Goal: Information Seeking & Learning: Learn about a topic

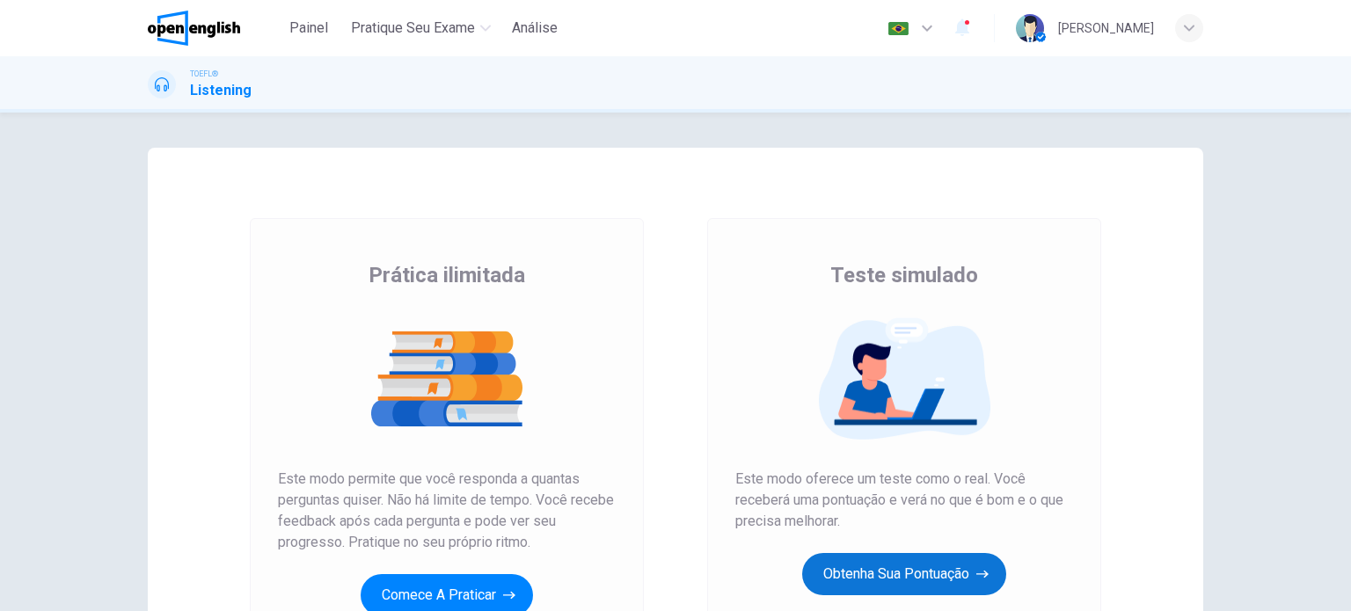
click at [941, 570] on button "Obtenha sua pontuação" at bounding box center [904, 574] width 204 height 42
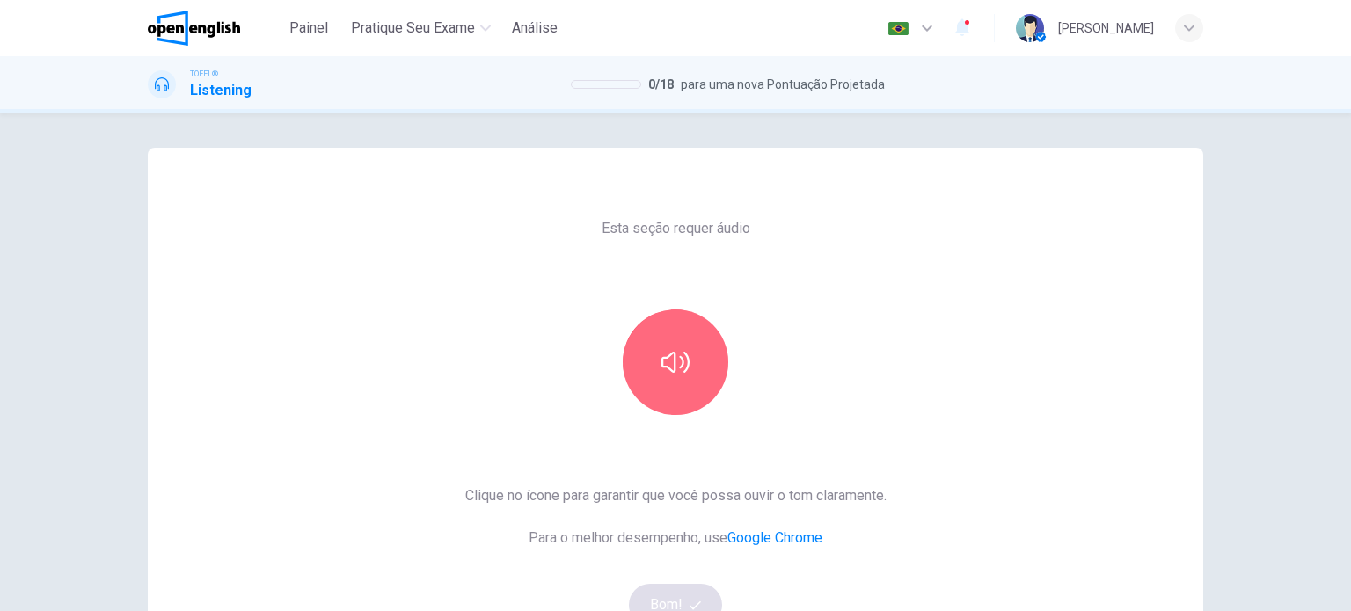
drag, startPoint x: 675, startPoint y: 394, endPoint x: 678, endPoint y: 424, distance: 30.0
click at [683, 393] on button "button" at bounding box center [676, 363] width 106 height 106
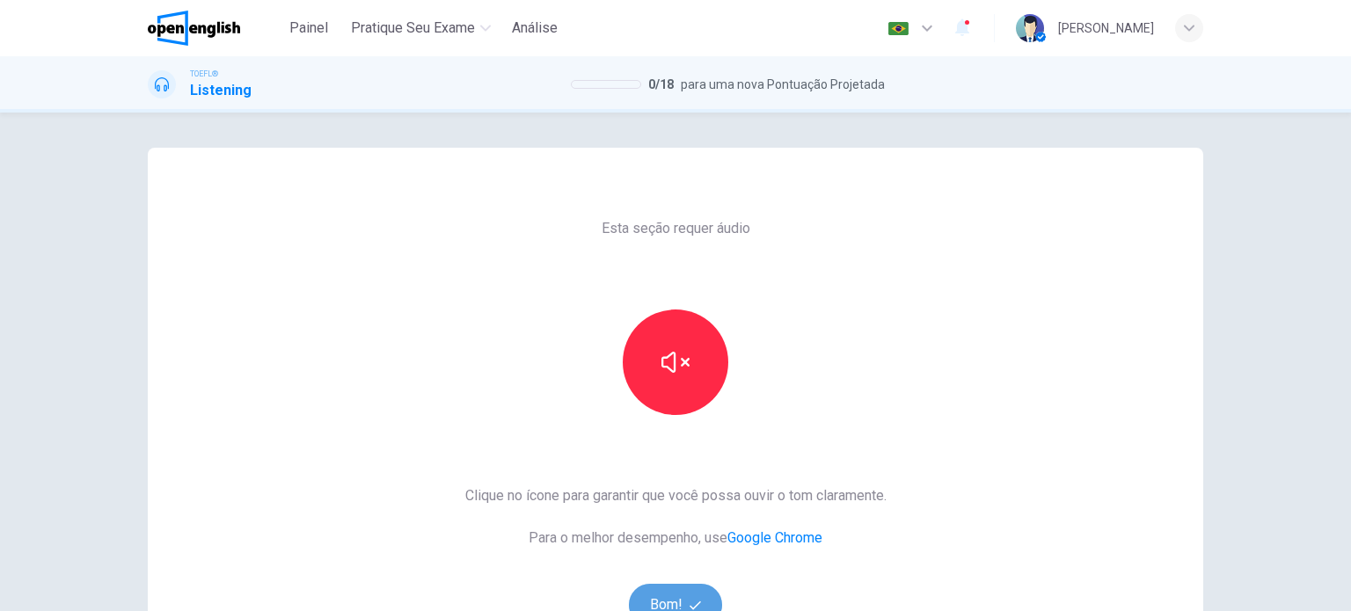
click at [670, 586] on button "Bom!" at bounding box center [676, 605] width 94 height 42
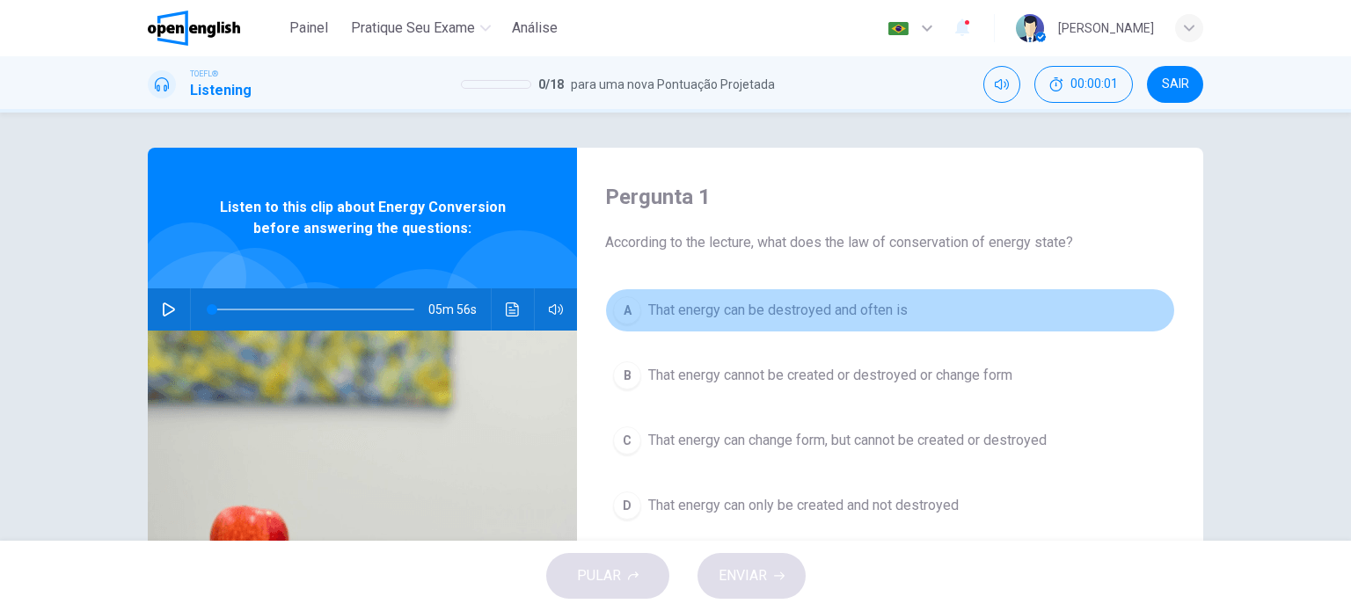
click at [629, 322] on div "A" at bounding box center [627, 310] width 28 height 28
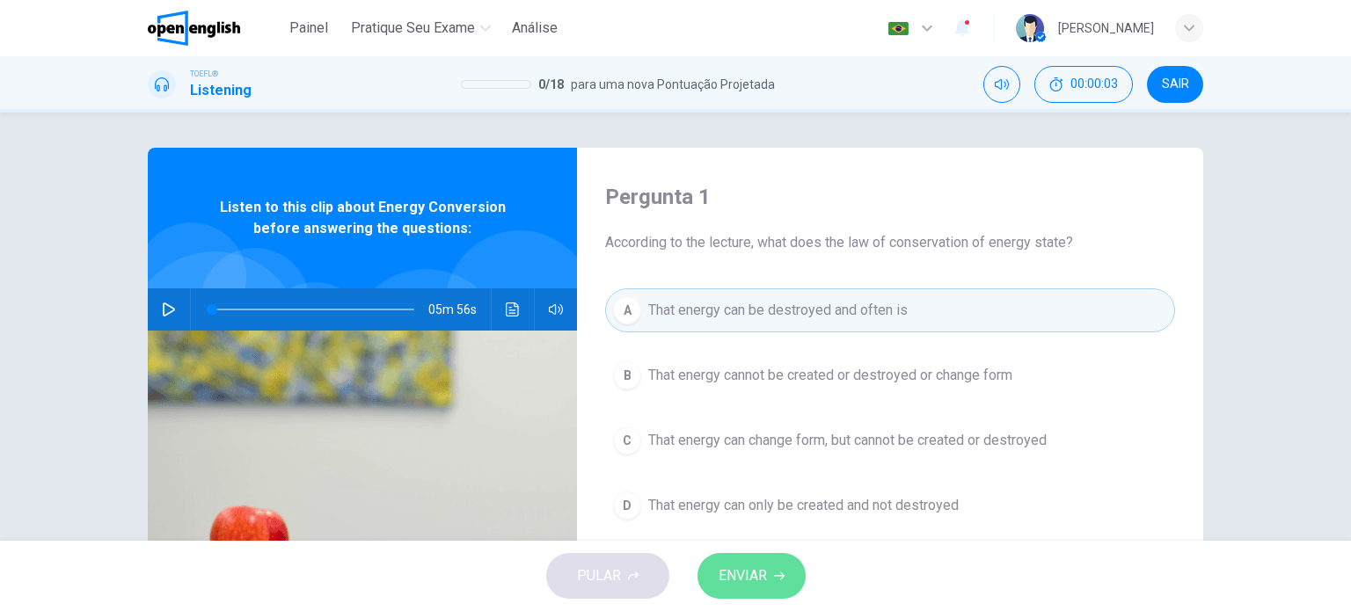
click at [732, 580] on span "ENVIAR" at bounding box center [742, 576] width 48 height 25
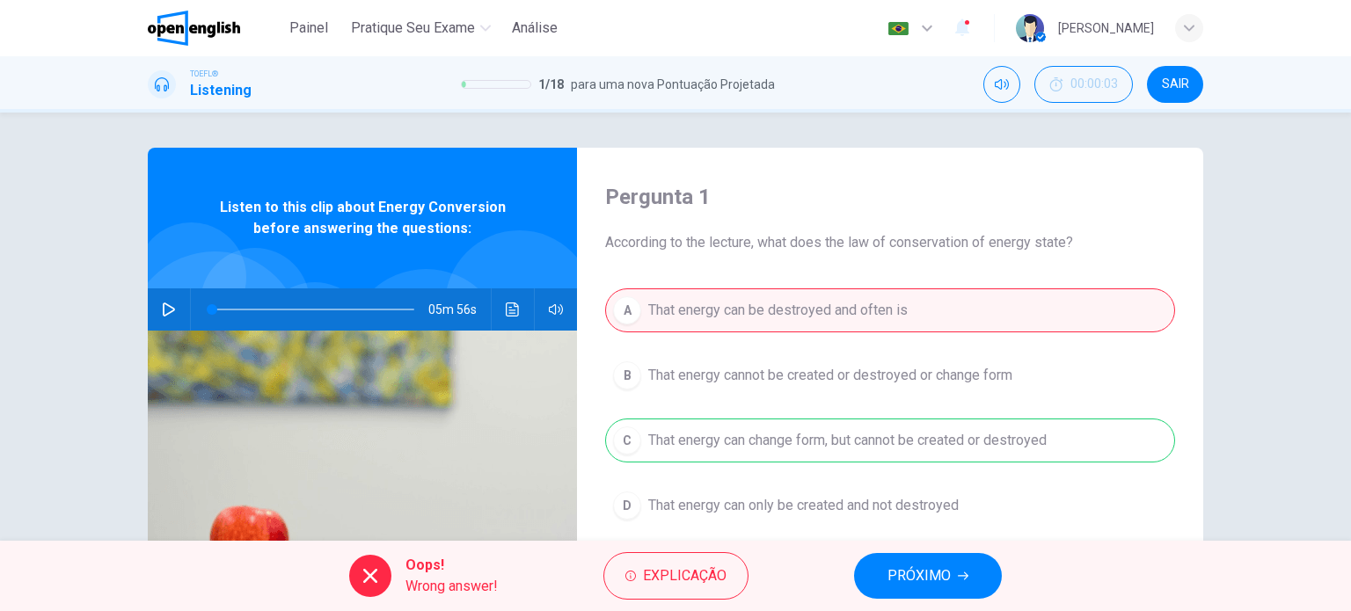
click at [949, 575] on span "PRÓXIMO" at bounding box center [918, 576] width 63 height 25
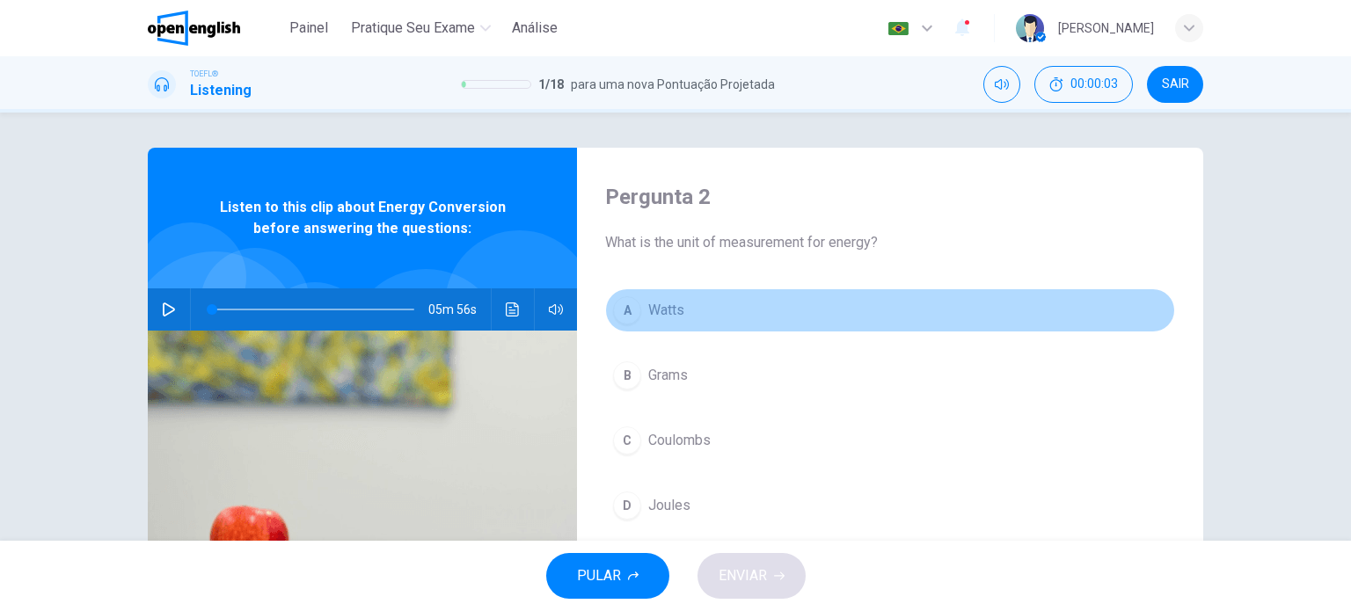
drag, startPoint x: 774, startPoint y: 302, endPoint x: 776, endPoint y: 372, distance: 69.5
click at [774, 316] on button "A Watts" at bounding box center [890, 310] width 570 height 44
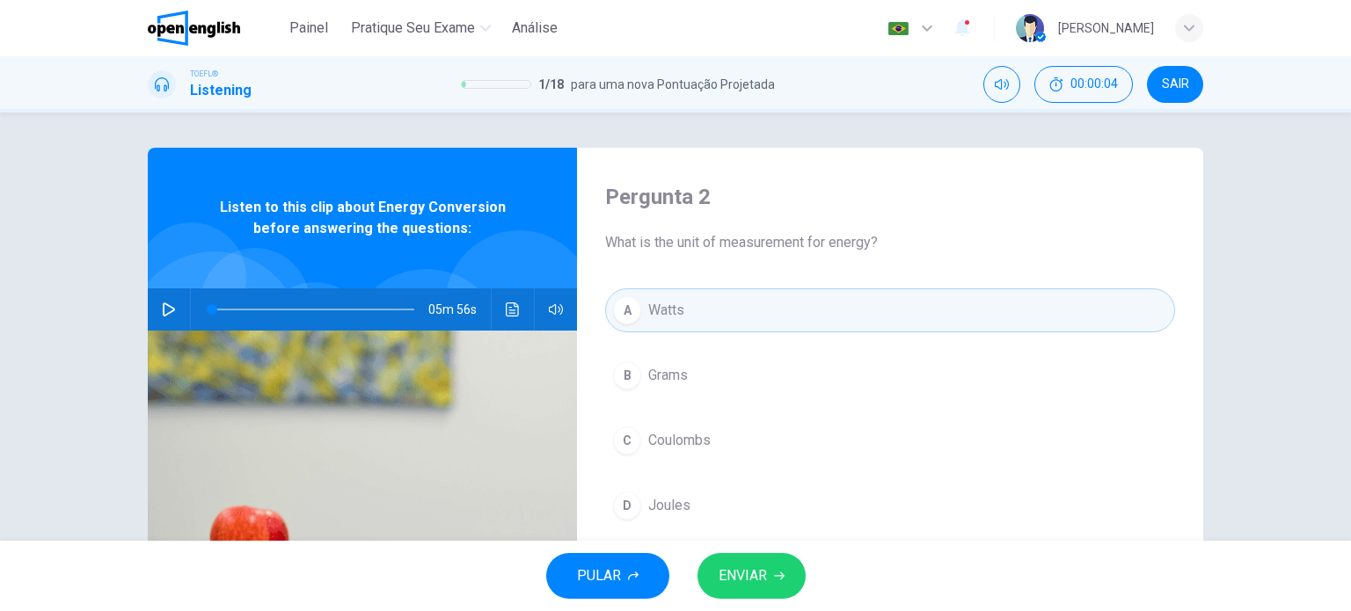
click at [748, 610] on html "Este site usa cookies, conforme explicado em nossa Política de Privacidade . Se…" at bounding box center [675, 305] width 1351 height 611
click at [790, 564] on button "ENVIAR" at bounding box center [751, 576] width 108 height 46
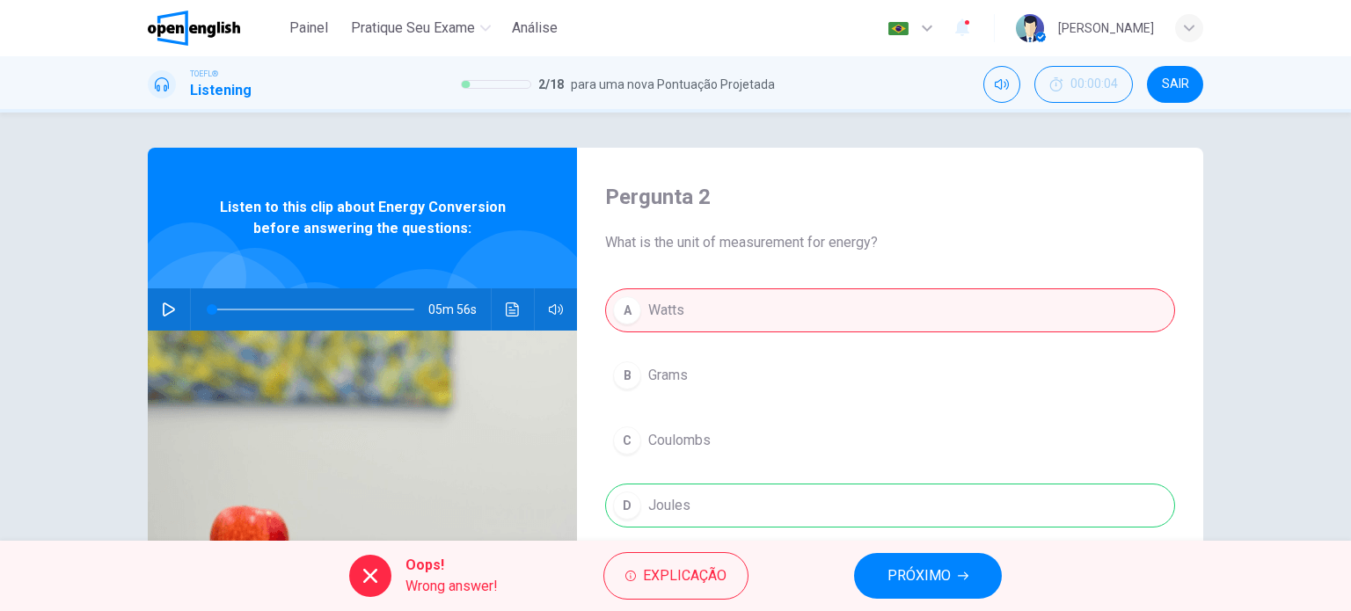
drag, startPoint x: 883, startPoint y: 555, endPoint x: 899, endPoint y: 555, distance: 15.8
click at [884, 554] on button "PRÓXIMO" at bounding box center [928, 576] width 148 height 46
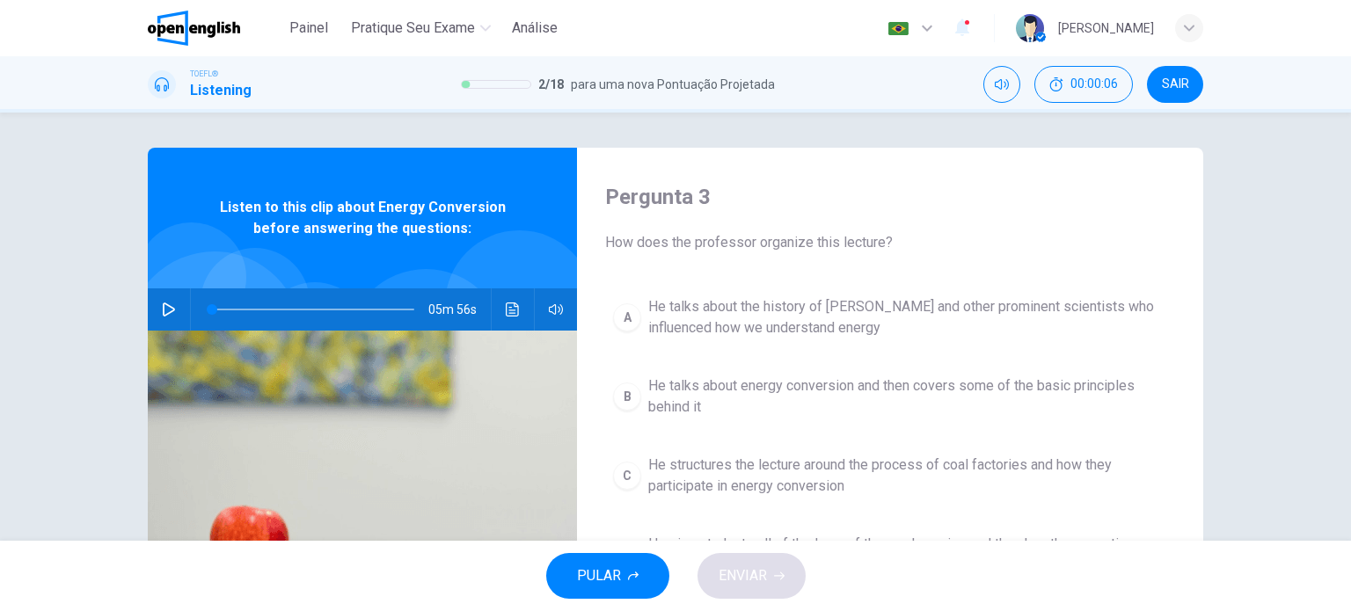
drag, startPoint x: 274, startPoint y: 13, endPoint x: 722, endPoint y: 111, distance: 458.1
click at [274, 13] on link at bounding box center [214, 28] width 133 height 35
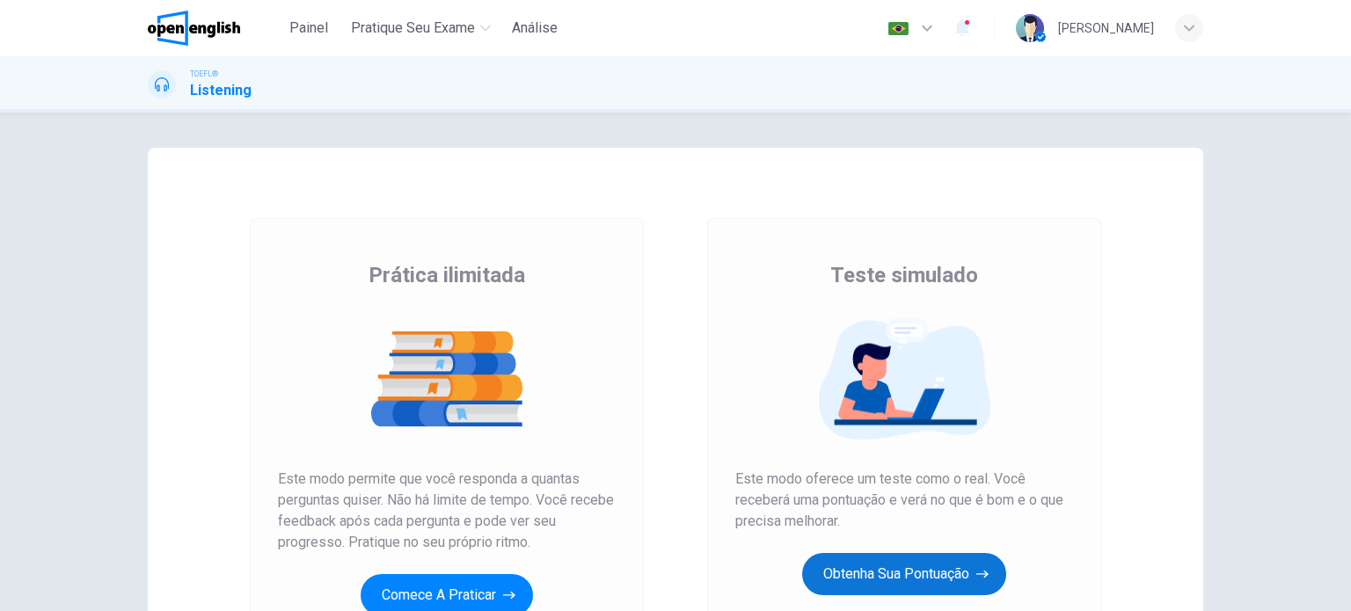
drag, startPoint x: 936, startPoint y: 572, endPoint x: 916, endPoint y: 565, distance: 20.9
click at [935, 572] on button "Obtenha sua pontuação" at bounding box center [904, 574] width 204 height 42
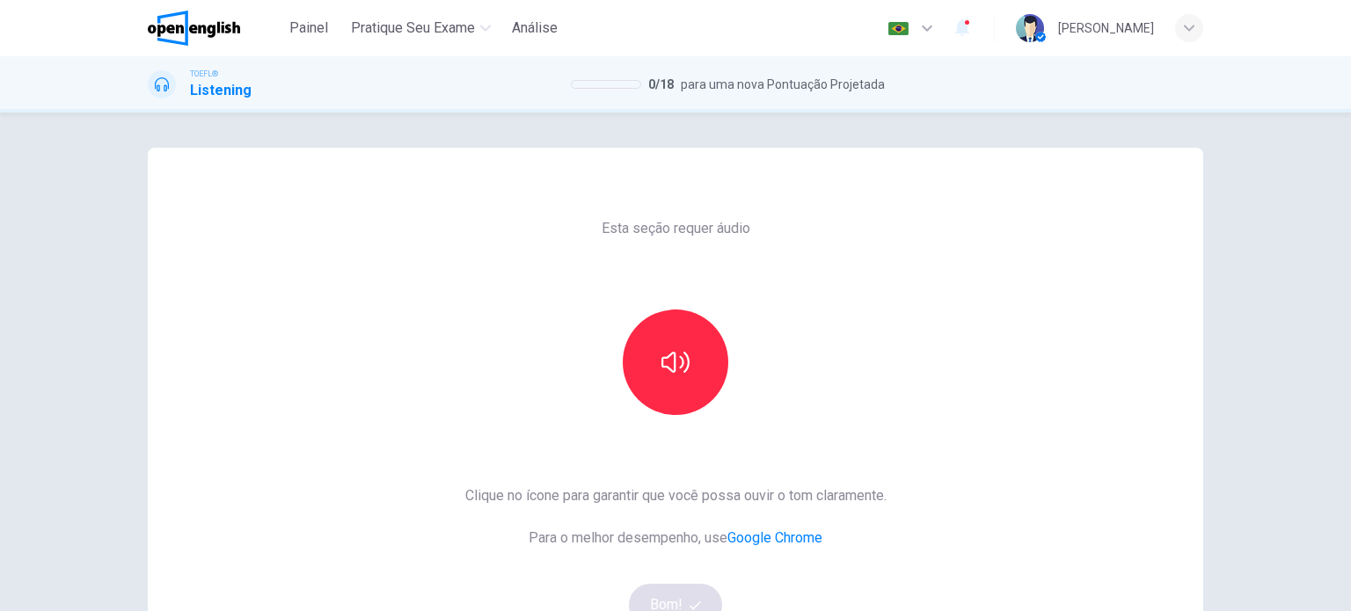
drag, startPoint x: 719, startPoint y: 362, endPoint x: 726, endPoint y: 399, distance: 37.6
click at [719, 378] on button "button" at bounding box center [676, 363] width 106 height 106
click at [679, 592] on button "Bom!" at bounding box center [676, 605] width 94 height 42
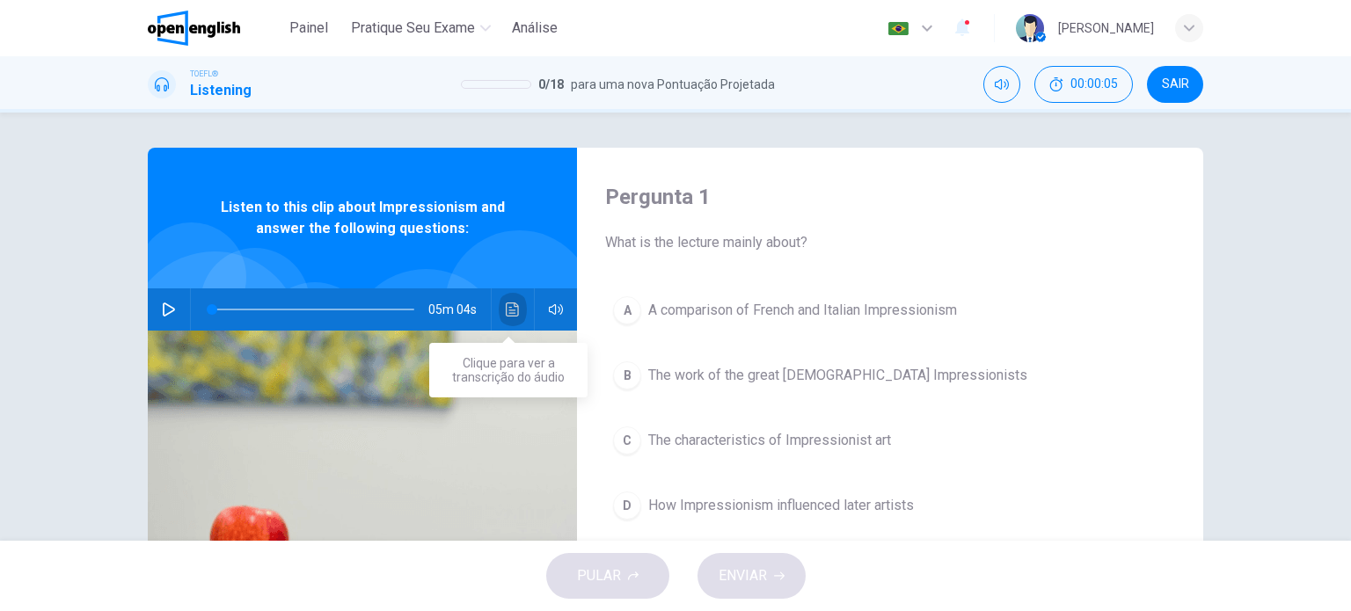
click at [511, 305] on icon "Clique para ver a transcrição do áudio" at bounding box center [513, 309] width 14 height 14
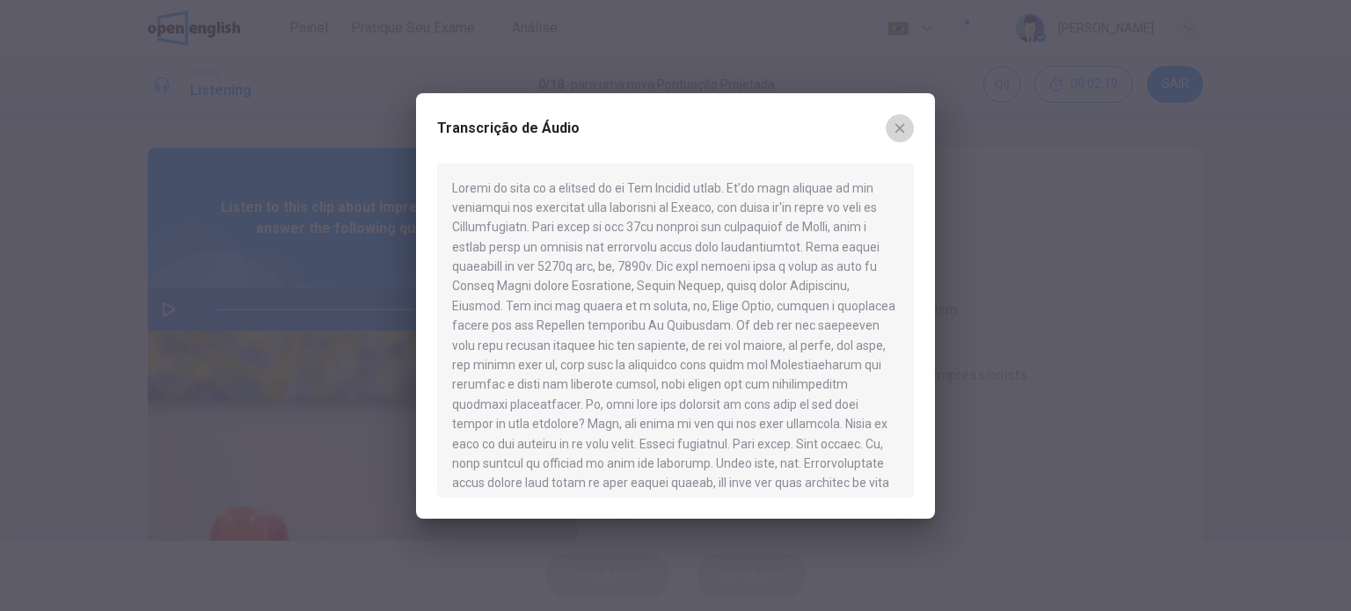
click at [894, 126] on icon "button" at bounding box center [899, 128] width 14 height 14
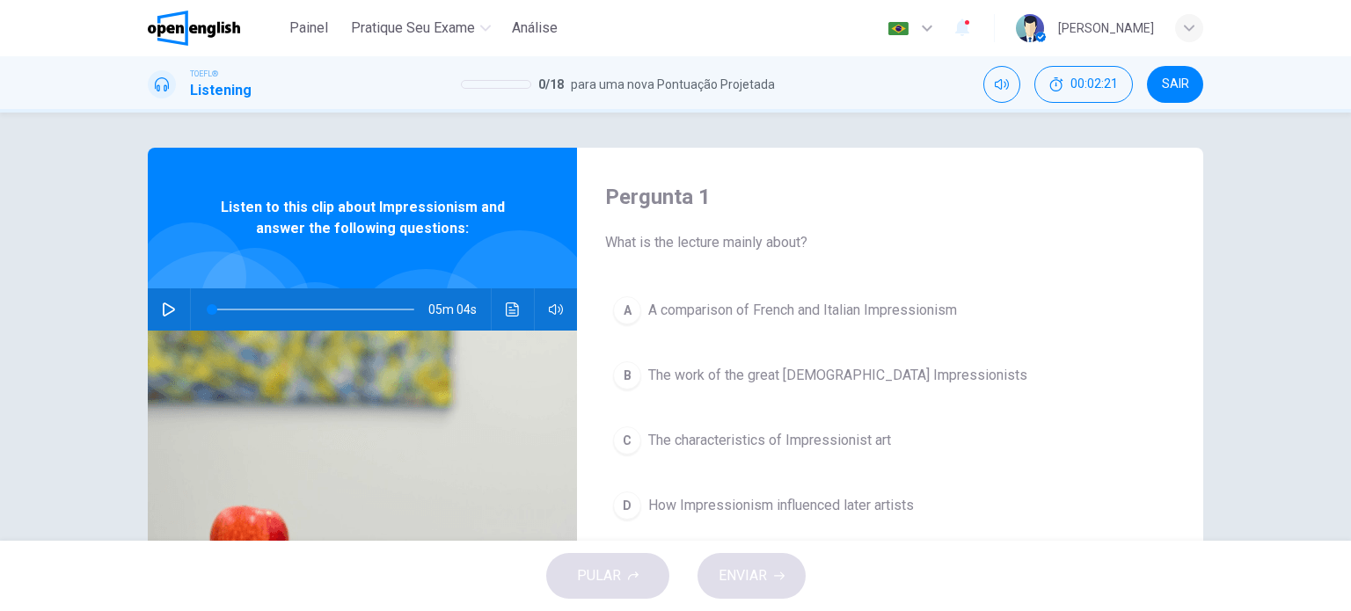
click at [612, 289] on div "A A comparison of French and Italian Impressionism B The work of the great Fren…" at bounding box center [890, 425] width 570 height 274
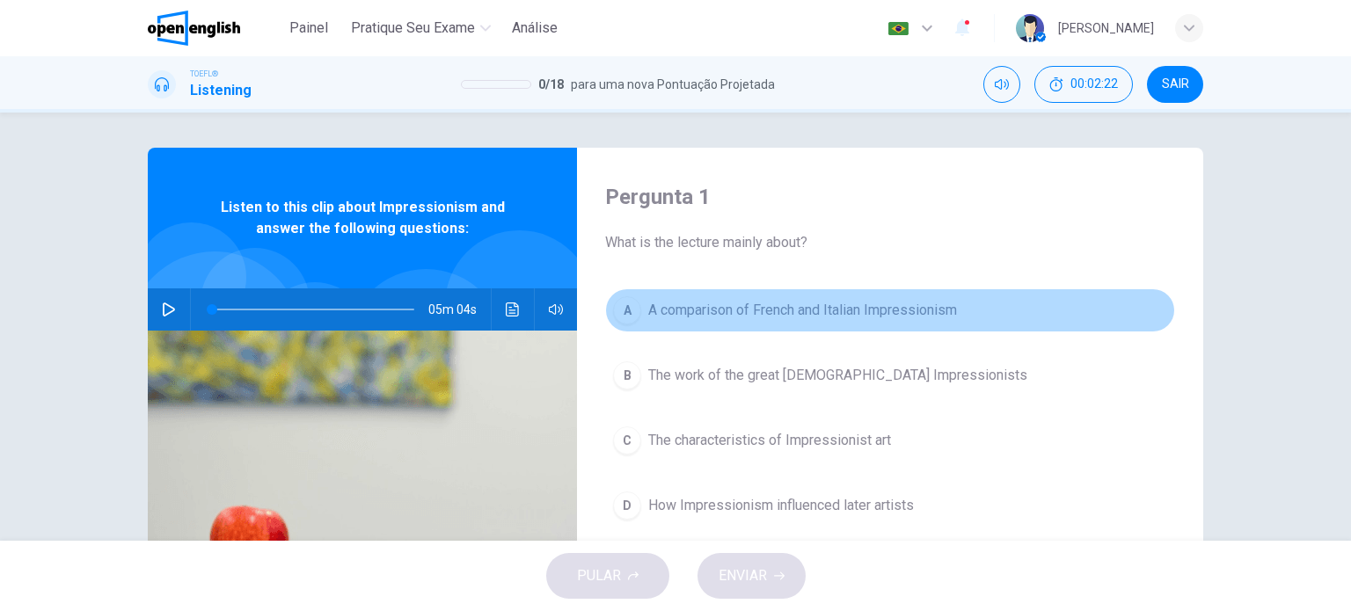
click at [616, 302] on div "A" at bounding box center [627, 310] width 28 height 28
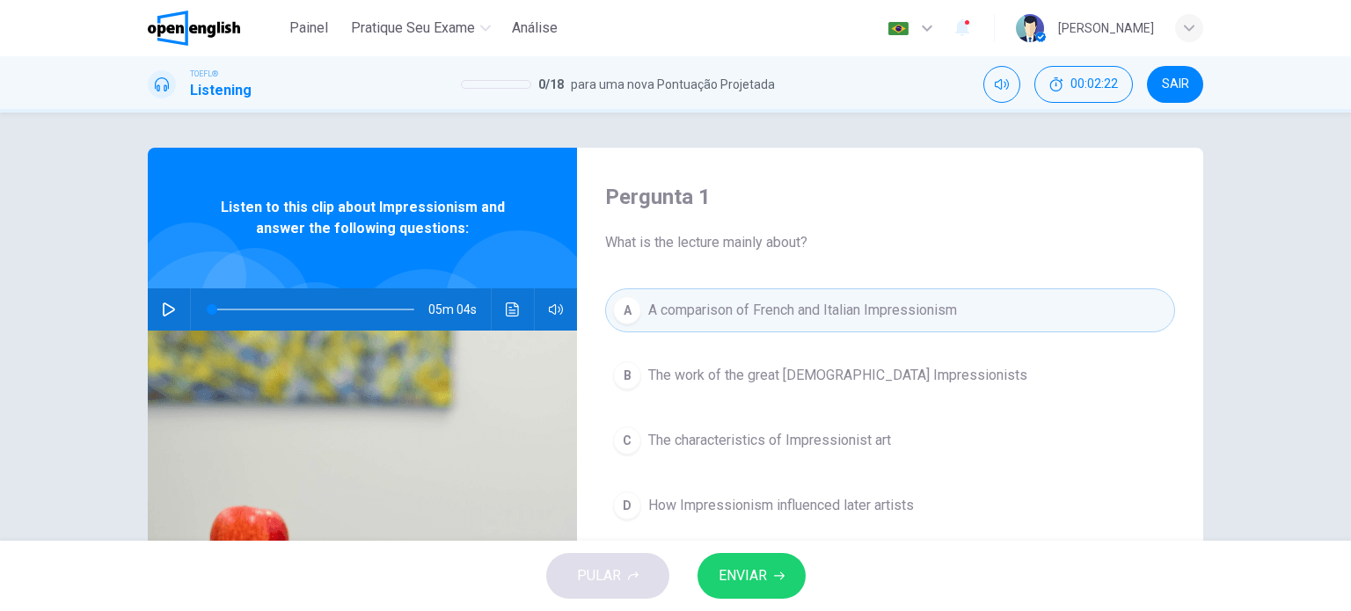
click at [749, 594] on button "ENVIAR" at bounding box center [751, 576] width 108 height 46
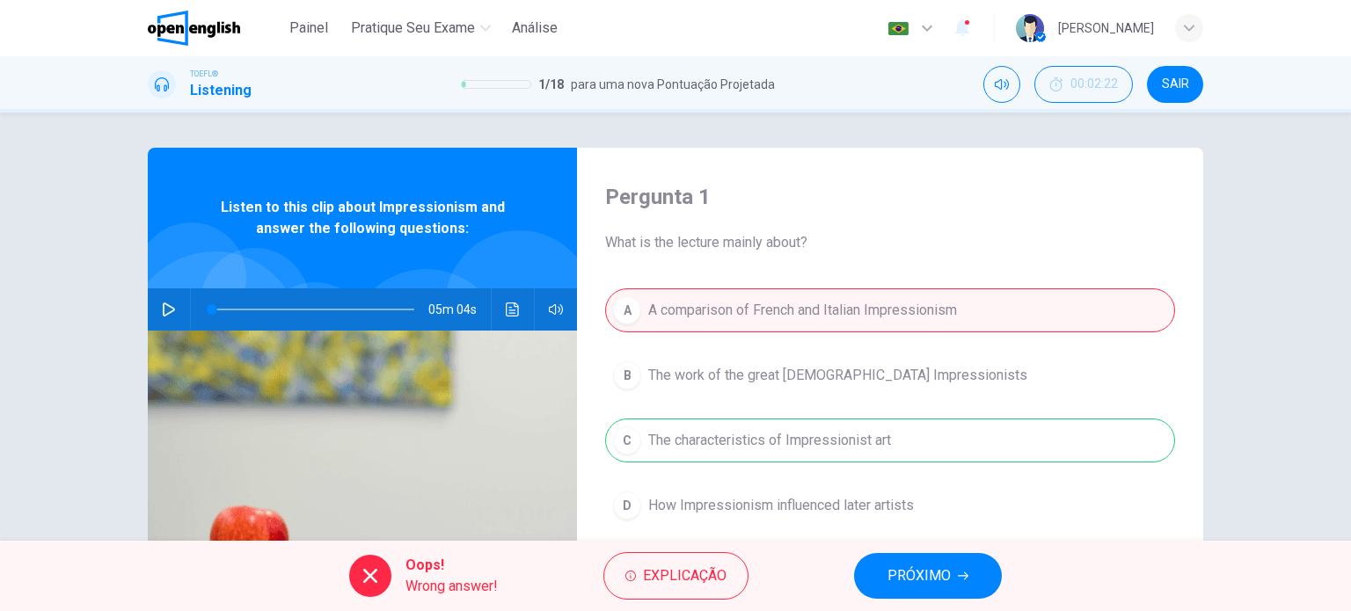
drag, startPoint x: 900, startPoint y: 579, endPoint x: 538, endPoint y: 328, distance: 441.0
click at [900, 579] on span "PRÓXIMO" at bounding box center [918, 576] width 63 height 25
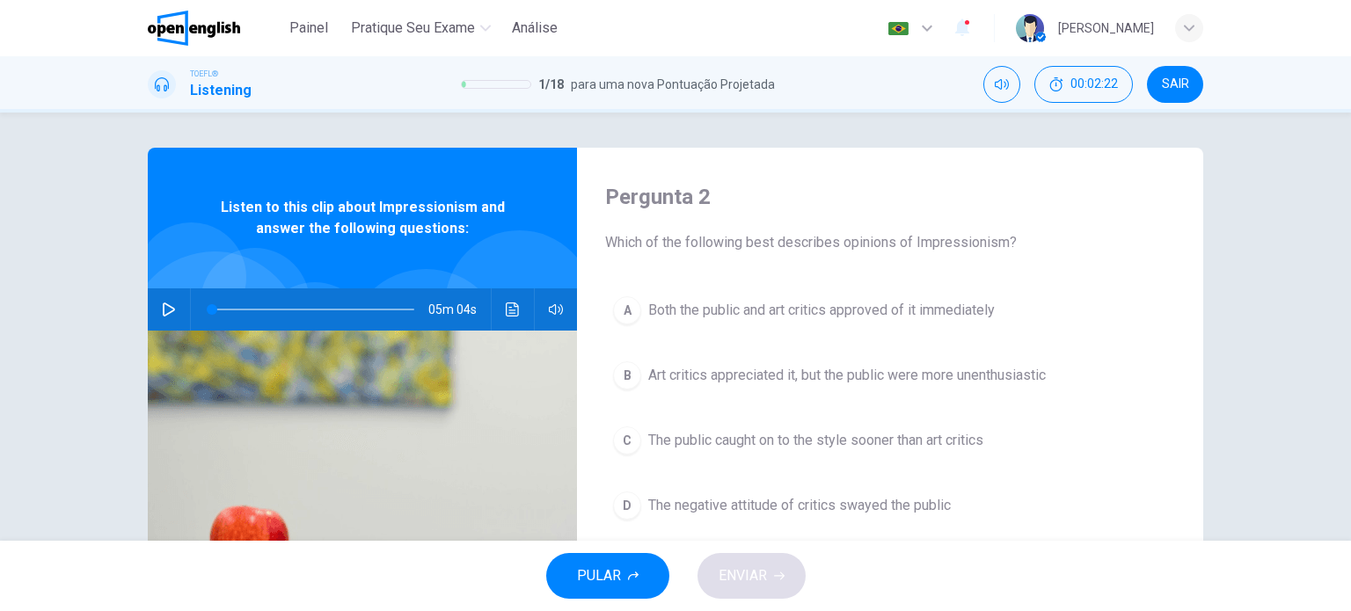
drag, startPoint x: 307, startPoint y: 24, endPoint x: 747, endPoint y: 106, distance: 447.2
click at [309, 24] on span "Painel" at bounding box center [308, 28] width 39 height 21
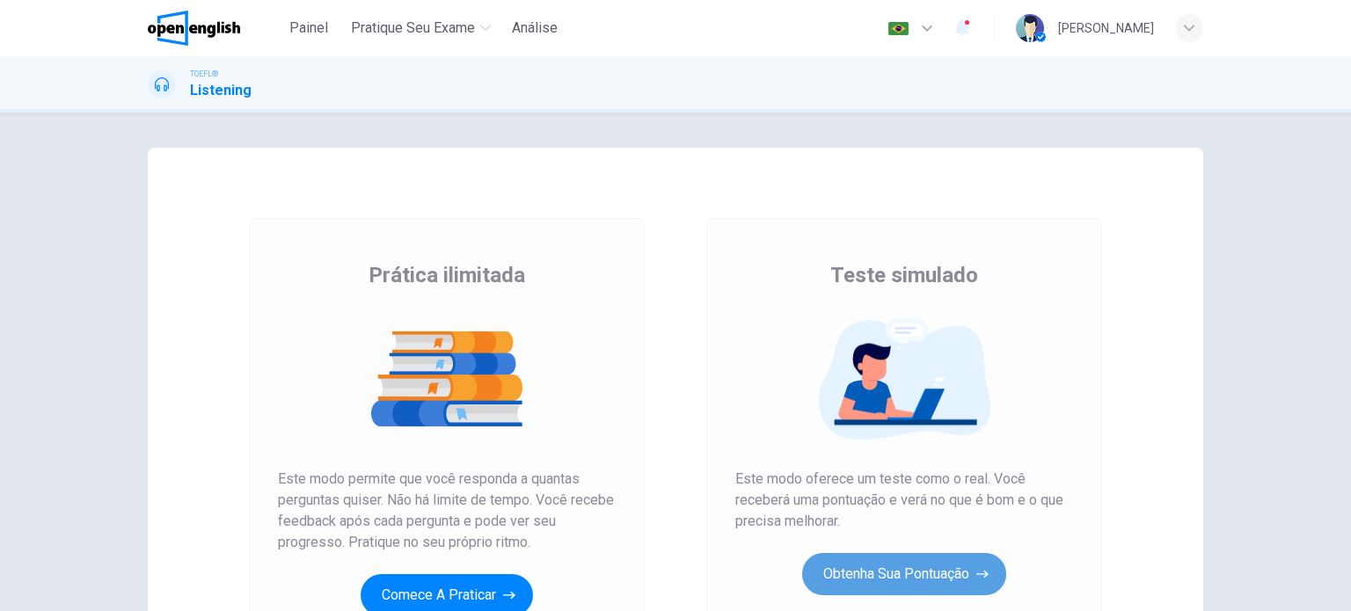
click at [960, 586] on button "Obtenha sua pontuação" at bounding box center [904, 574] width 204 height 42
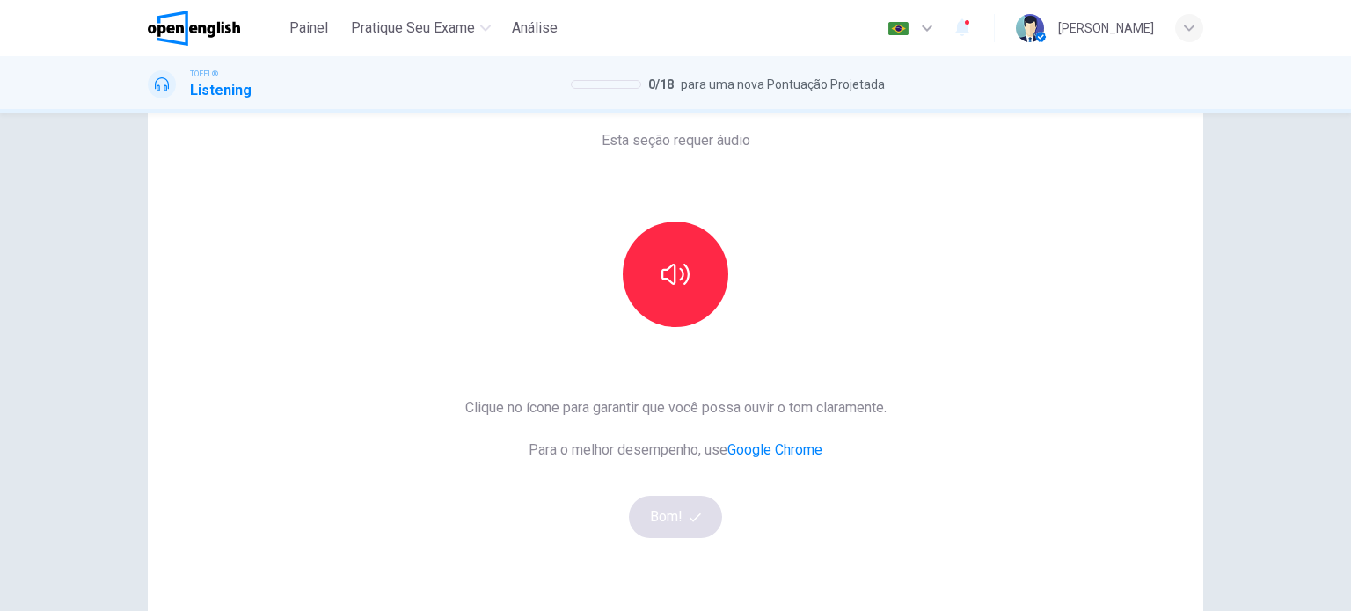
scroll to position [176, 0]
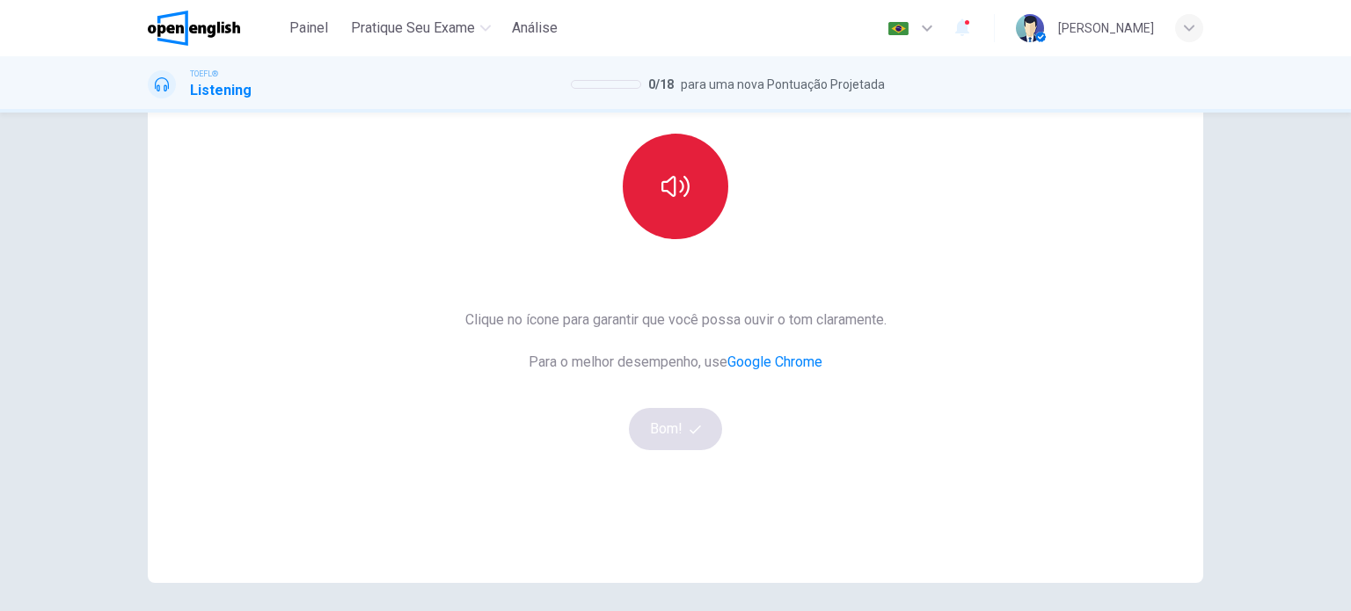
click at [677, 224] on button "button" at bounding box center [676, 187] width 106 height 106
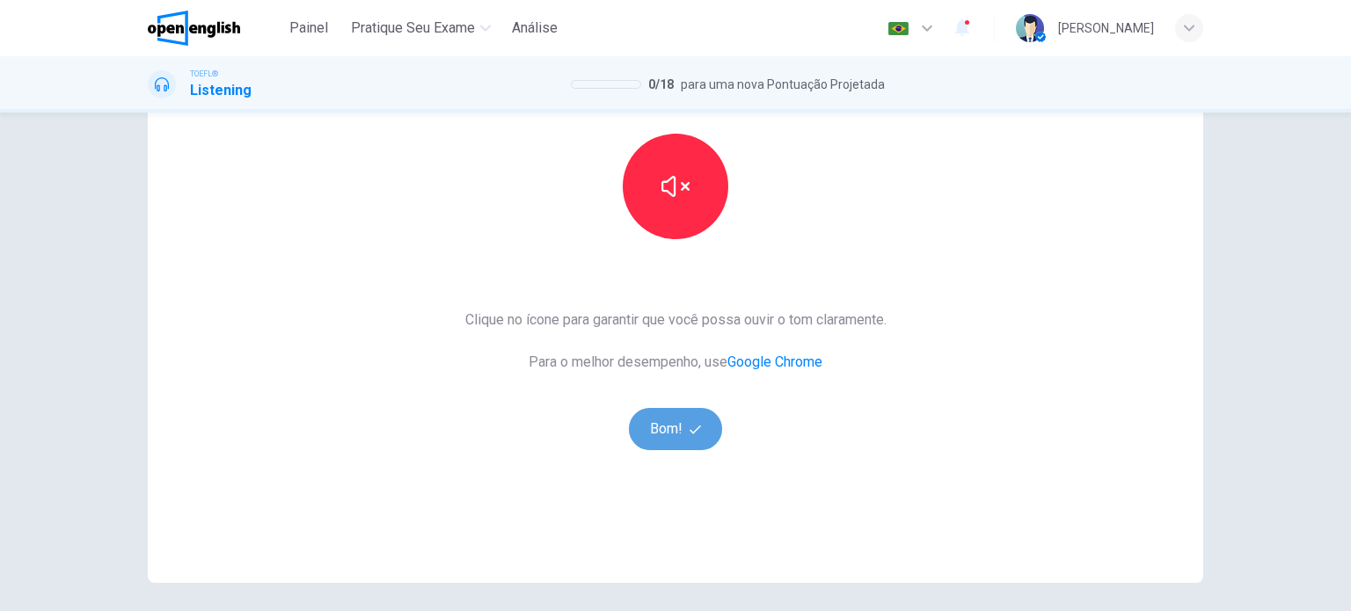
click at [663, 444] on button "Bom!" at bounding box center [676, 429] width 94 height 42
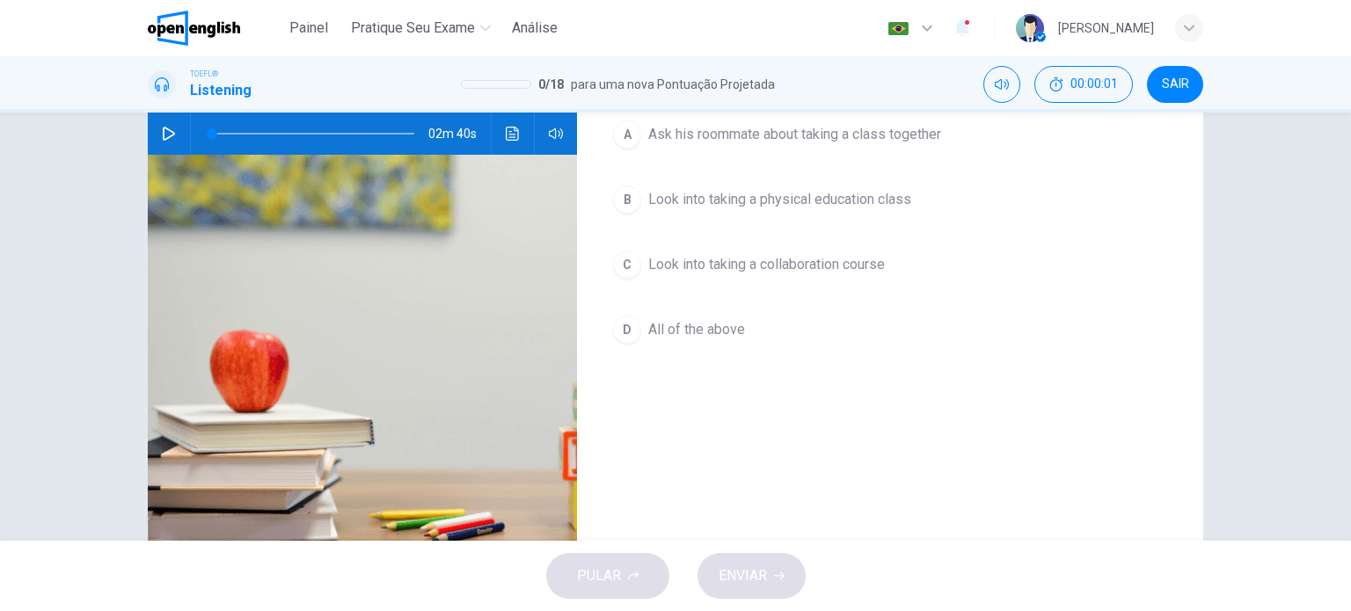
scroll to position [0, 0]
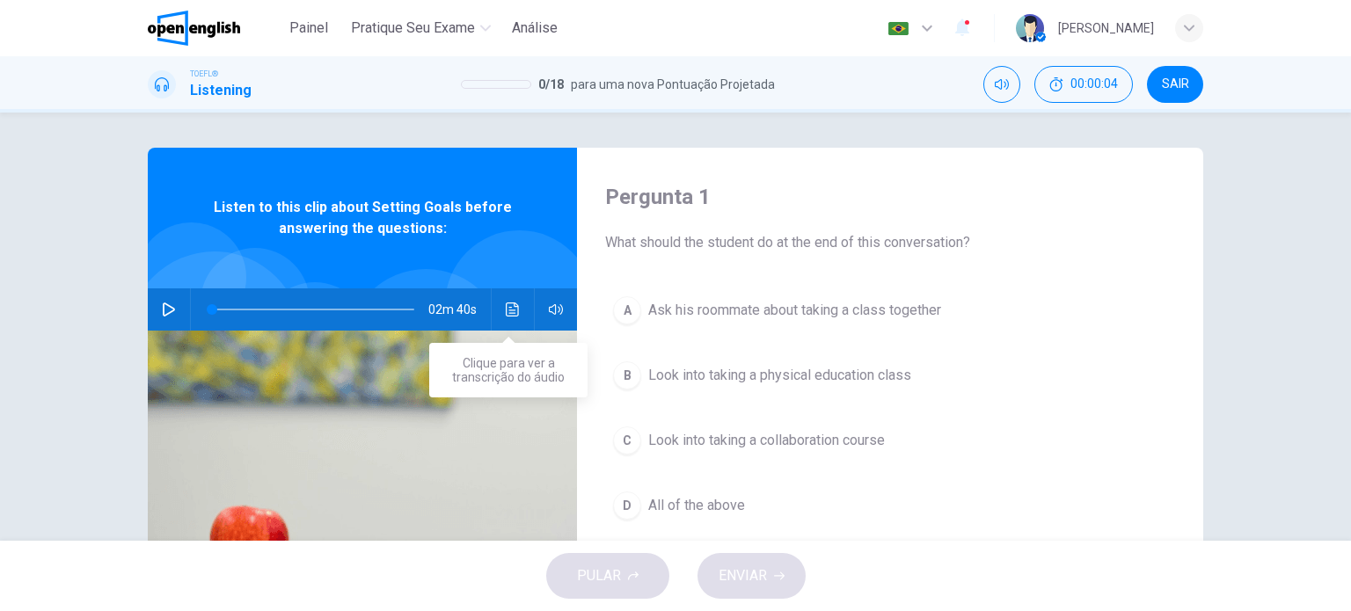
click at [509, 308] on icon "Clique para ver a transcrição do áudio" at bounding box center [513, 309] width 14 height 14
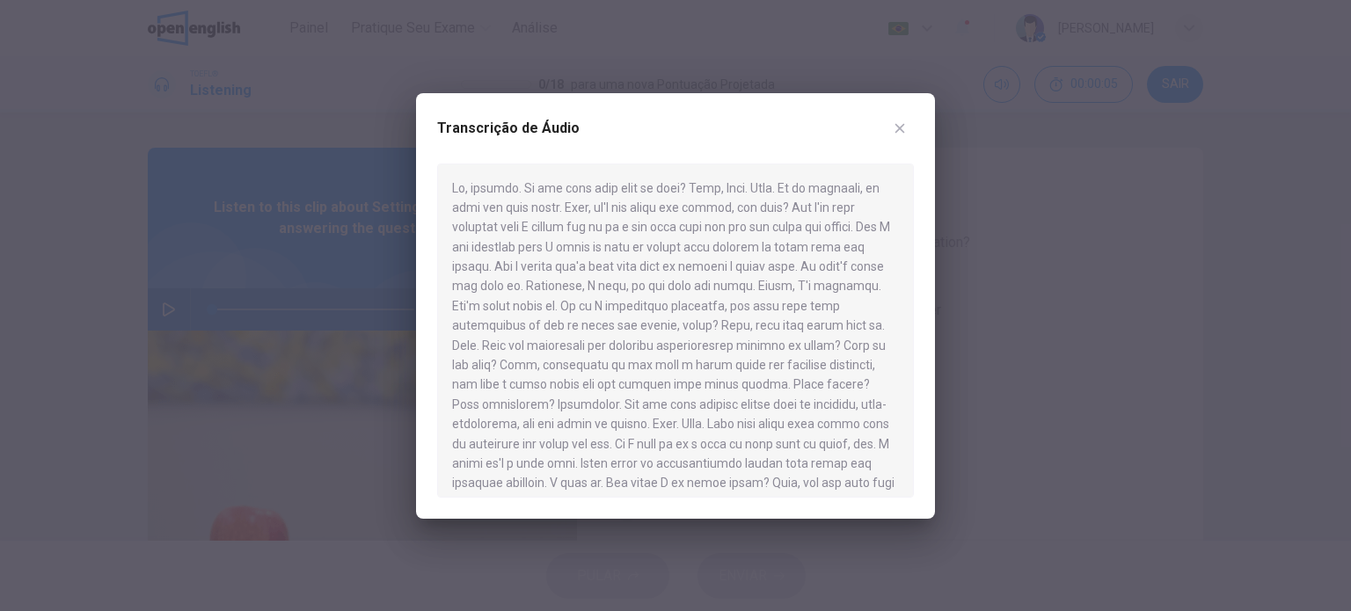
scroll to position [325, 0]
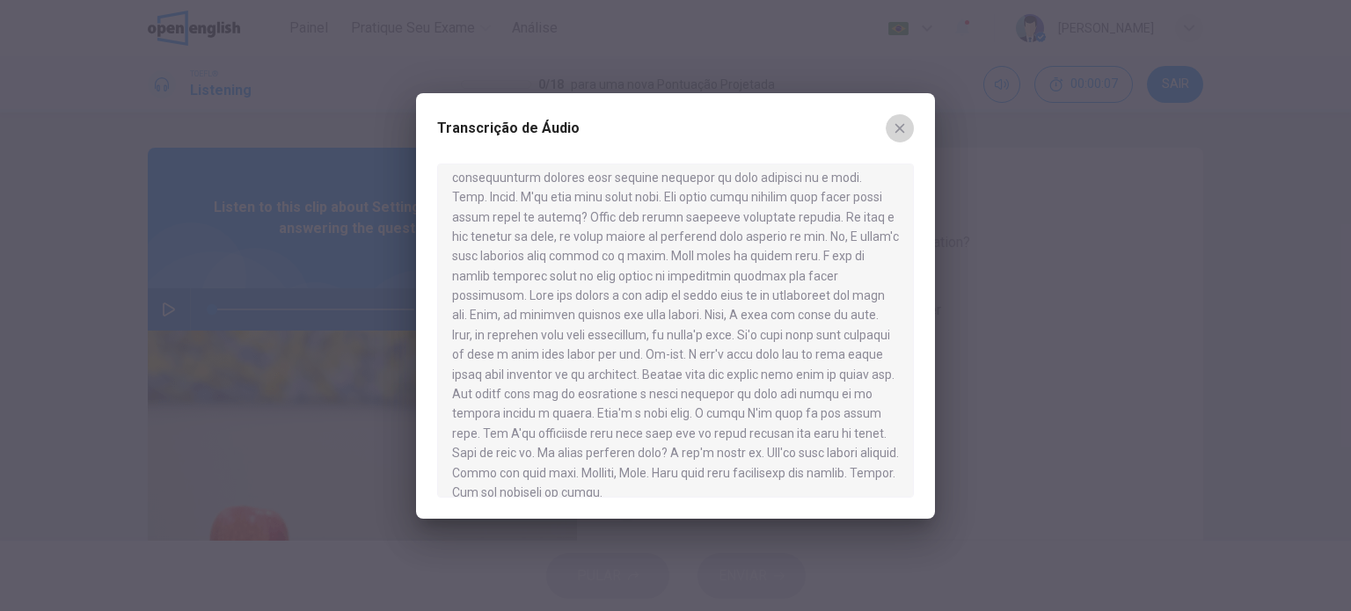
click at [886, 126] on button "button" at bounding box center [899, 128] width 28 height 28
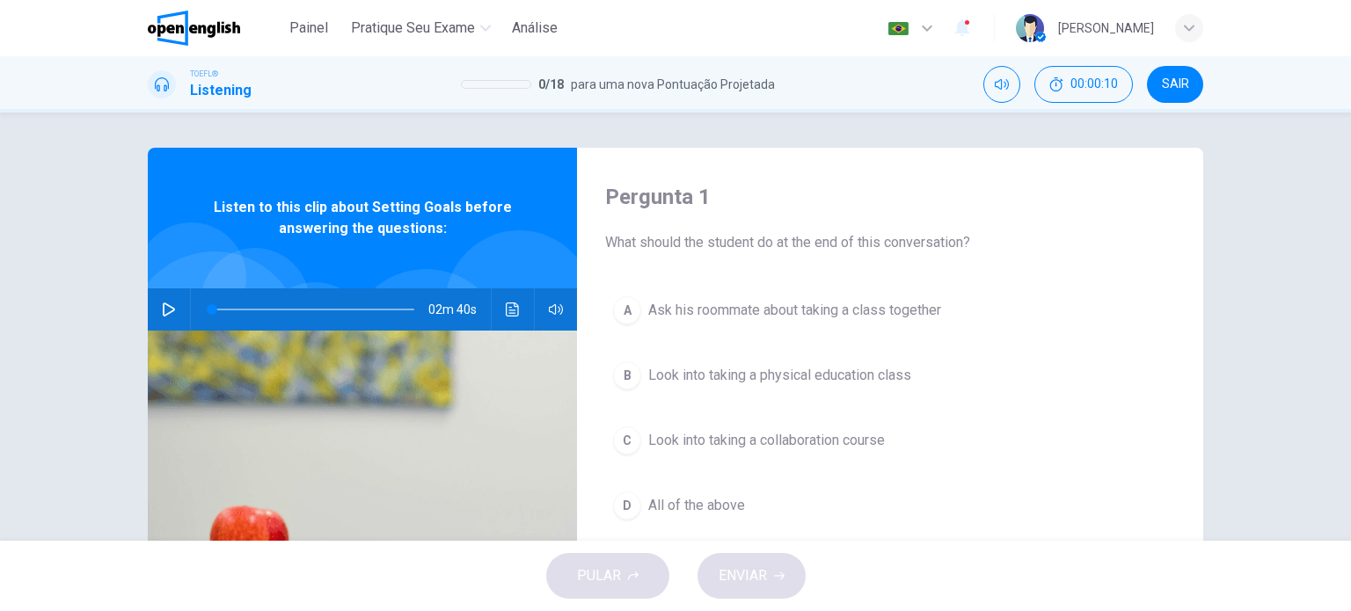
click at [623, 518] on button "D All of the above" at bounding box center [890, 506] width 570 height 44
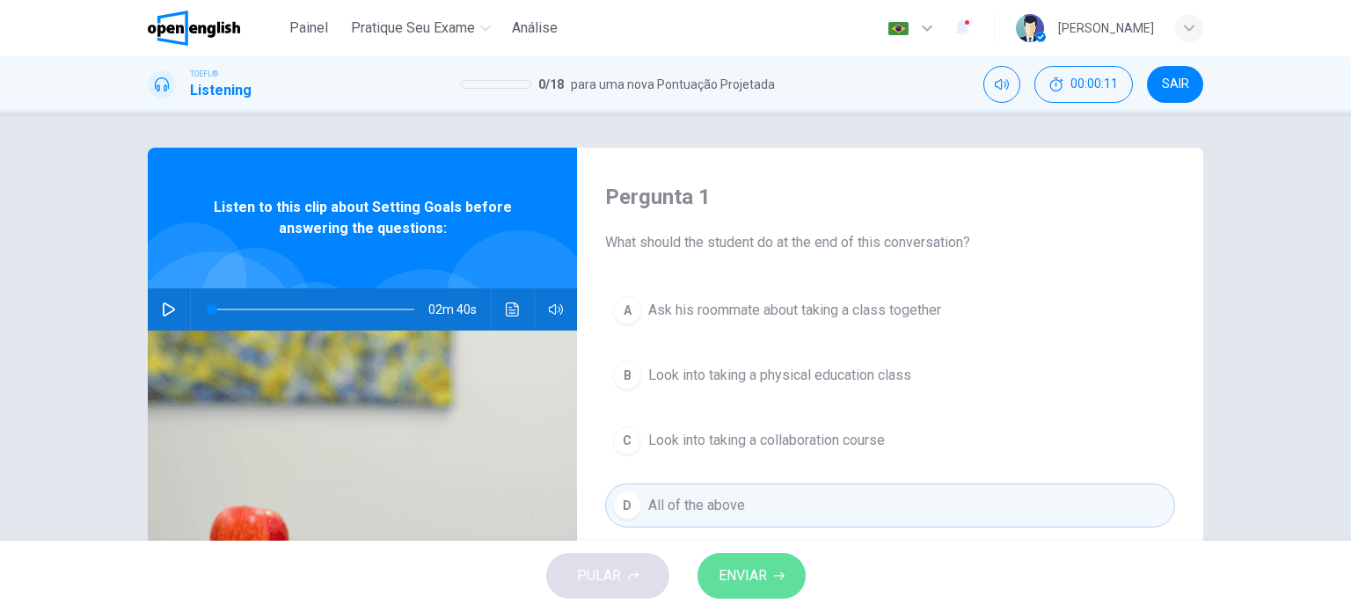
click at [727, 562] on button "ENVIAR" at bounding box center [751, 576] width 108 height 46
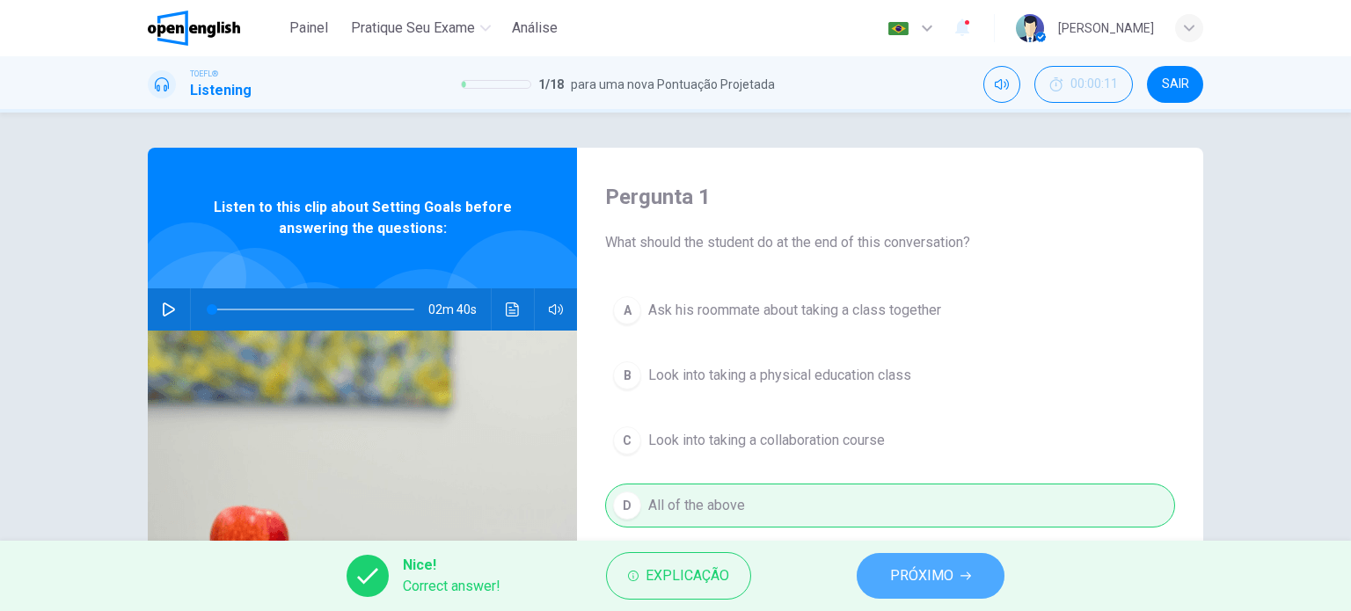
click at [878, 563] on button "PRÓXIMO" at bounding box center [930, 576] width 148 height 46
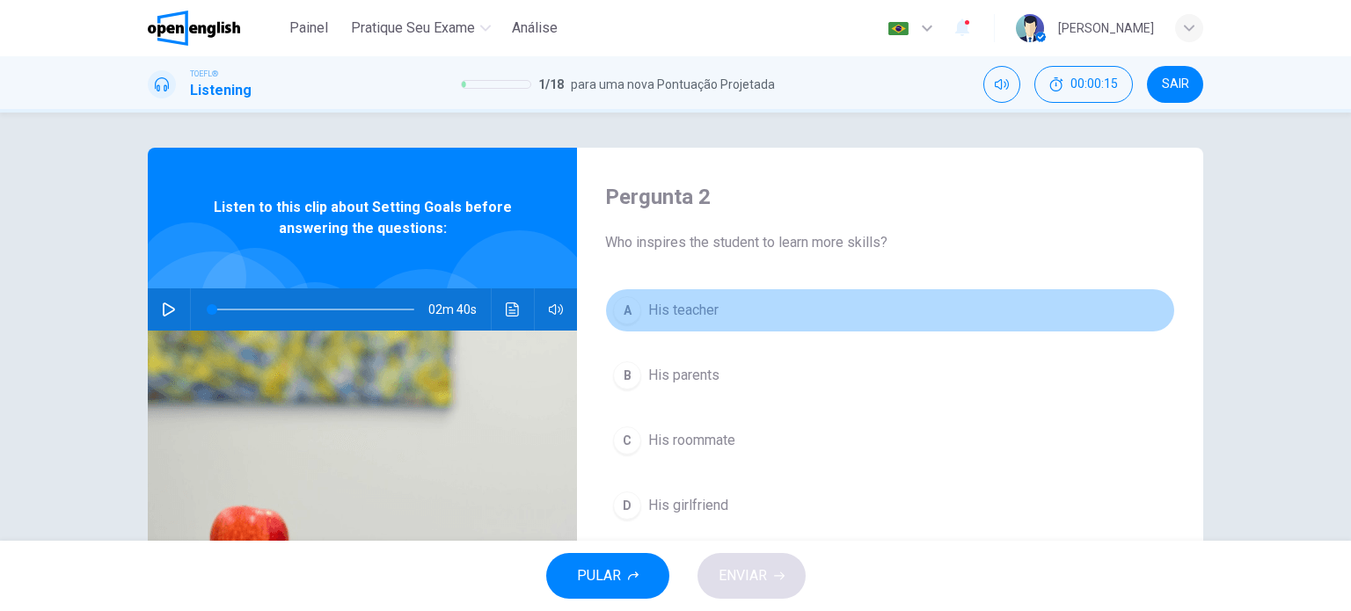
click at [617, 306] on div "A" at bounding box center [627, 310] width 28 height 28
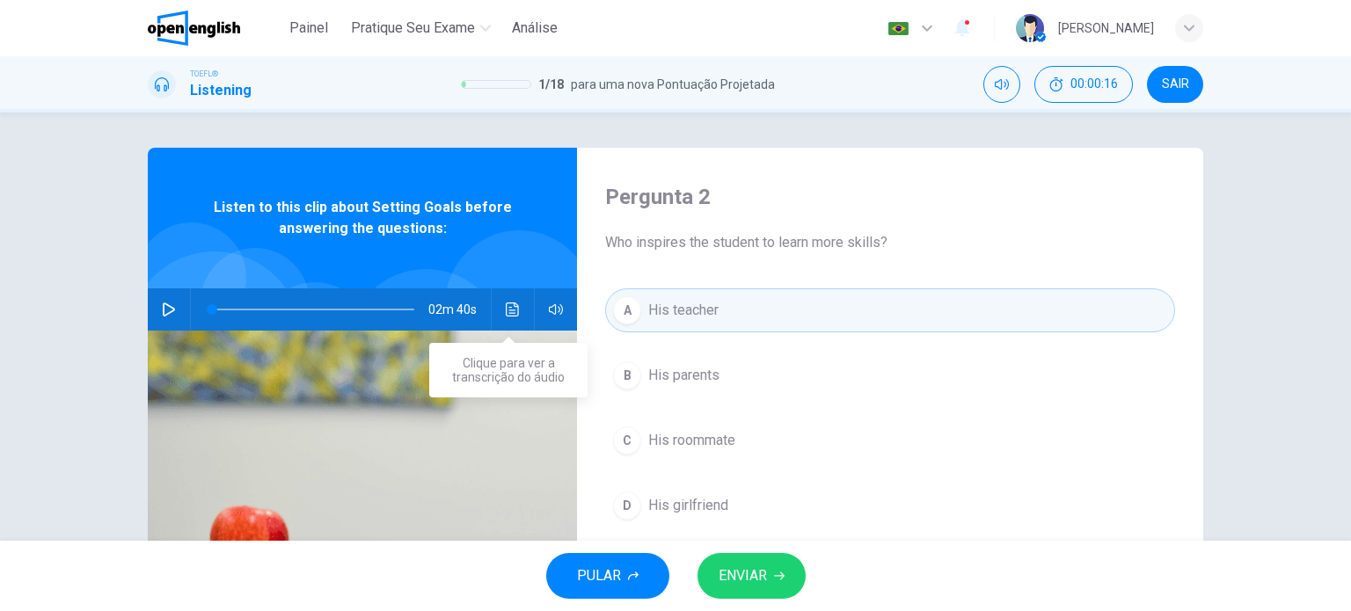
click at [514, 305] on icon "Clique para ver a transcrição do áudio" at bounding box center [513, 309] width 14 height 14
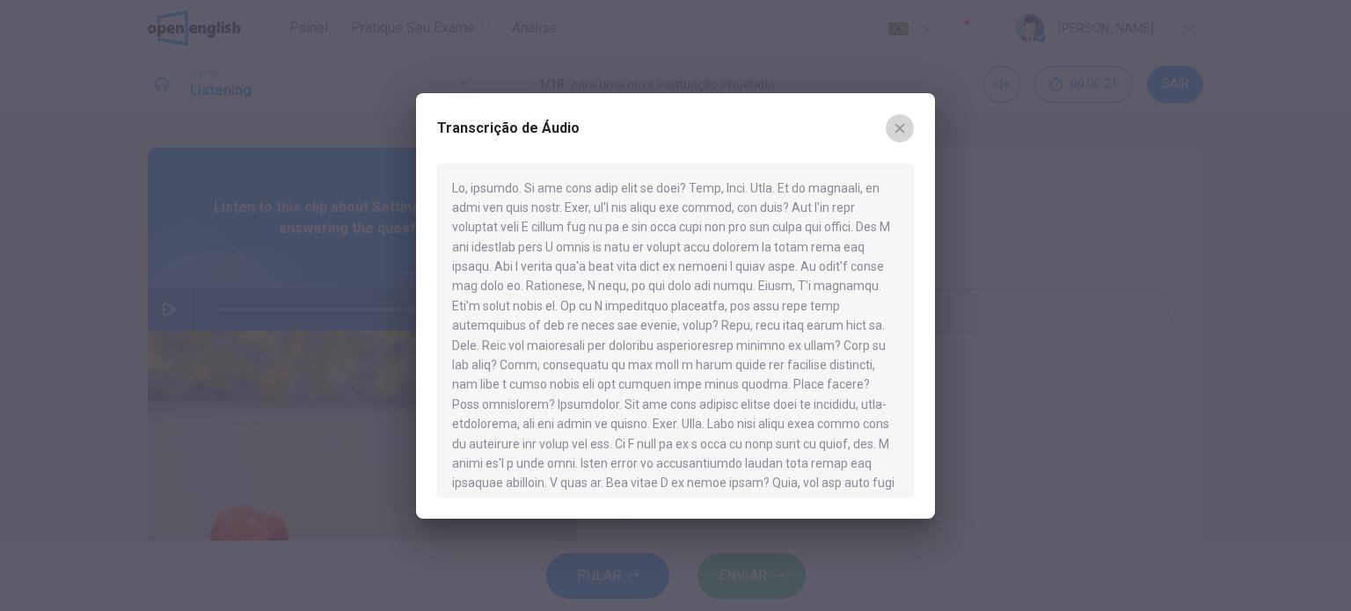
click at [907, 118] on button "button" at bounding box center [899, 128] width 28 height 28
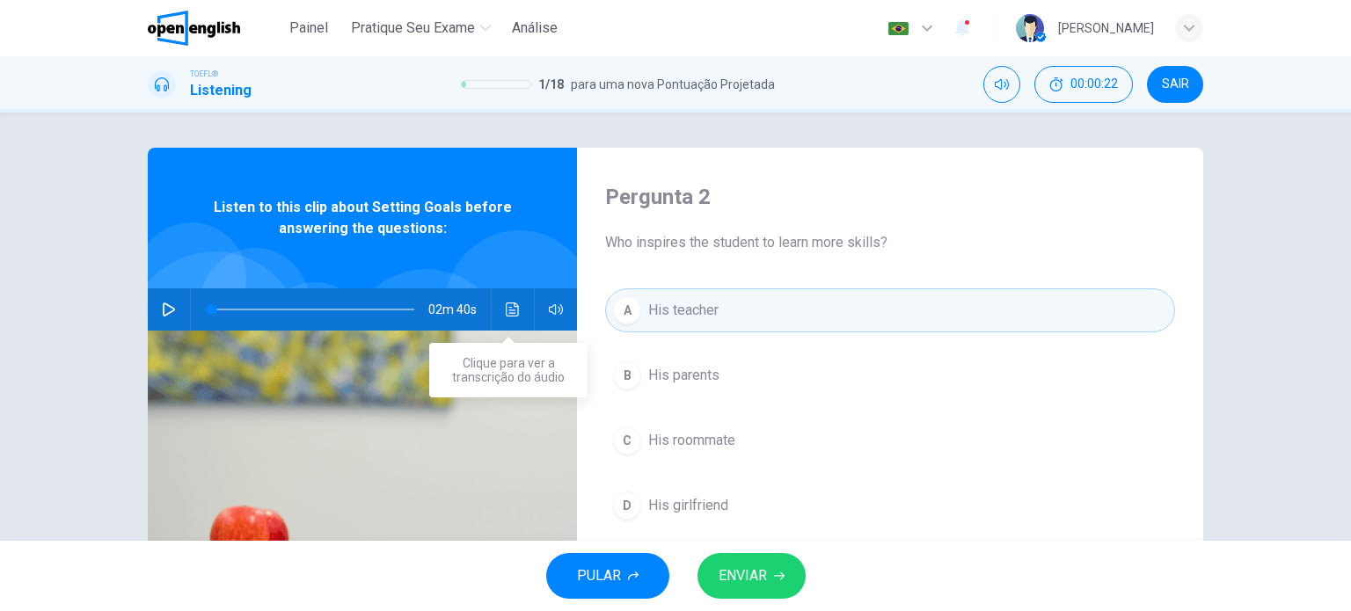
click at [517, 308] on button "Clique para ver a transcrição do áudio" at bounding box center [513, 309] width 28 height 42
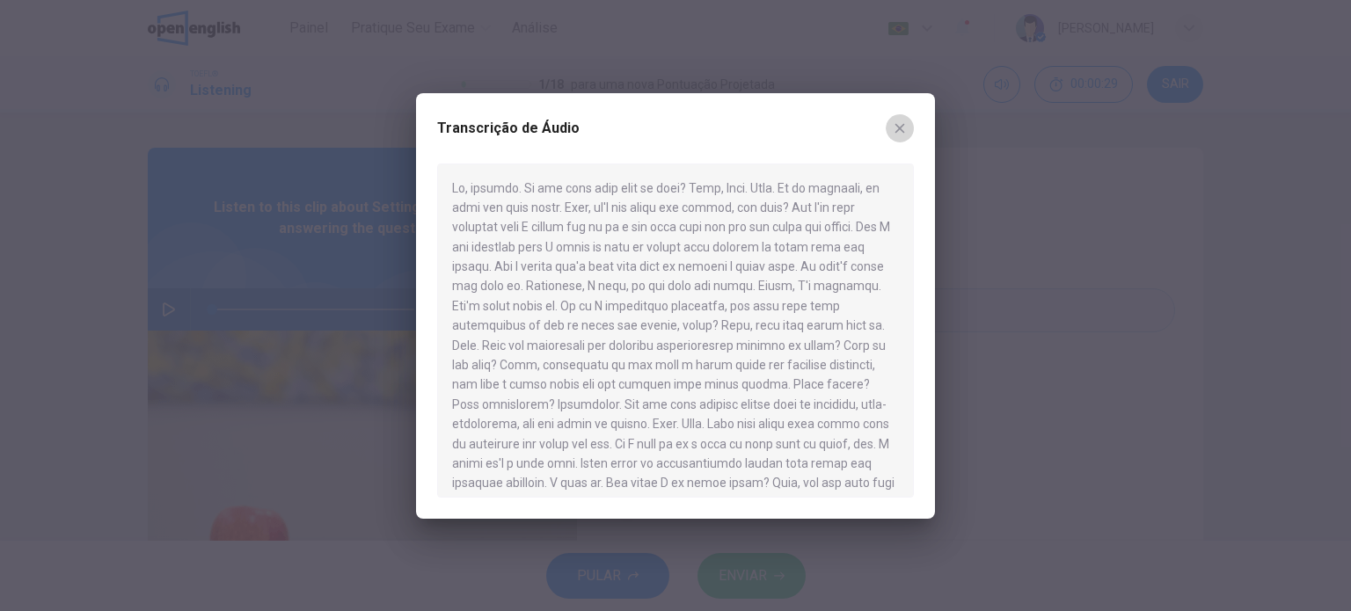
click at [896, 133] on icon "button" at bounding box center [899, 128] width 14 height 14
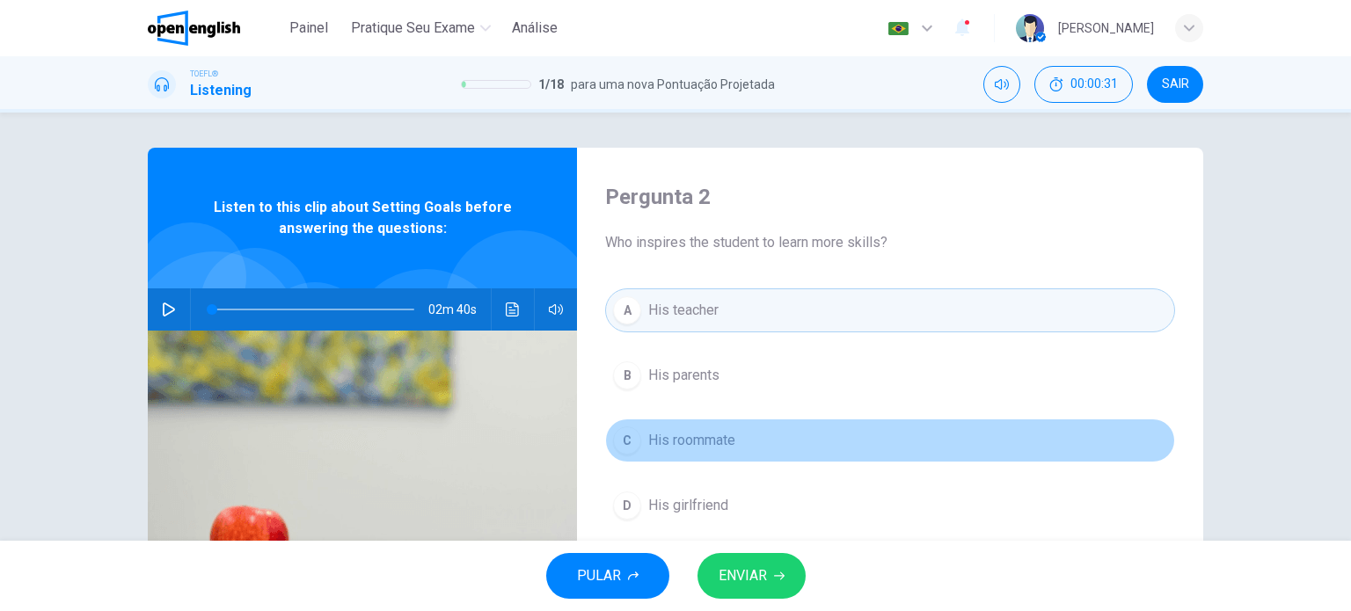
click at [648, 440] on span "His roommate" at bounding box center [691, 440] width 87 height 21
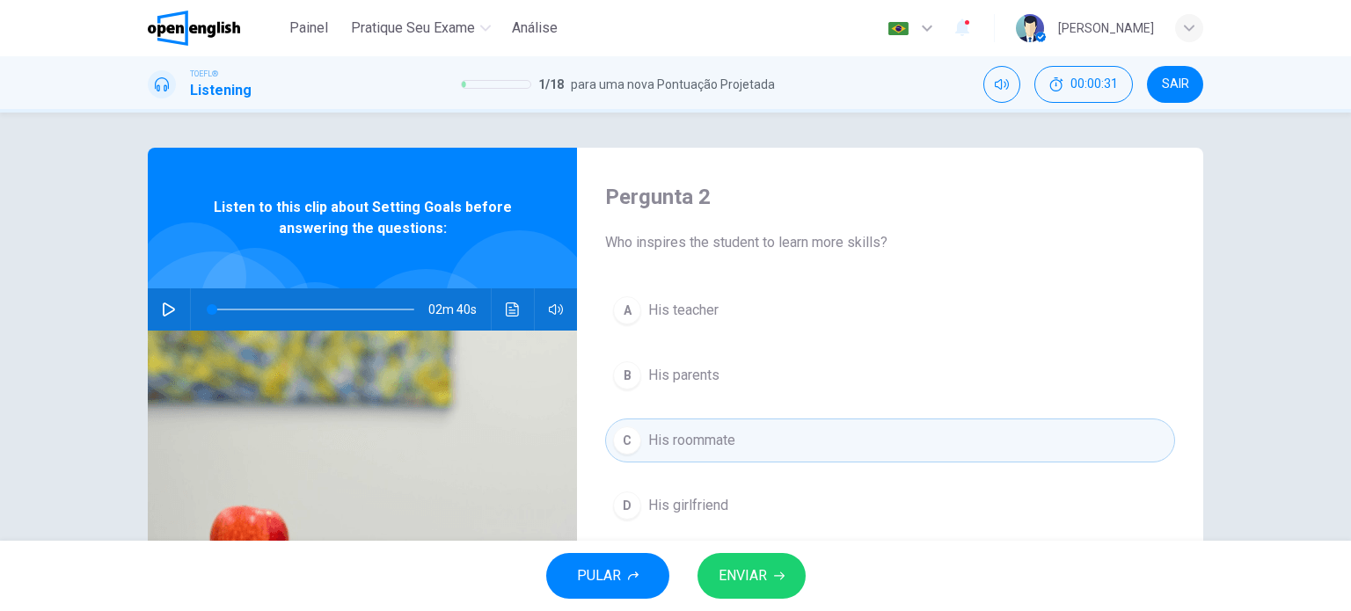
drag, startPoint x: 767, startPoint y: 574, endPoint x: 766, endPoint y: 562, distance: 12.3
click at [767, 573] on button "ENVIAR" at bounding box center [751, 576] width 108 height 46
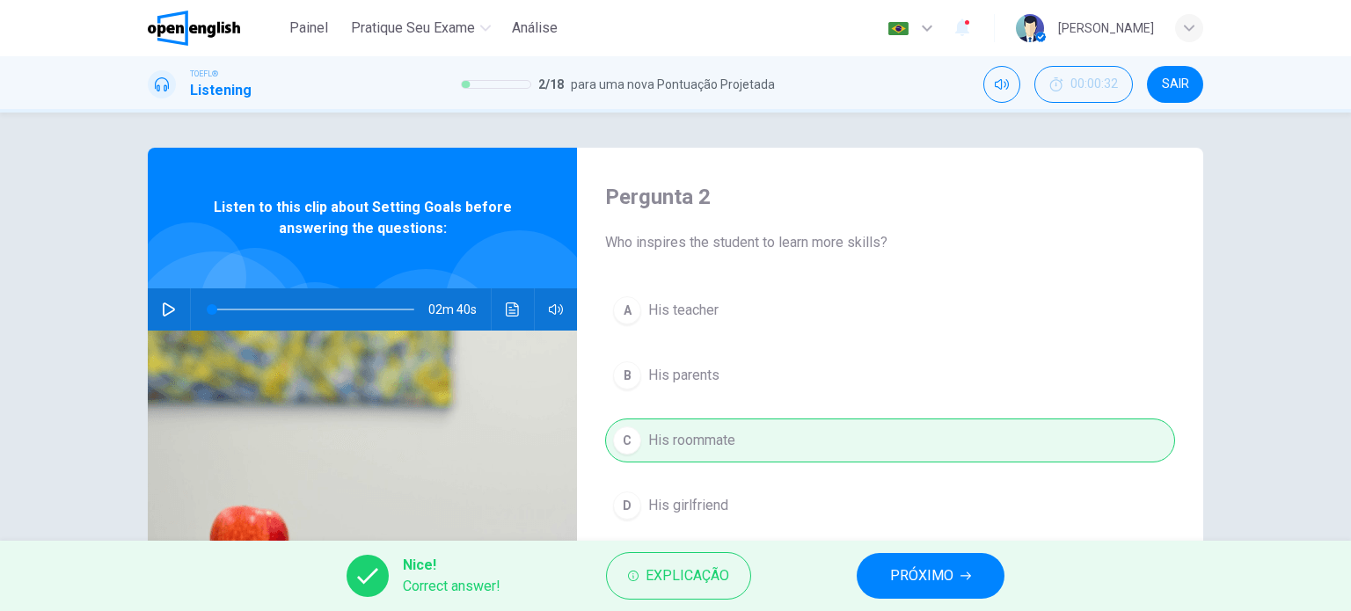
click at [932, 581] on span "PRÓXIMO" at bounding box center [921, 576] width 63 height 25
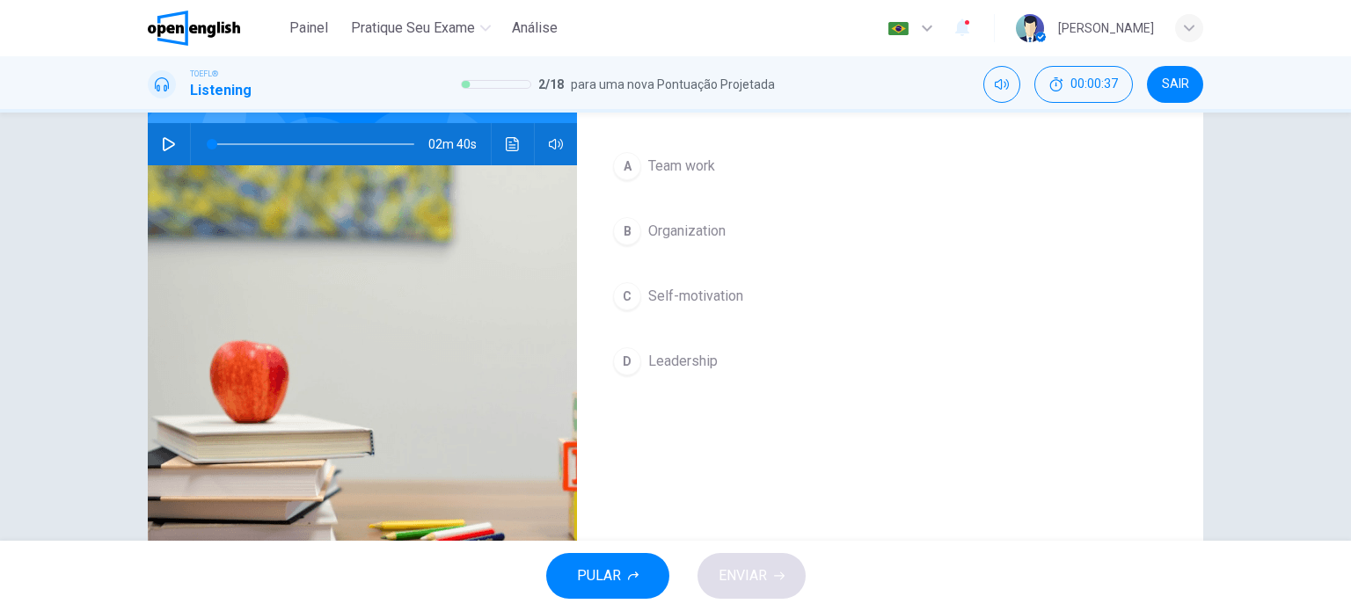
scroll to position [77, 0]
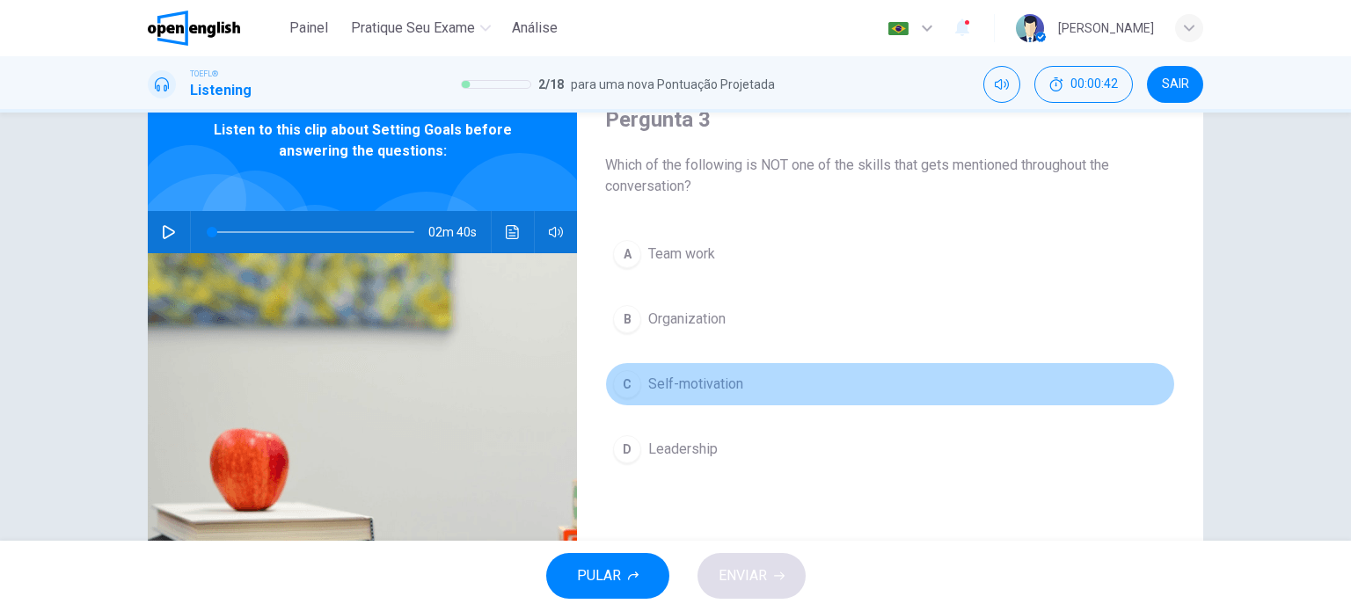
click at [626, 384] on div "C" at bounding box center [627, 384] width 28 height 28
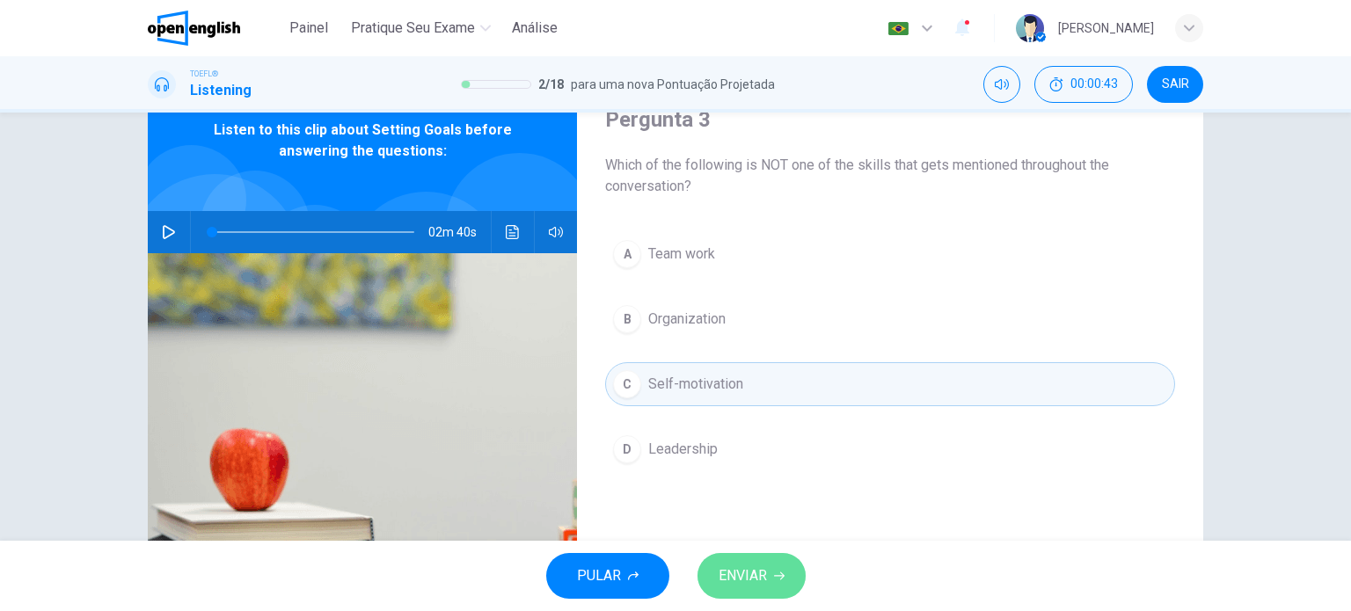
click at [776, 572] on icon "button" at bounding box center [779, 576] width 11 height 11
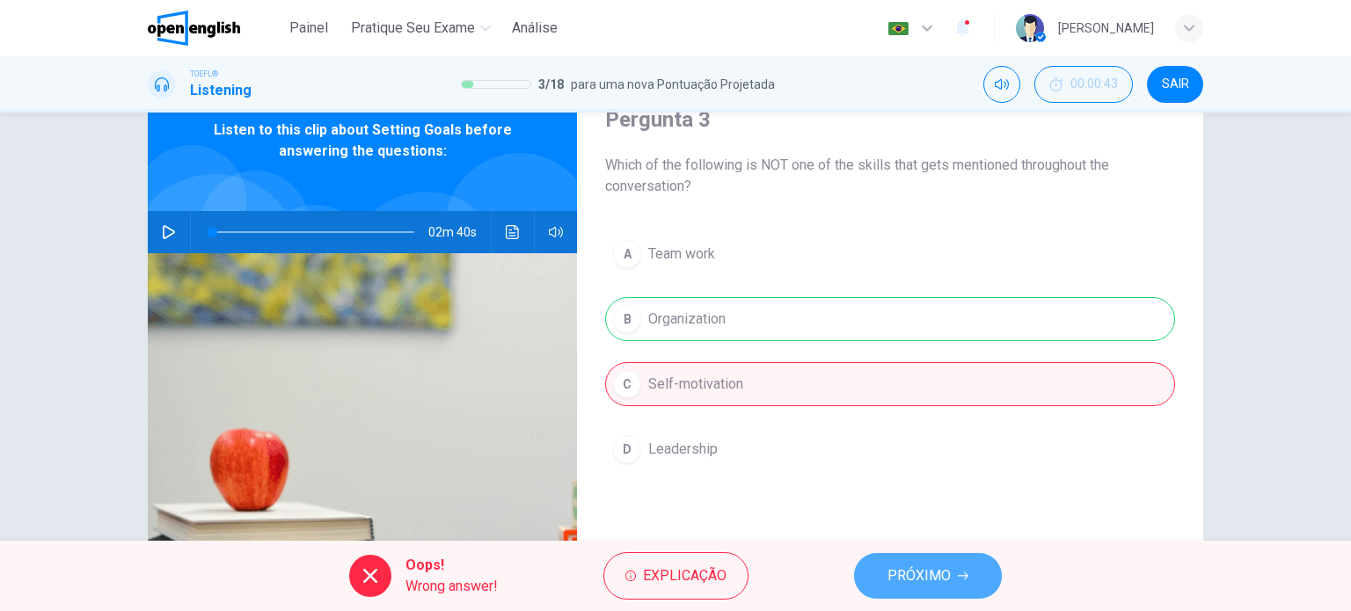
click at [859, 565] on button "PRÓXIMO" at bounding box center [928, 576] width 148 height 46
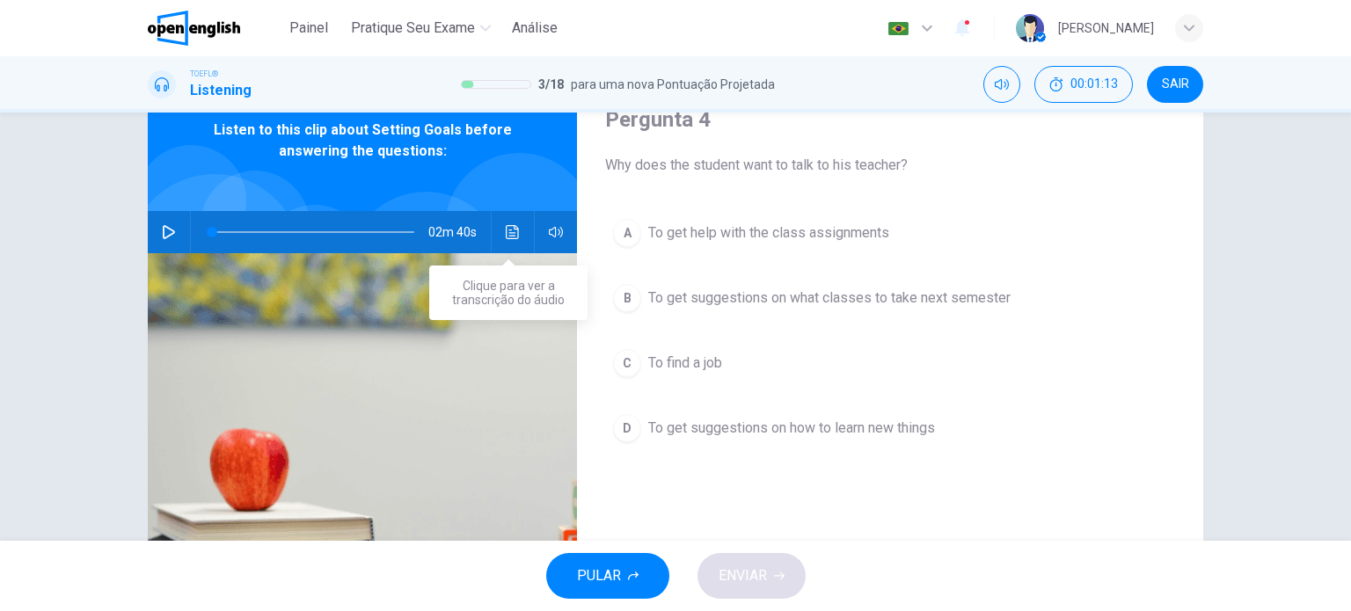
click at [521, 240] on button "Clique para ver a transcrição do áudio" at bounding box center [513, 232] width 28 height 42
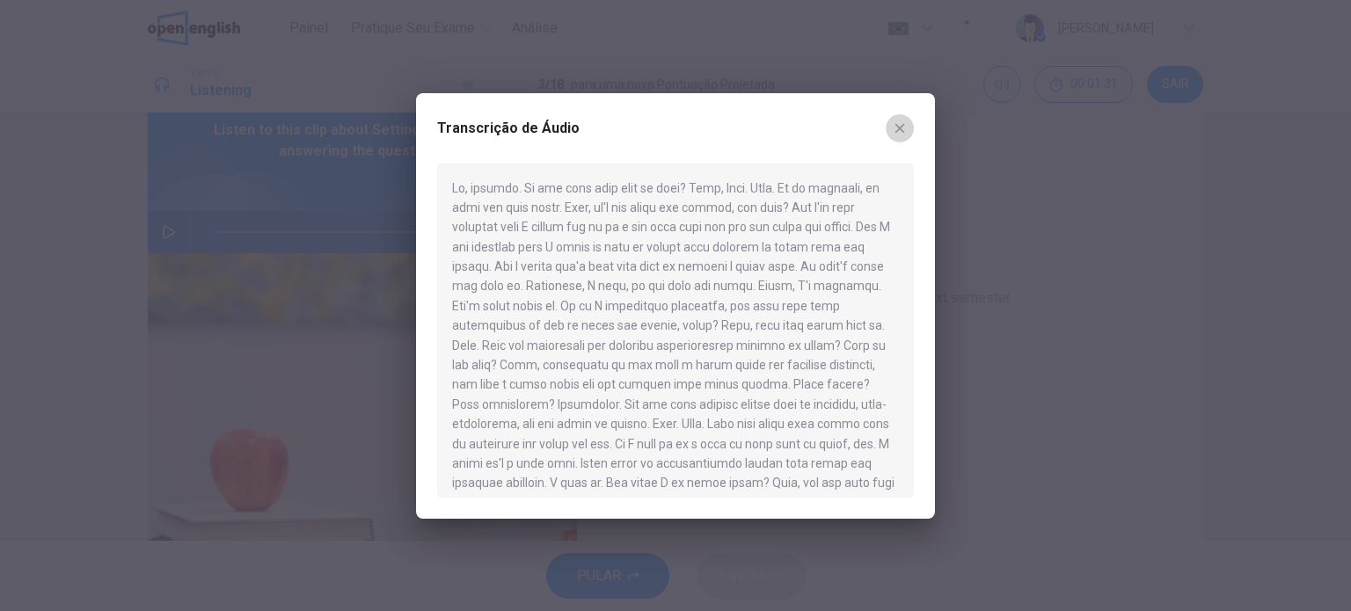
drag, startPoint x: 898, startPoint y: 125, endPoint x: 861, endPoint y: 128, distance: 37.1
click at [895, 125] on icon "button" at bounding box center [899, 128] width 14 height 14
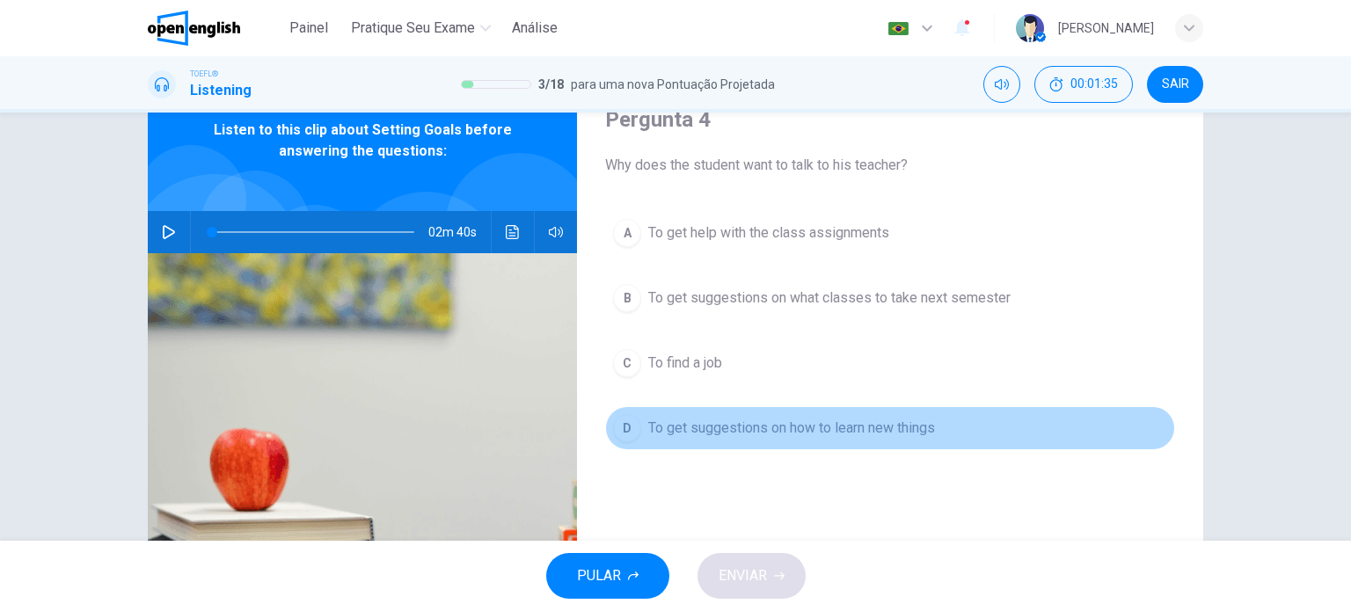
drag, startPoint x: 614, startPoint y: 432, endPoint x: 626, endPoint y: 433, distance: 12.4
click at [616, 432] on div "D" at bounding box center [627, 428] width 28 height 28
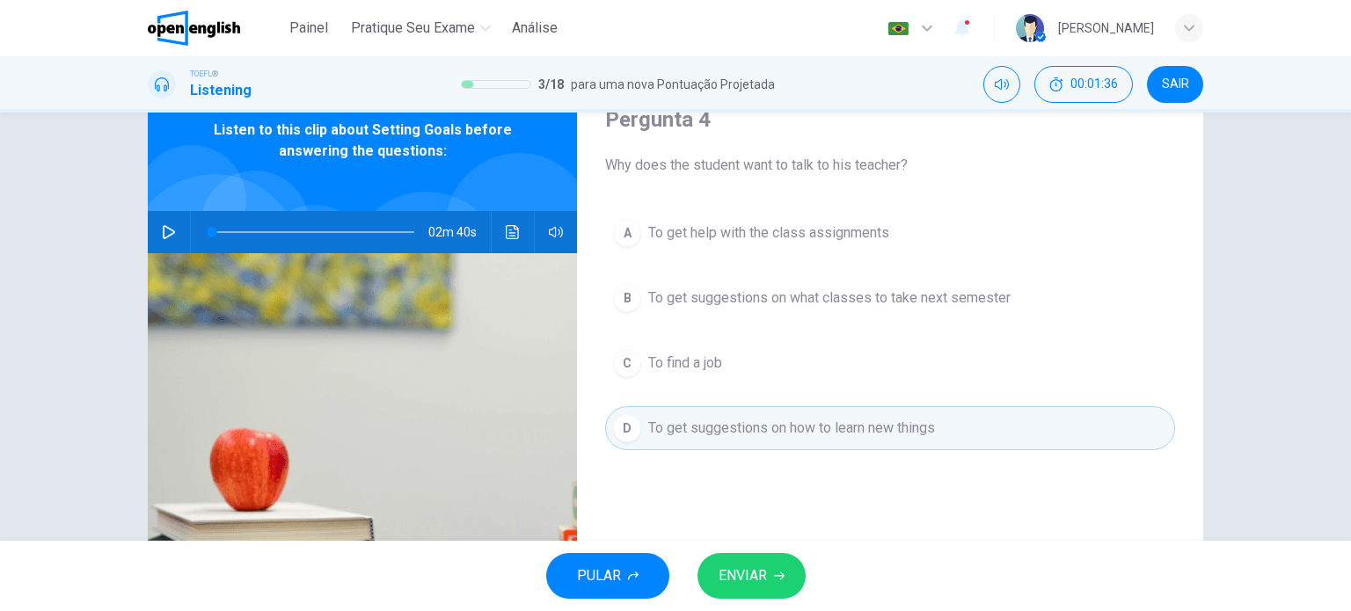
click at [742, 550] on div "PULAR ENVIAR" at bounding box center [675, 576] width 1351 height 70
click at [749, 578] on span "ENVIAR" at bounding box center [742, 576] width 48 height 25
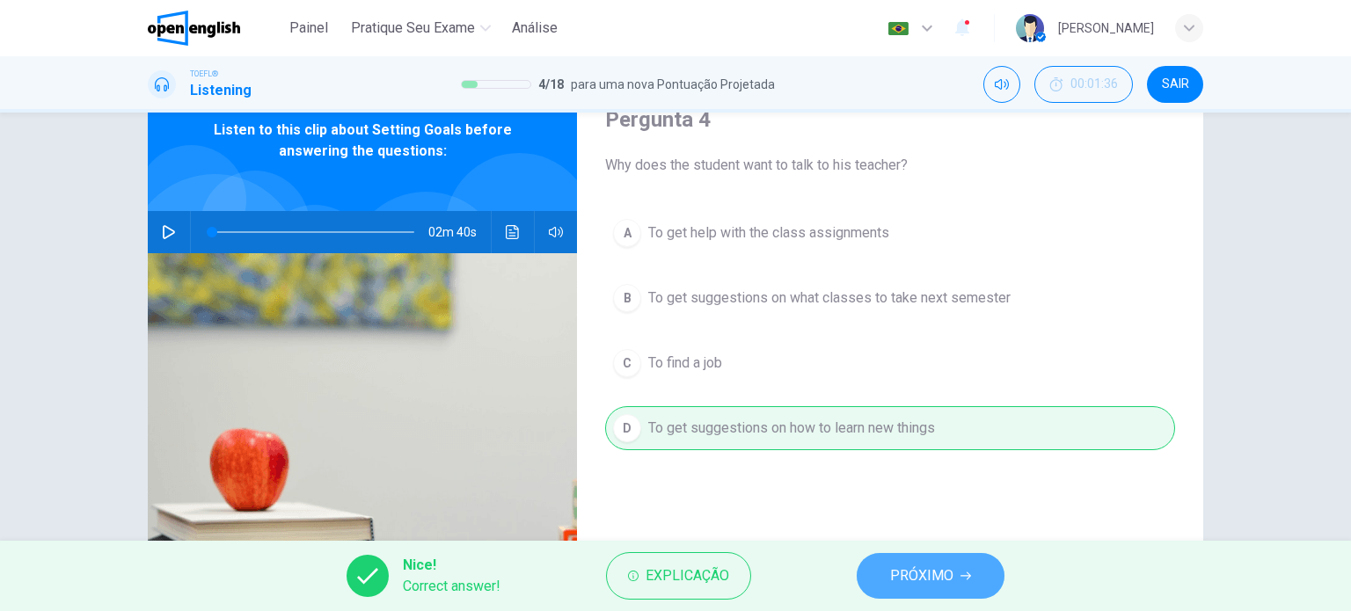
click at [985, 572] on button "PRÓXIMO" at bounding box center [930, 576] width 148 height 46
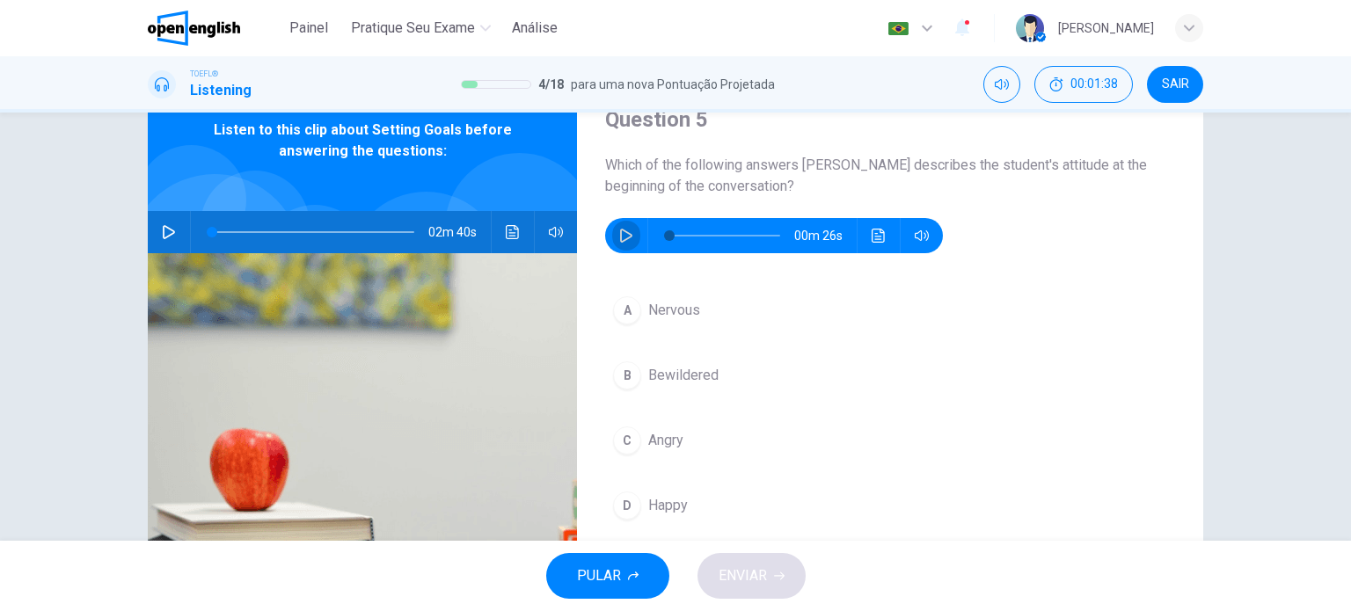
click at [627, 235] on icon "button" at bounding box center [626, 236] width 14 height 14
click at [621, 242] on icon "button" at bounding box center [626, 236] width 14 height 14
drag, startPoint x: 671, startPoint y: 242, endPoint x: 605, endPoint y: 258, distance: 67.8
click at [605, 258] on div "Question 5 Which of the following answers best describes the student's attitude…" at bounding box center [890, 375] width 626 height 611
click at [619, 234] on icon "button" at bounding box center [626, 236] width 14 height 14
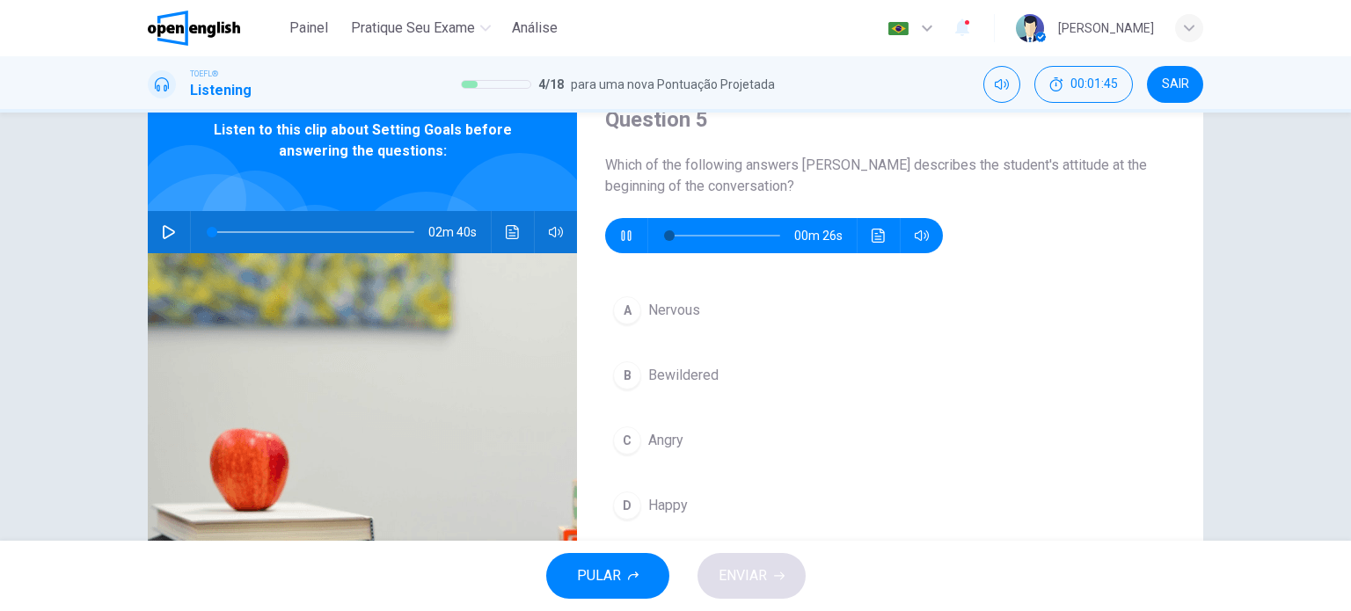
click at [621, 234] on icon "button" at bounding box center [626, 235] width 10 height 11
drag, startPoint x: 675, startPoint y: 237, endPoint x: 514, endPoint y: 272, distance: 165.4
click at [514, 272] on div "Question 5 Which of the following answers best describes the student's attitude…" at bounding box center [675, 375] width 1055 height 611
click at [626, 237] on icon "button" at bounding box center [626, 236] width 14 height 14
click at [628, 237] on icon "button" at bounding box center [626, 236] width 14 height 14
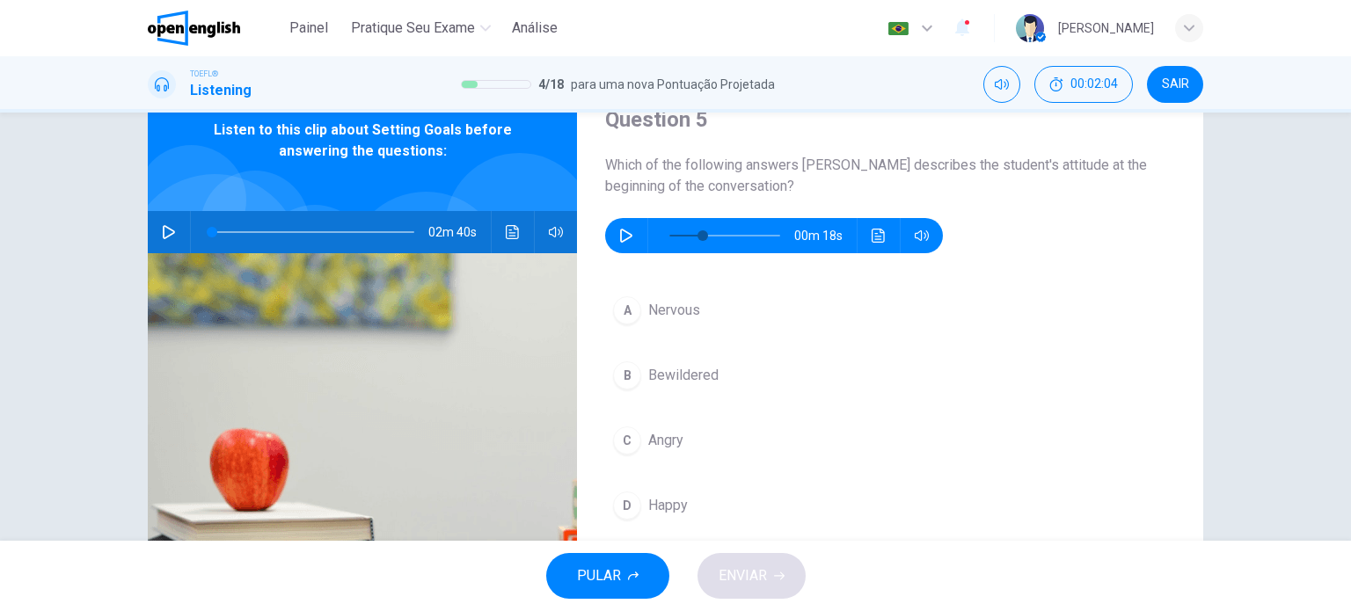
click at [607, 240] on div "00m 18s" at bounding box center [774, 235] width 338 height 35
click at [624, 218] on button "button" at bounding box center [626, 235] width 28 height 35
type input "*"
click at [630, 315] on div "A" at bounding box center [627, 310] width 28 height 28
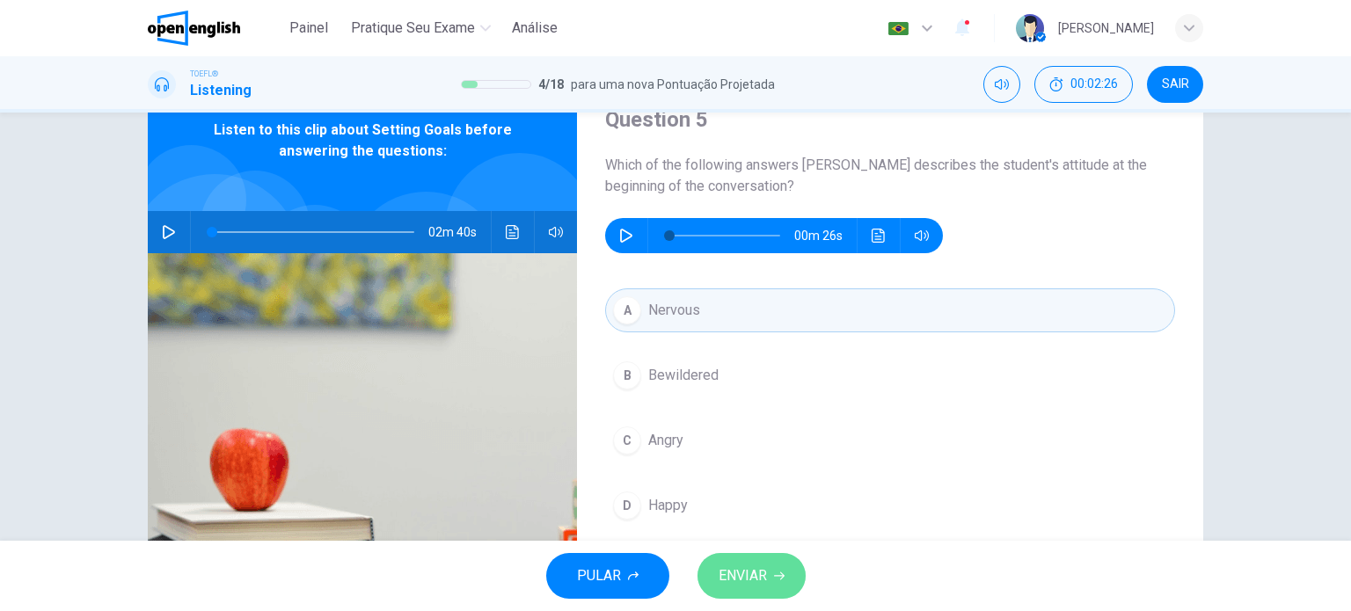
click at [756, 569] on span "ENVIAR" at bounding box center [742, 576] width 48 height 25
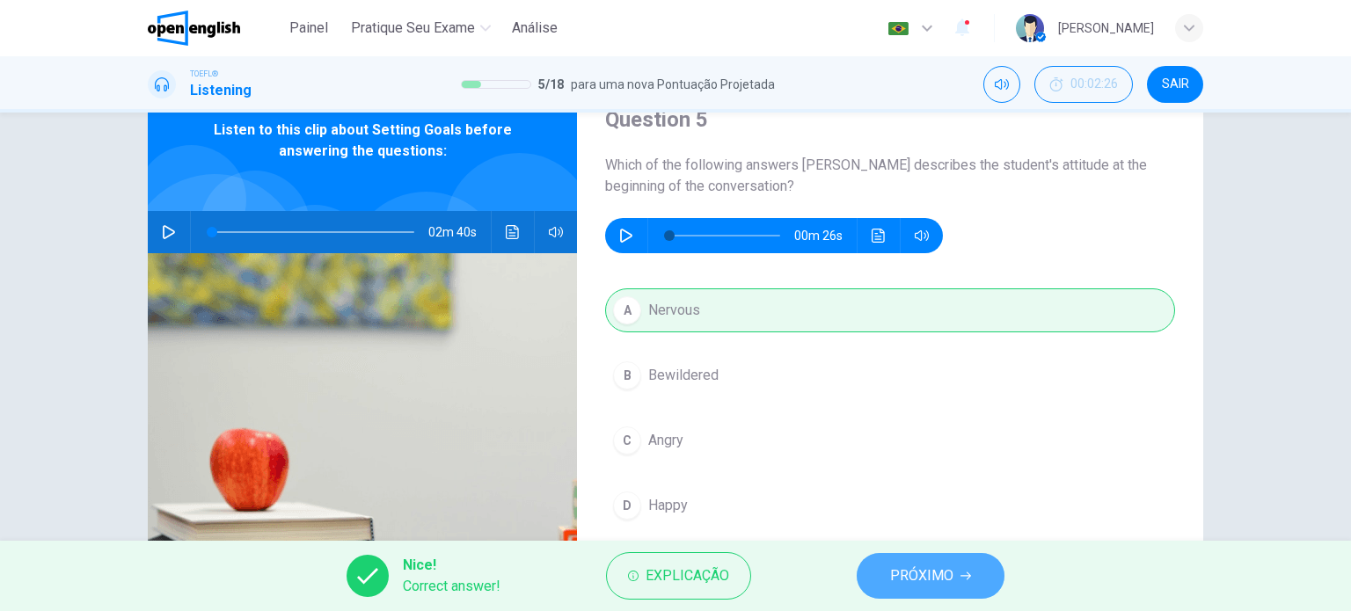
click at [929, 565] on span "PRÓXIMO" at bounding box center [921, 576] width 63 height 25
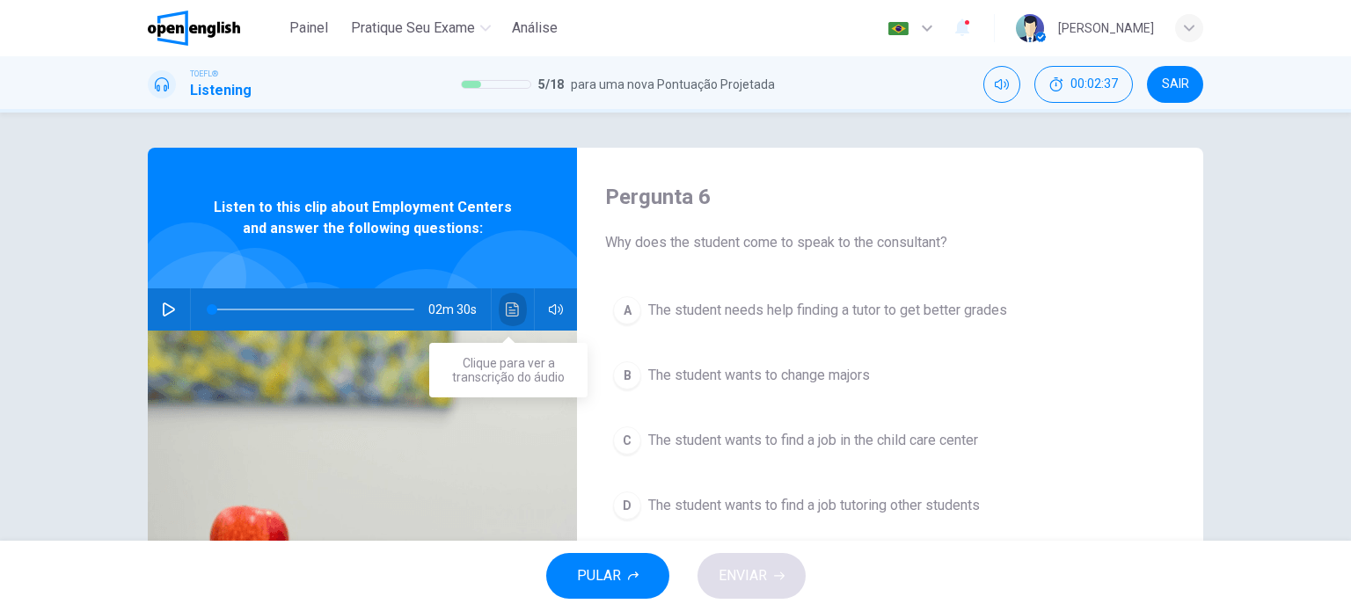
click at [502, 291] on button "Clique para ver a transcrição do áudio" at bounding box center [513, 309] width 28 height 42
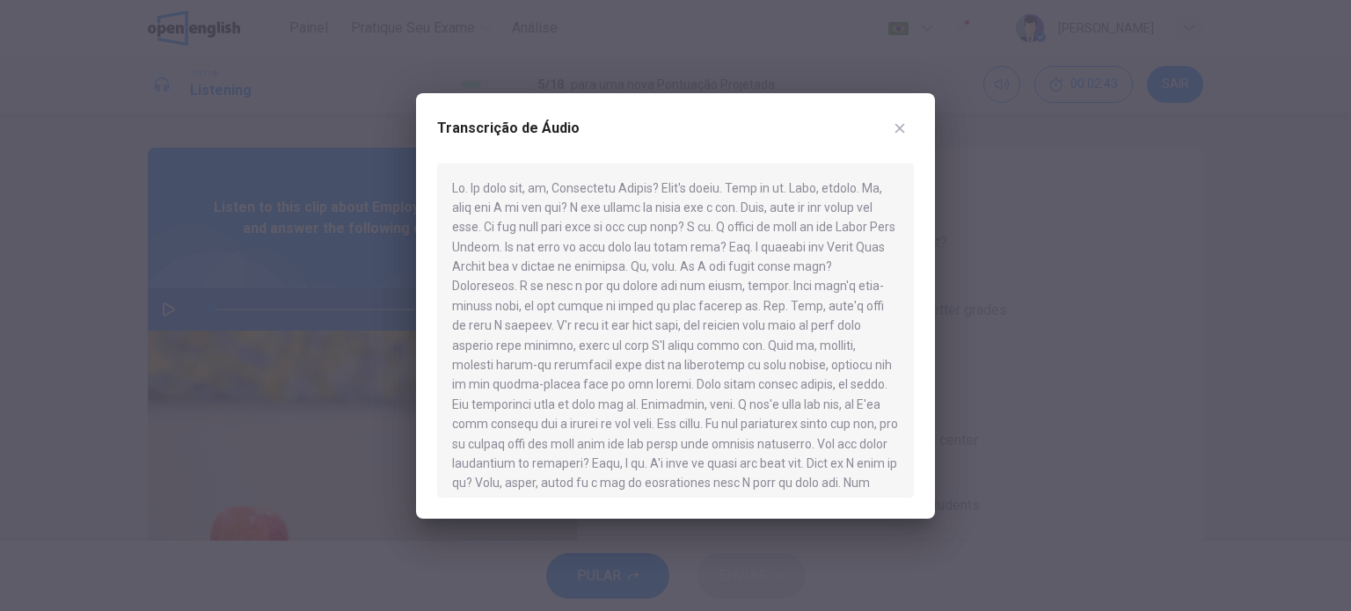
click at [899, 140] on button "button" at bounding box center [899, 128] width 28 height 28
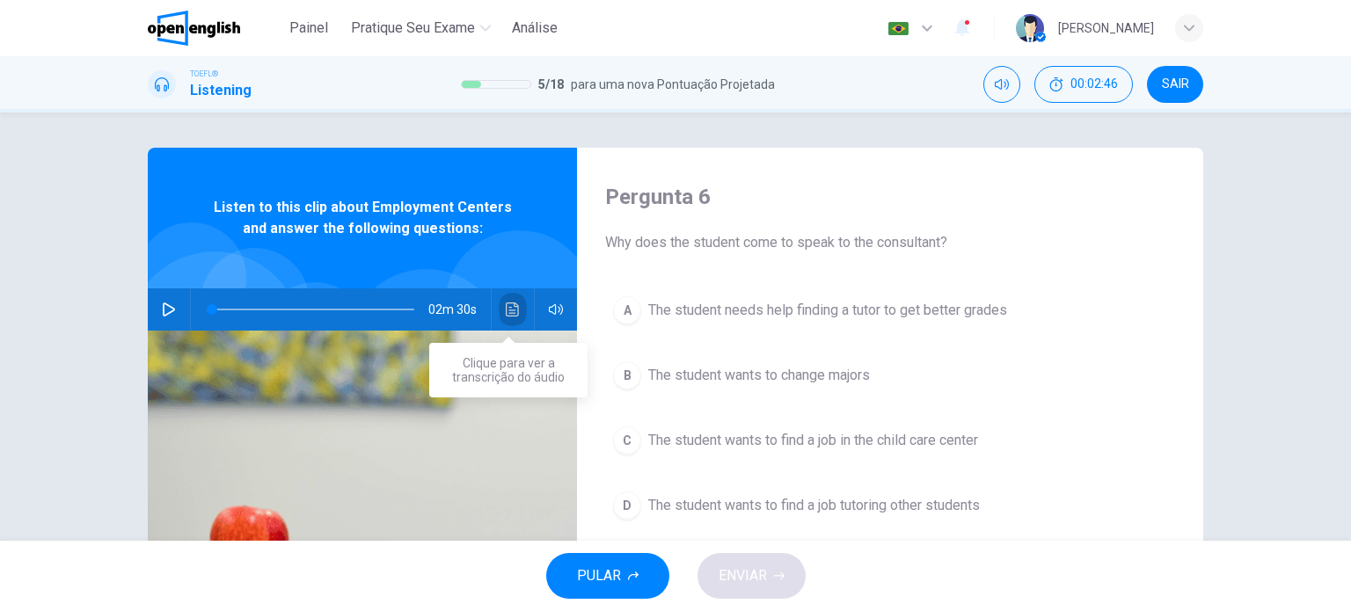
click at [507, 290] on button "Clique para ver a transcrição do áudio" at bounding box center [513, 309] width 28 height 42
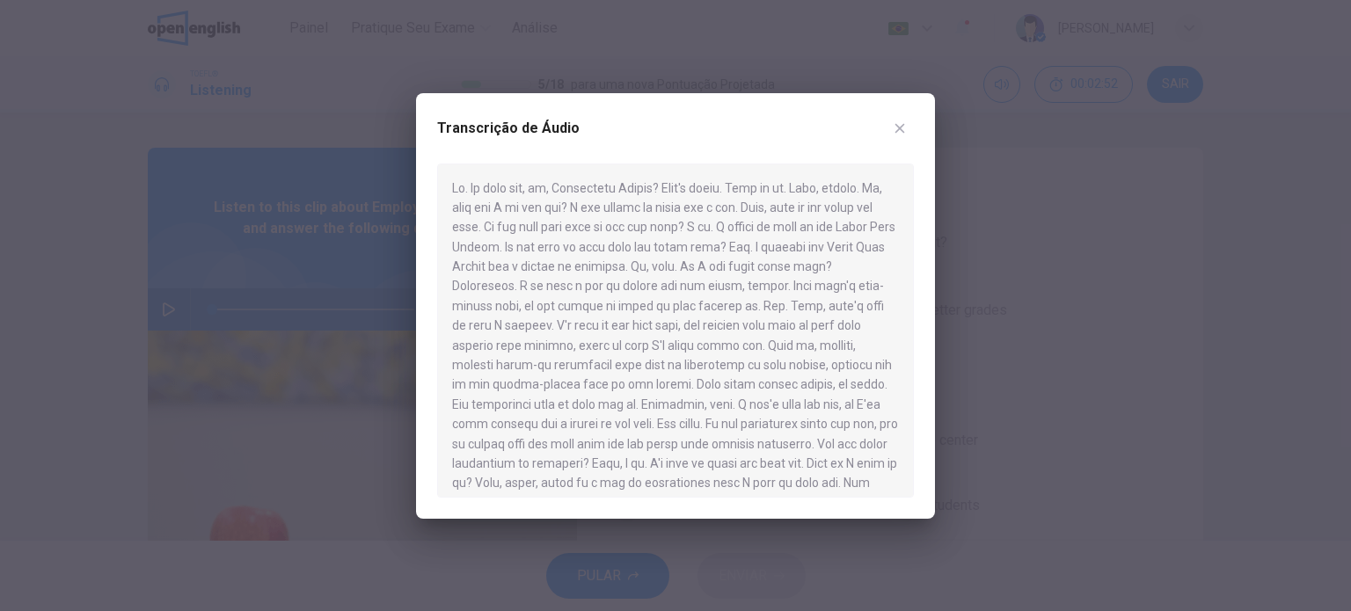
click at [925, 125] on div "Transcrição de Áudio" at bounding box center [675, 306] width 519 height 426
click at [910, 129] on button "button" at bounding box center [899, 128] width 28 height 28
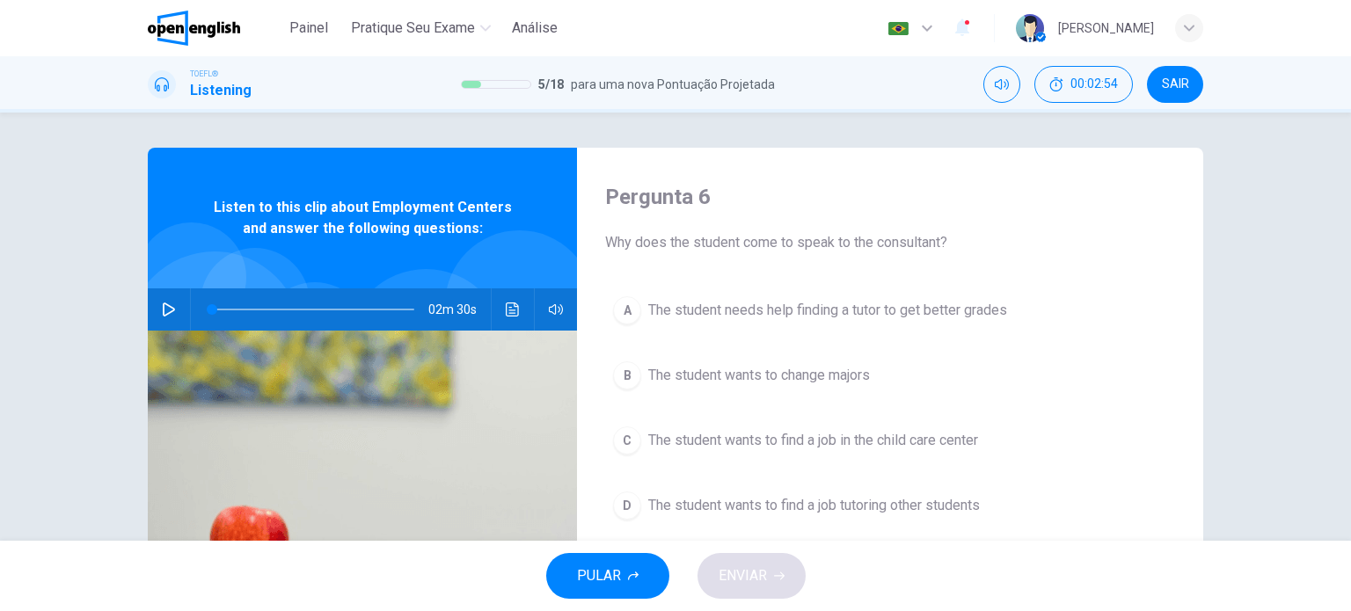
click at [620, 423] on button "C The student wants to find a job in the child care center" at bounding box center [890, 441] width 570 height 44
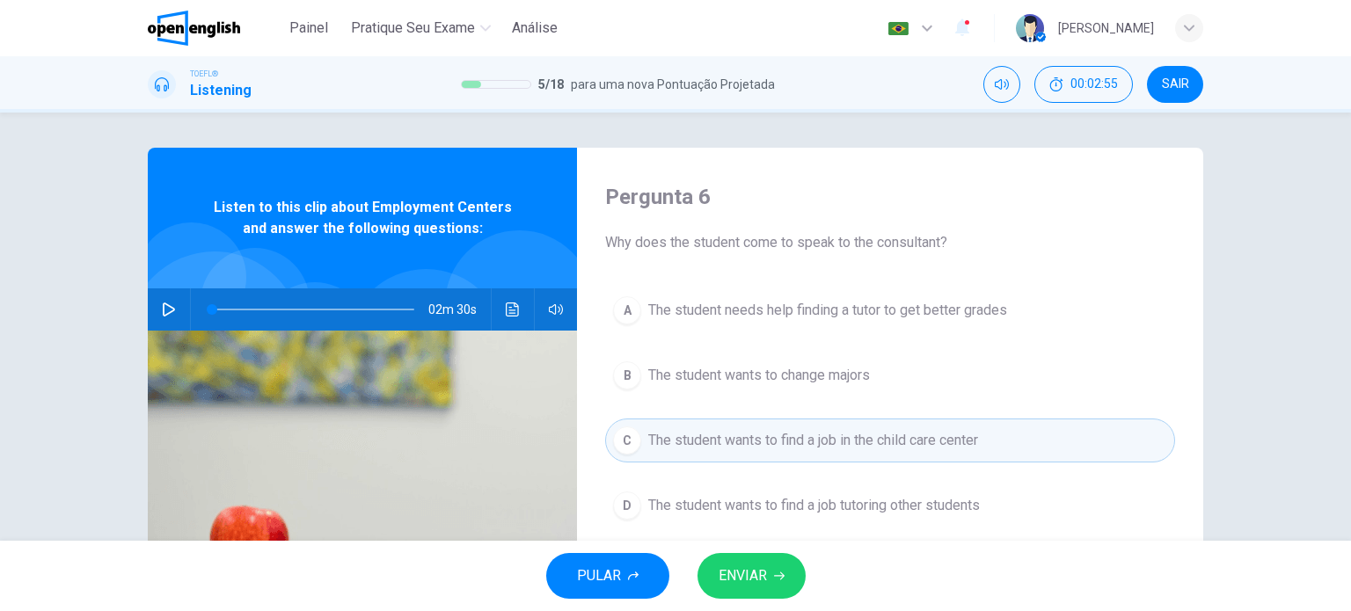
click at [783, 557] on button "ENVIAR" at bounding box center [751, 576] width 108 height 46
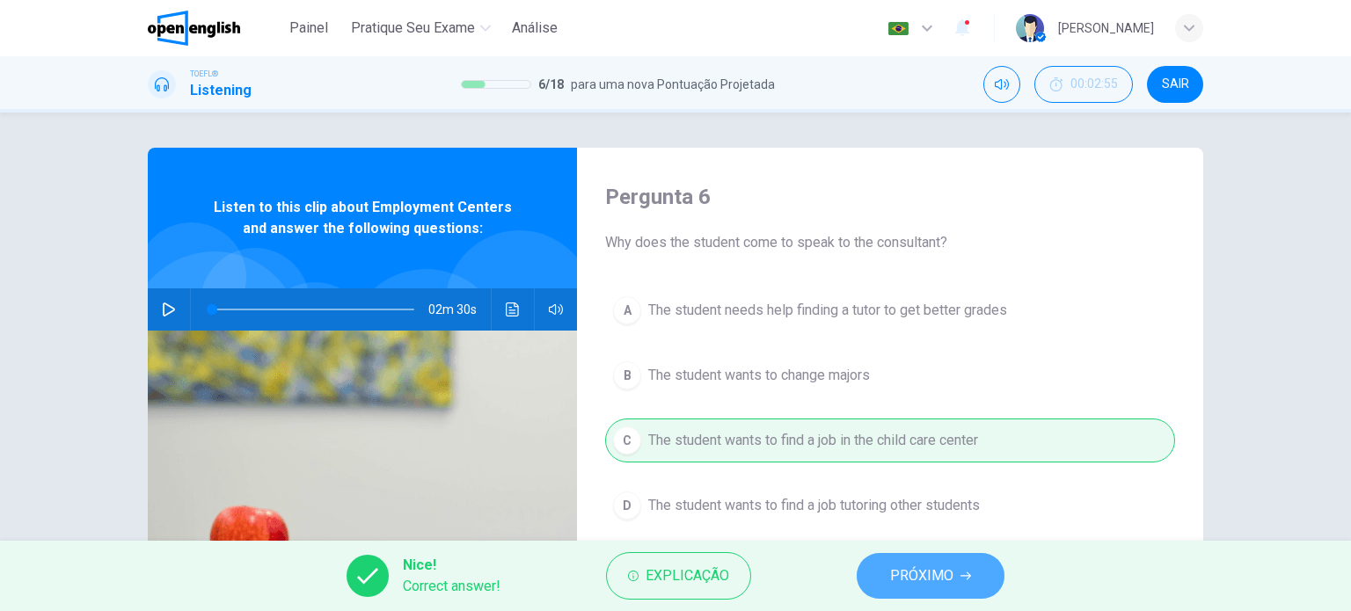
drag, startPoint x: 922, startPoint y: 569, endPoint x: 905, endPoint y: 573, distance: 17.3
click at [922, 569] on span "PRÓXIMO" at bounding box center [921, 576] width 63 height 25
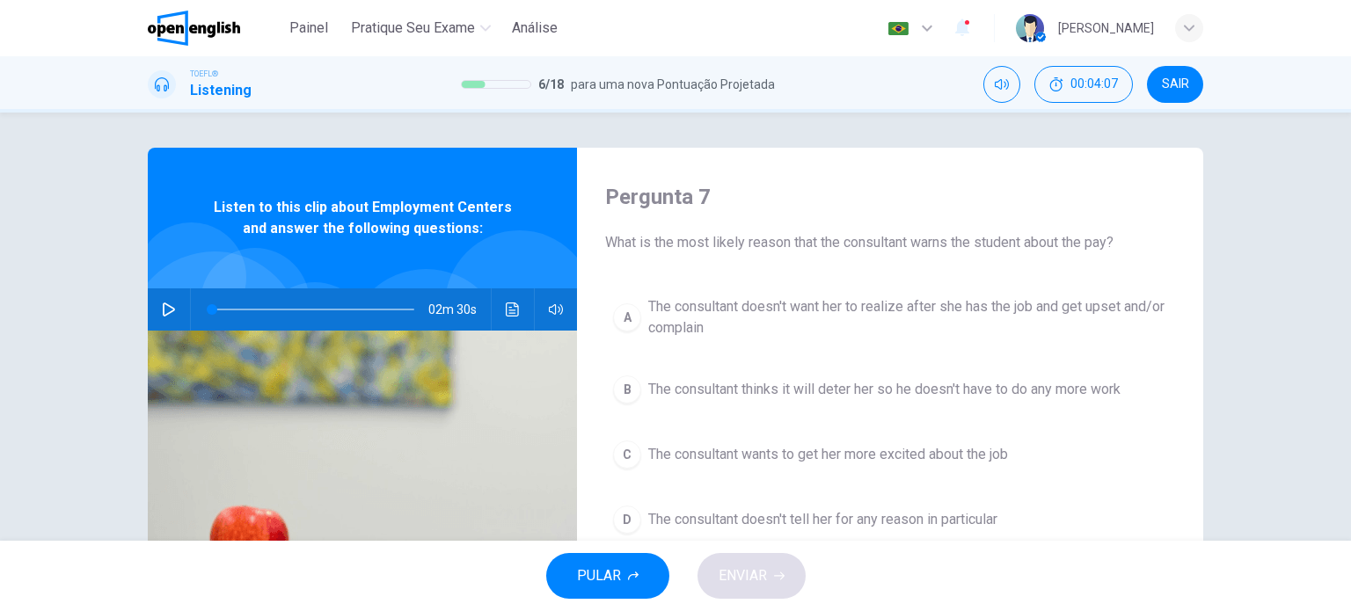
click at [636, 448] on button "C The consultant wants to get her more excited about the job" at bounding box center [890, 455] width 570 height 44
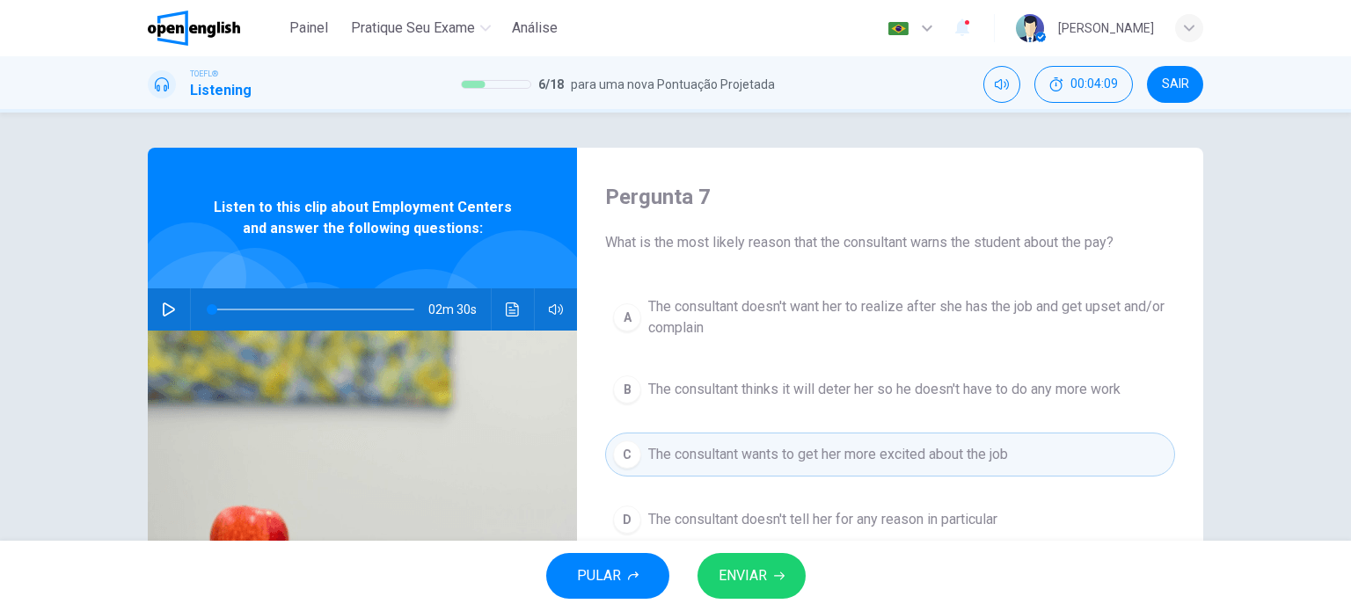
click at [760, 579] on span "ENVIAR" at bounding box center [742, 576] width 48 height 25
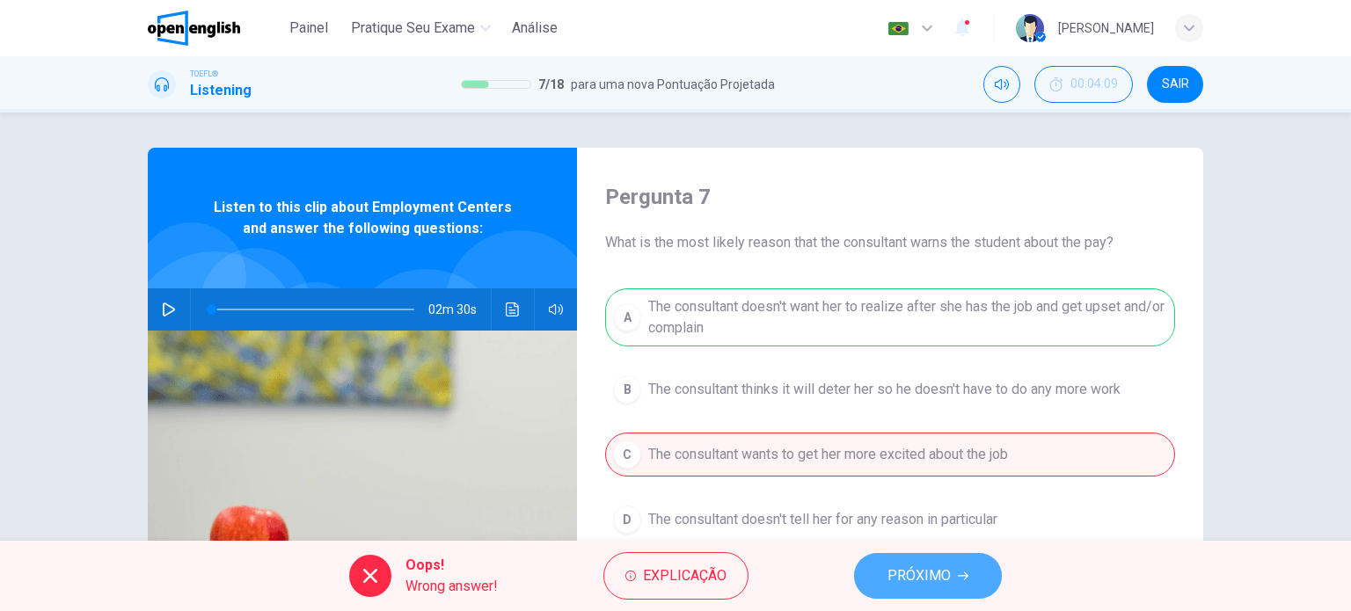
click at [878, 577] on button "PRÓXIMO" at bounding box center [928, 576] width 148 height 46
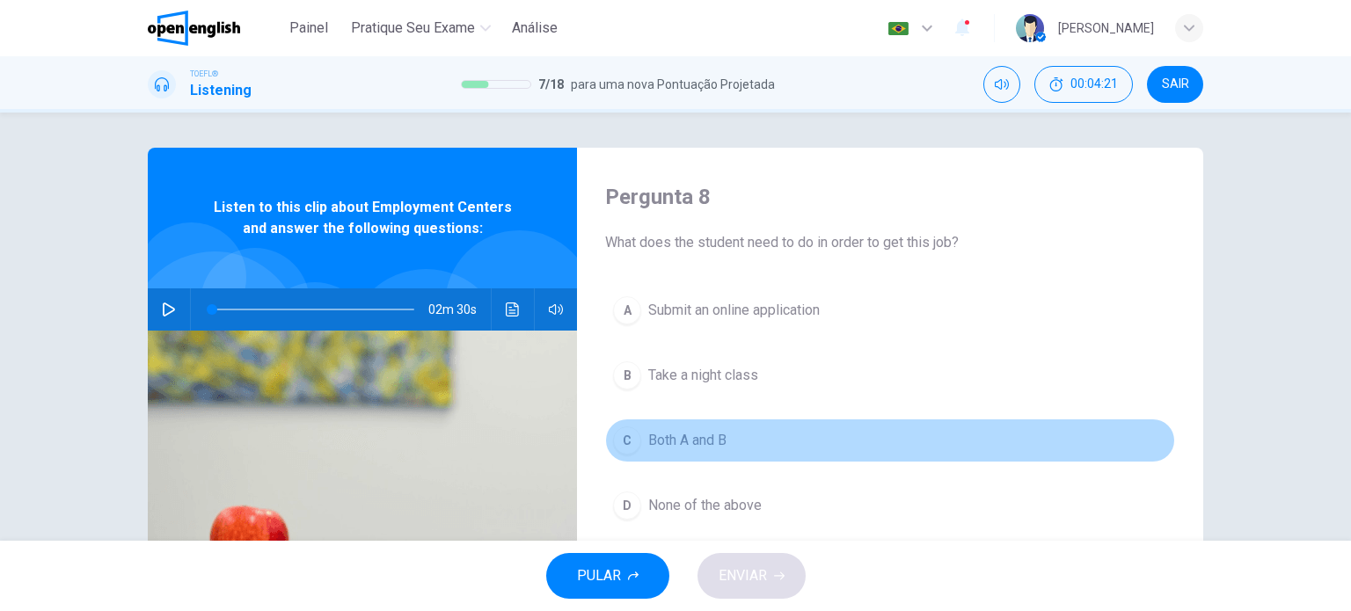
drag, startPoint x: 657, startPoint y: 433, endPoint x: 890, endPoint y: 495, distance: 241.0
click at [658, 433] on span "Both A and B" at bounding box center [687, 440] width 78 height 21
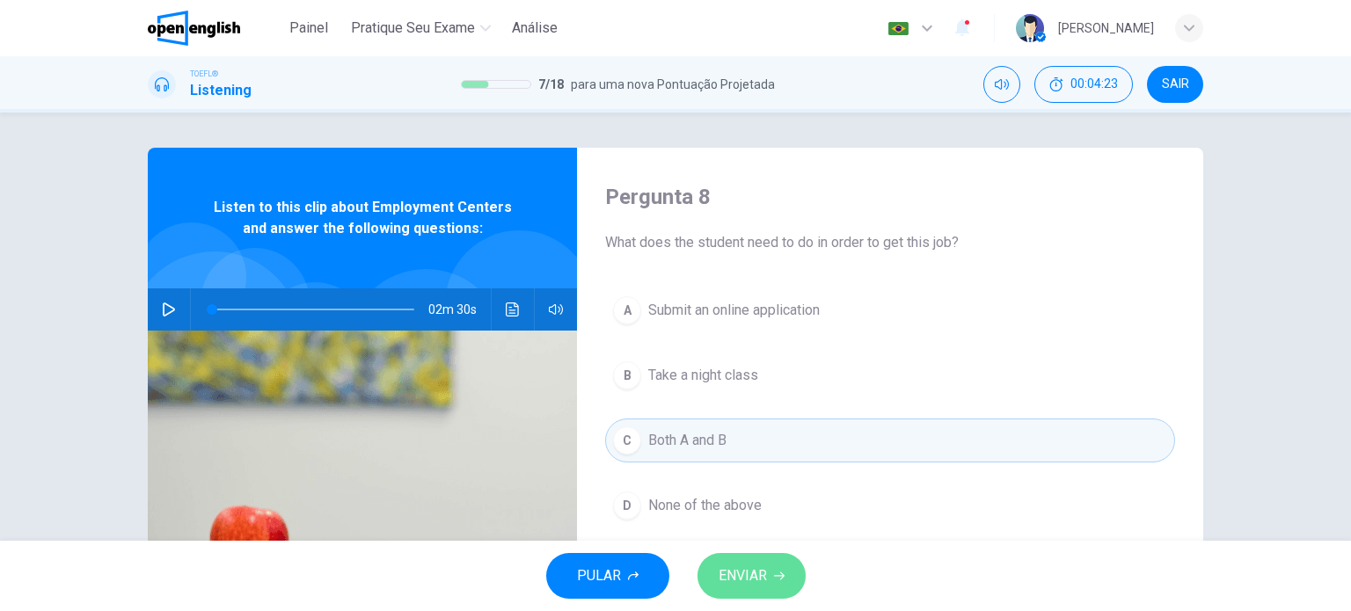
click at [730, 576] on span "ENVIAR" at bounding box center [742, 576] width 48 height 25
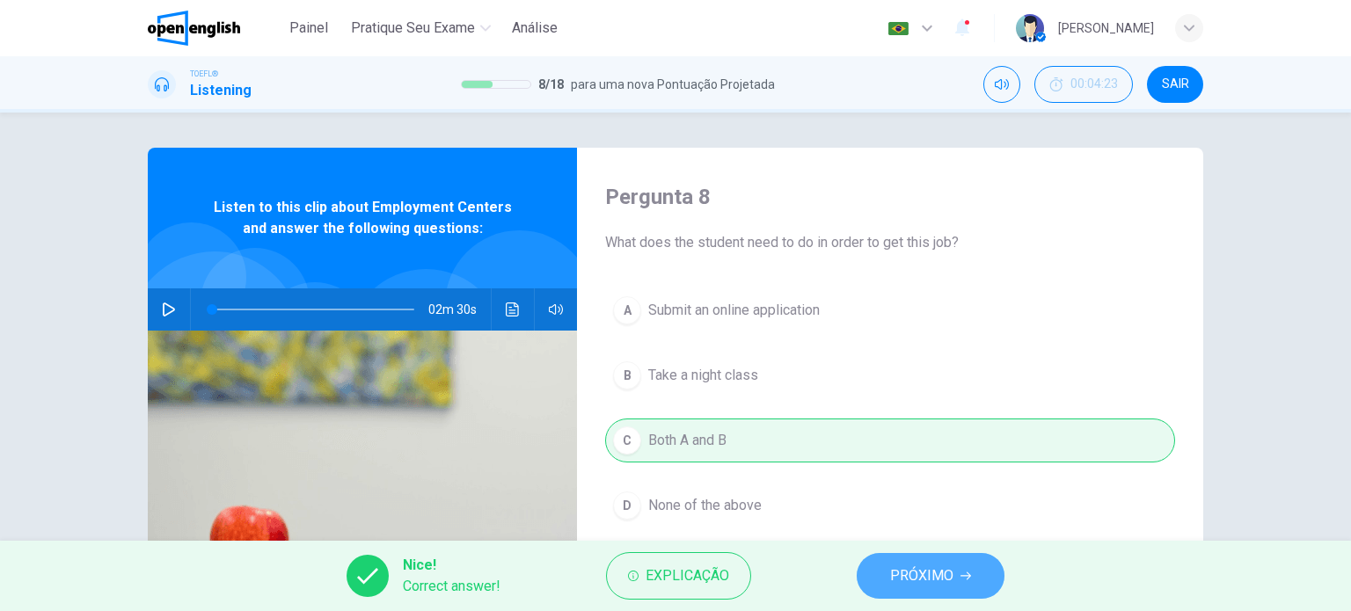
click at [914, 578] on span "PRÓXIMO" at bounding box center [921, 576] width 63 height 25
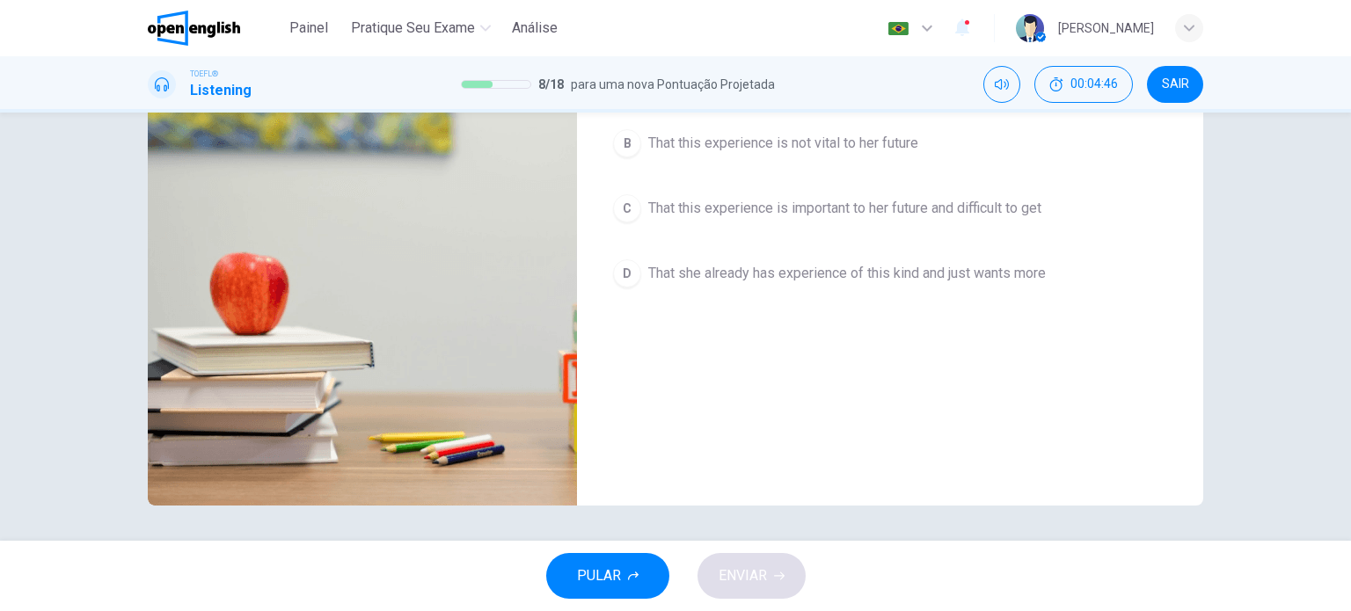
scroll to position [77, 0]
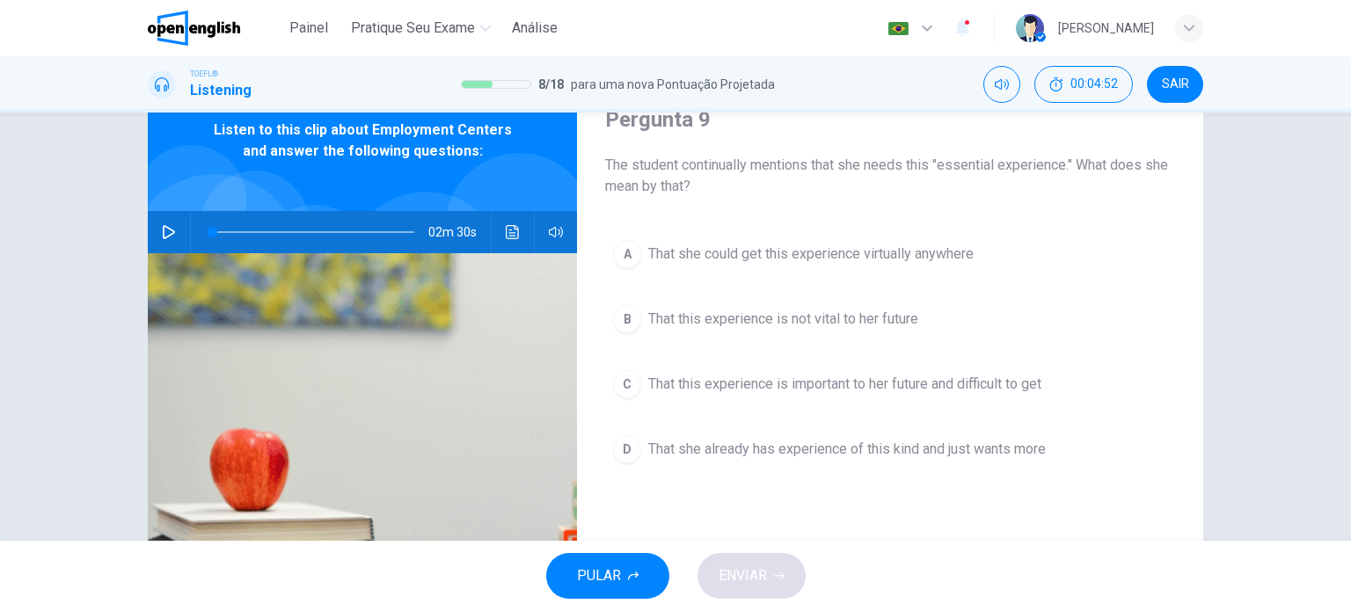
drag, startPoint x: 600, startPoint y: 438, endPoint x: 668, endPoint y: 460, distance: 72.0
click at [605, 438] on div "A That she could get this experience virtually anywhere B That this experience …" at bounding box center [890, 369] width 570 height 274
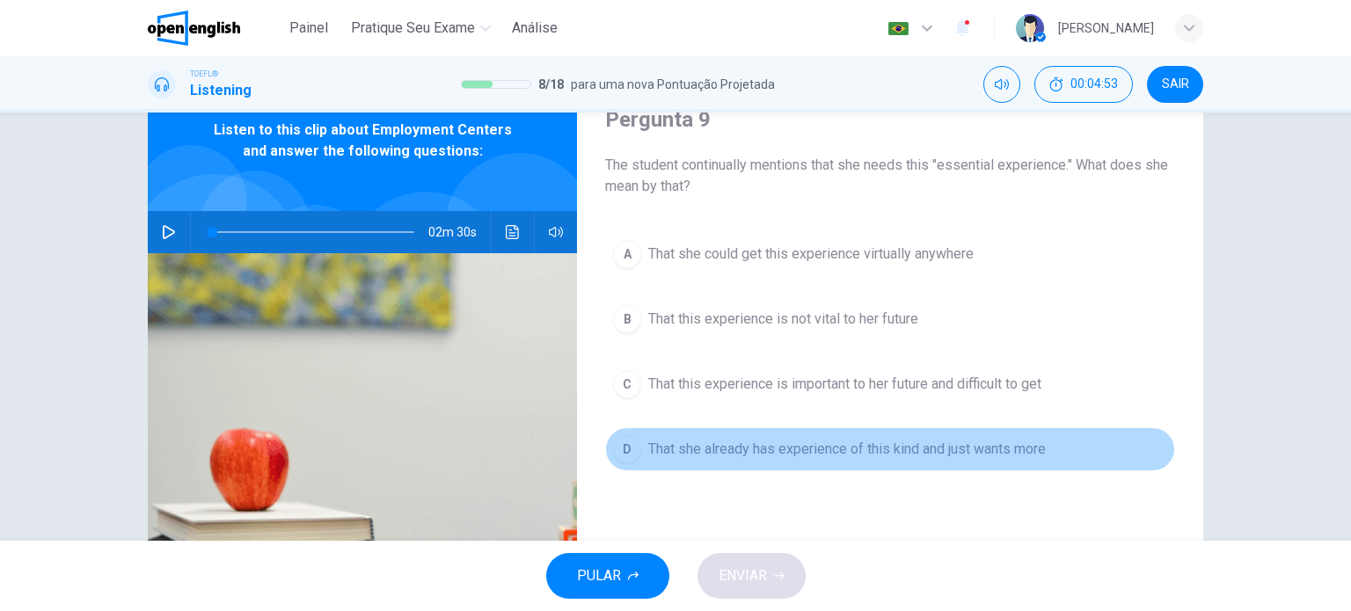
click at [675, 462] on button "D That she already has experience of this kind and just wants more" at bounding box center [890, 449] width 570 height 44
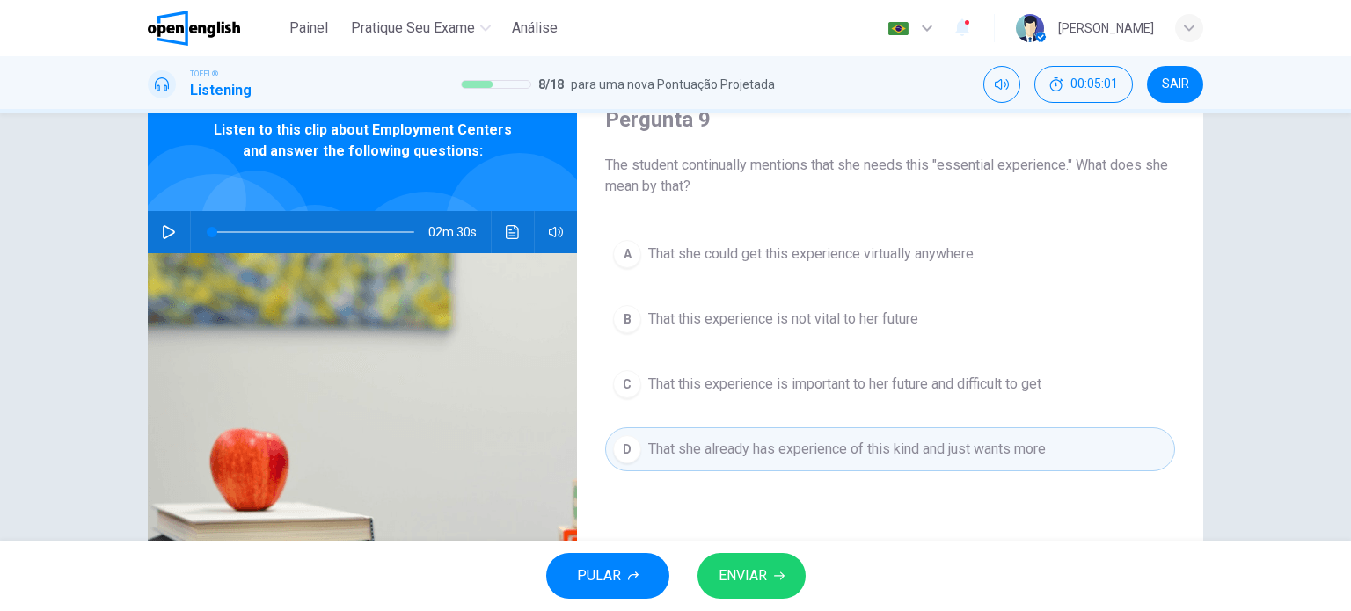
drag, startPoint x: 798, startPoint y: 415, endPoint x: 812, endPoint y: 411, distance: 14.7
click at [798, 416] on div "A That she could get this experience virtually anywhere B That this experience …" at bounding box center [890, 369] width 570 height 274
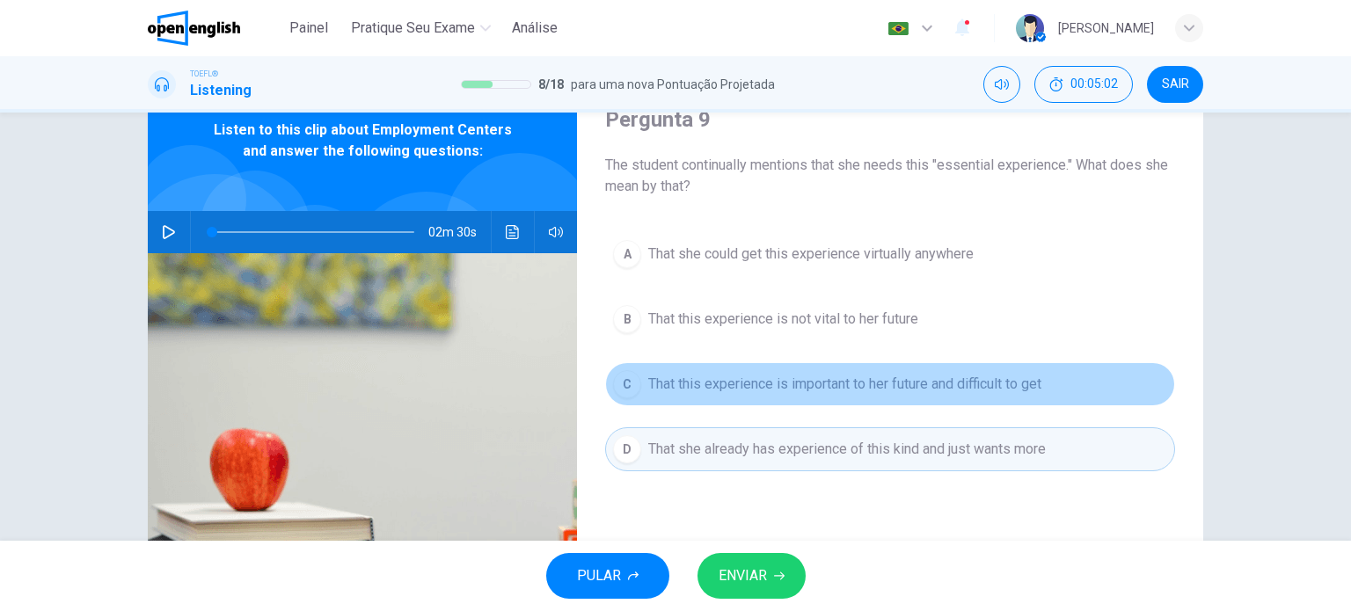
drag, startPoint x: 824, startPoint y: 392, endPoint x: 790, endPoint y: 413, distance: 39.5
click at [823, 391] on span "That this experience is important to her future and difficult to get" at bounding box center [844, 384] width 393 height 21
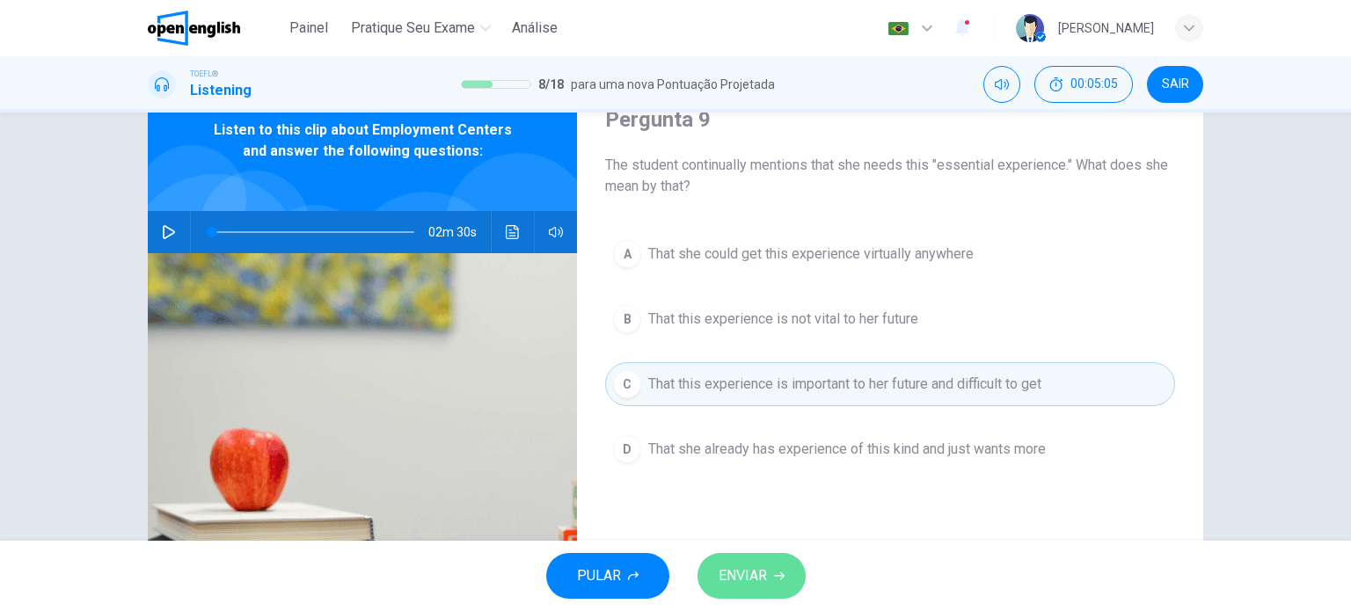
click at [770, 557] on button "ENVIAR" at bounding box center [751, 576] width 108 height 46
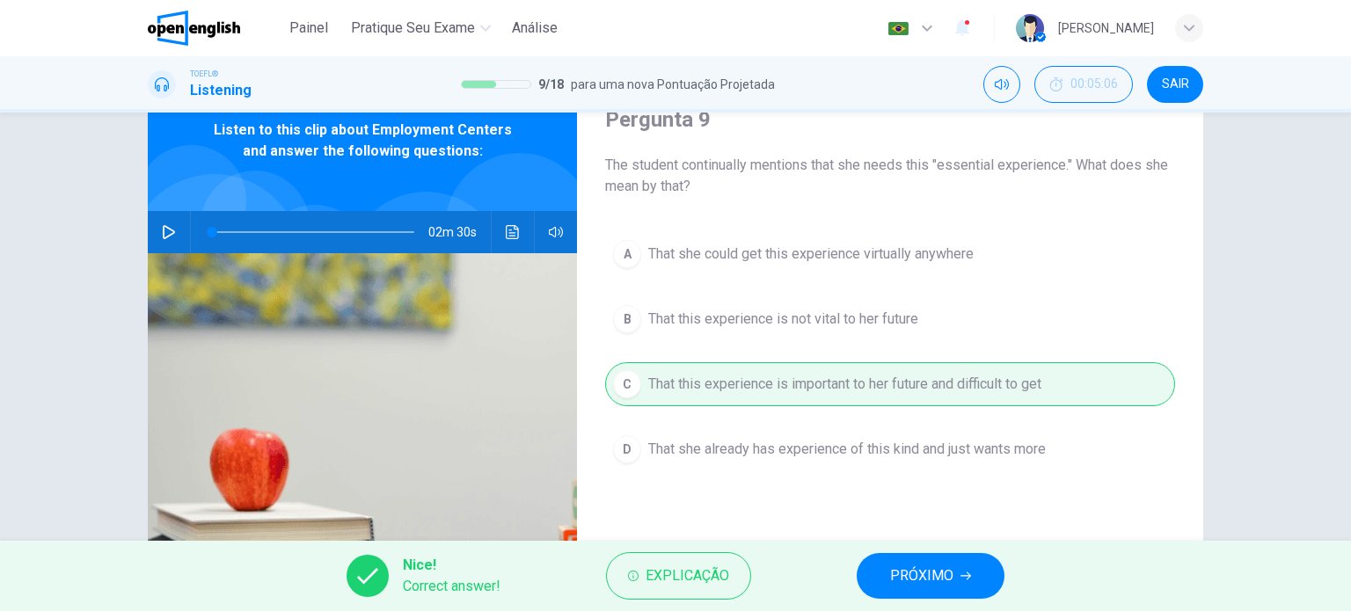
click at [903, 583] on span "PRÓXIMO" at bounding box center [921, 576] width 63 height 25
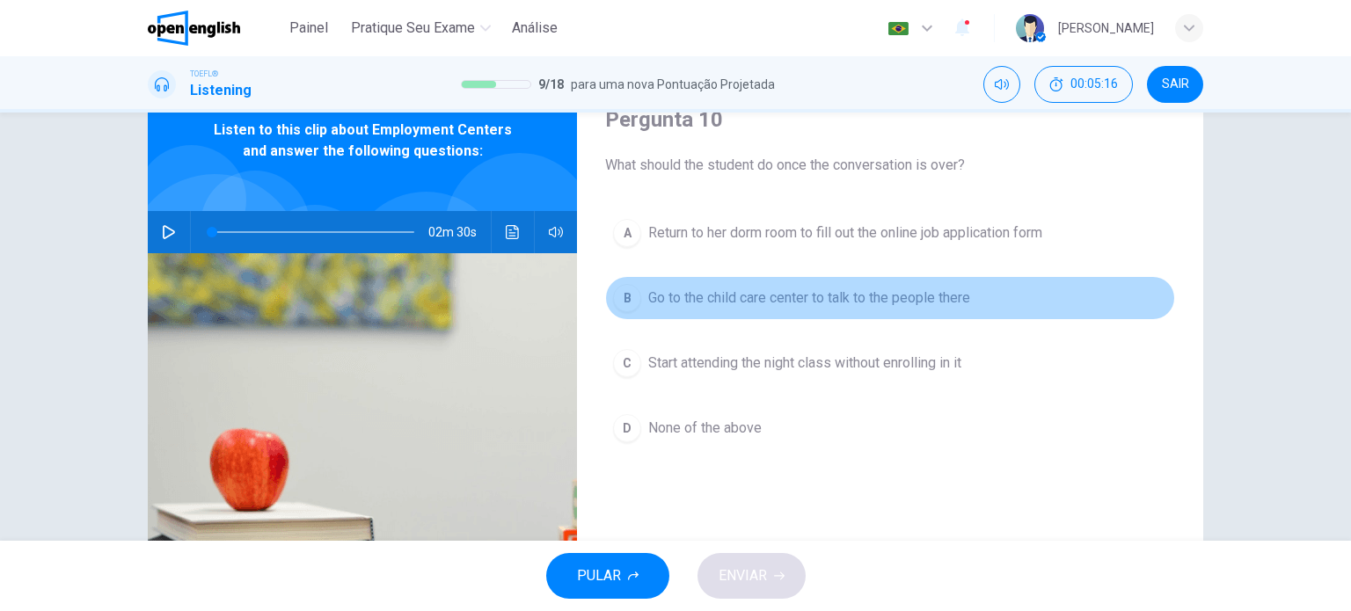
click at [624, 300] on div "B" at bounding box center [627, 298] width 28 height 28
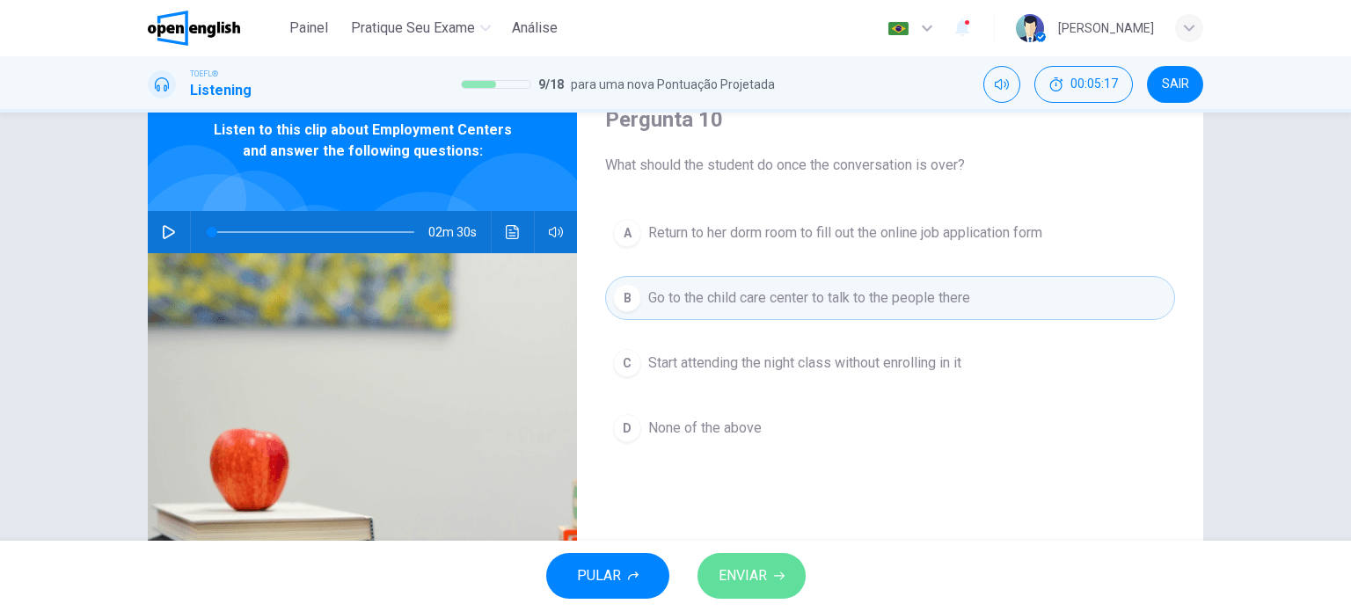
drag, startPoint x: 795, startPoint y: 574, endPoint x: 782, endPoint y: 580, distance: 14.6
click at [782, 580] on button "ENVIAR" at bounding box center [751, 576] width 108 height 46
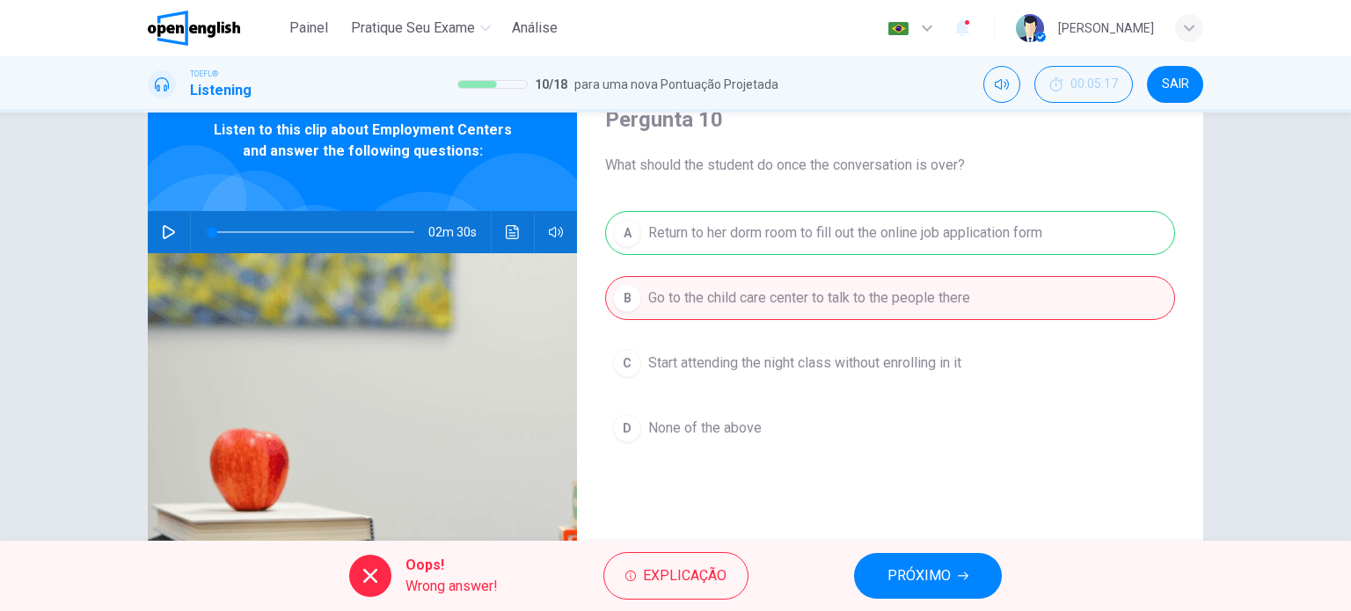
click at [971, 563] on button "PRÓXIMO" at bounding box center [928, 576] width 148 height 46
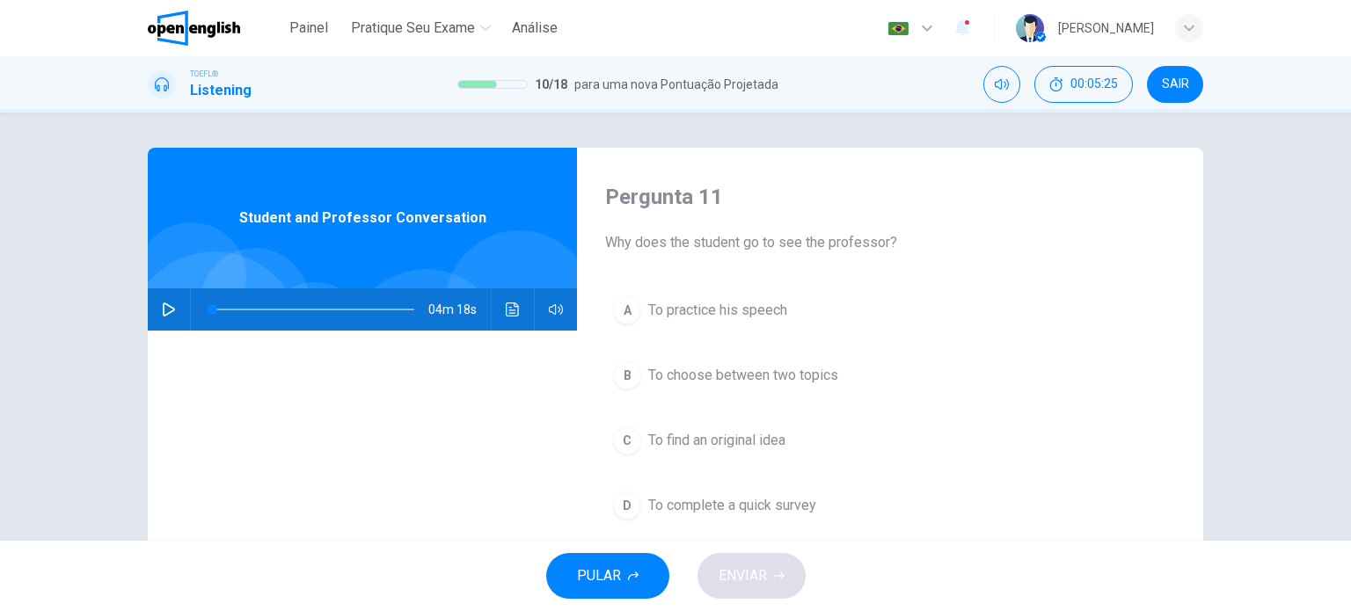
scroll to position [88, 0]
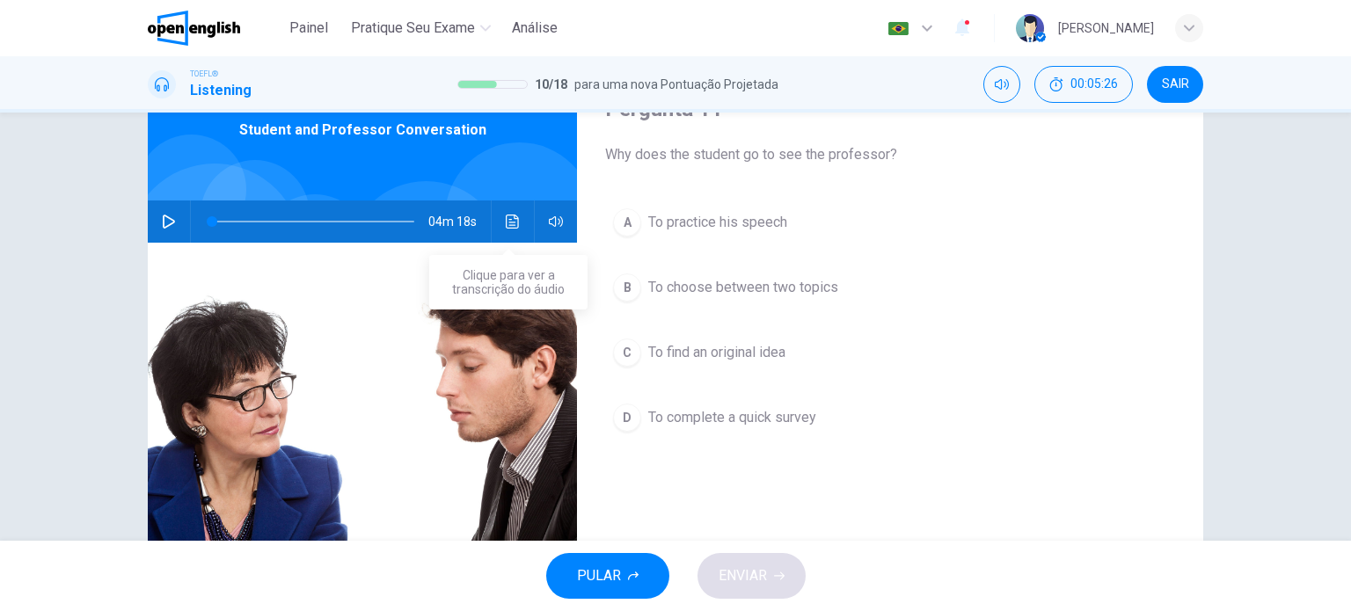
click at [503, 211] on button "Clique para ver a transcrição do áudio" at bounding box center [513, 221] width 28 height 42
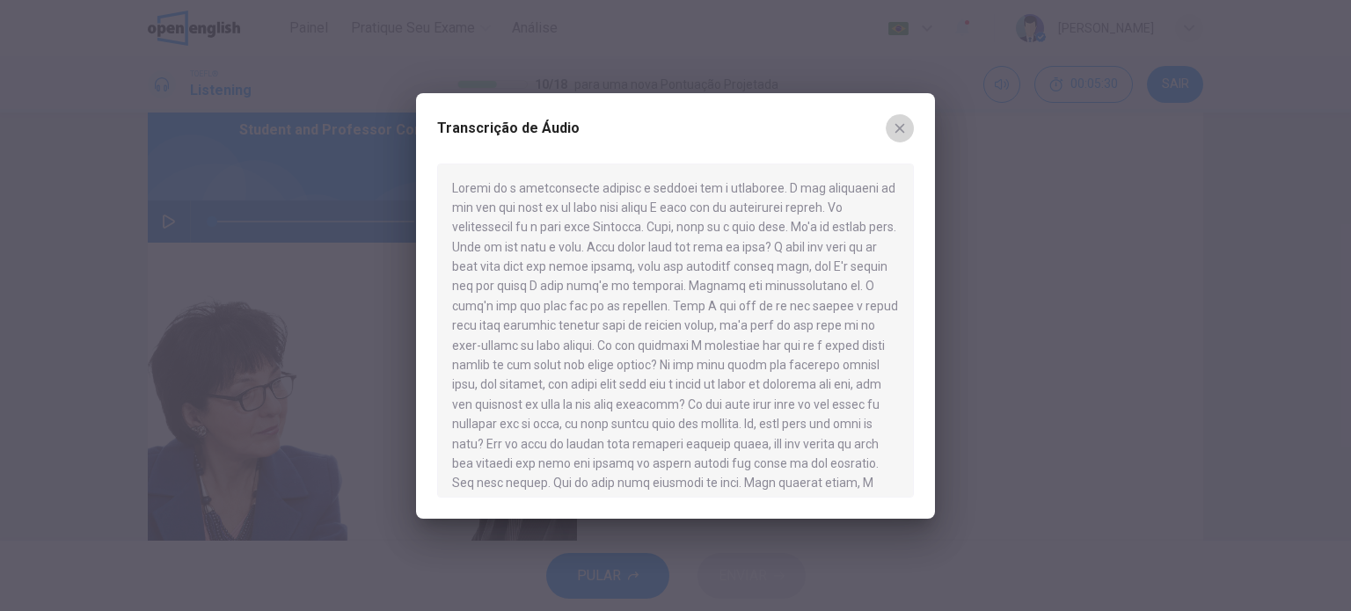
click at [892, 138] on button "button" at bounding box center [899, 128] width 28 height 28
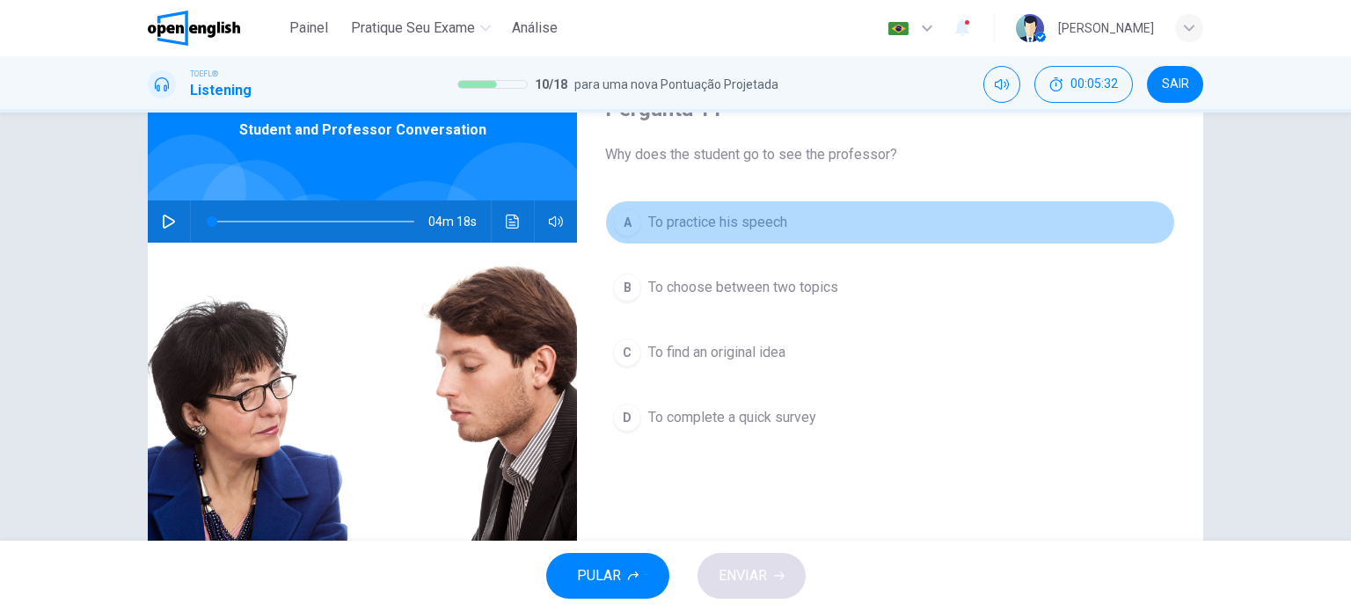
click at [641, 224] on button "A To practice his speech" at bounding box center [890, 222] width 570 height 44
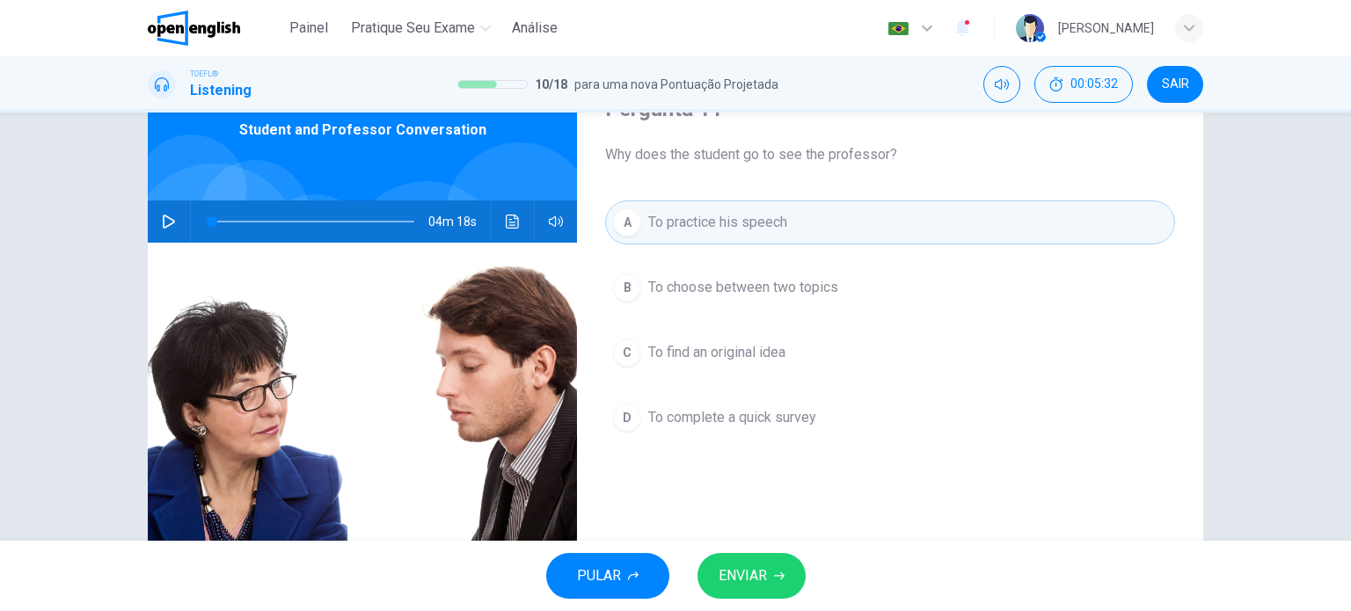
click at [761, 583] on span "ENVIAR" at bounding box center [742, 576] width 48 height 25
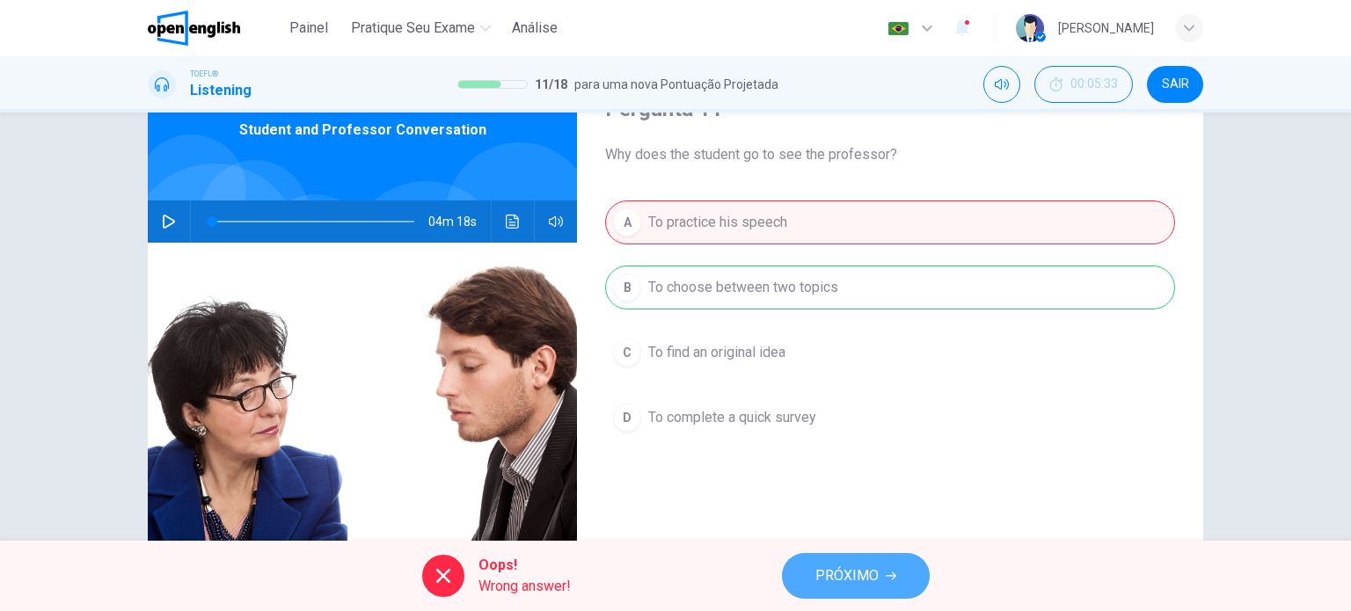
click at [894, 586] on button "PRÓXIMO" at bounding box center [856, 576] width 148 height 46
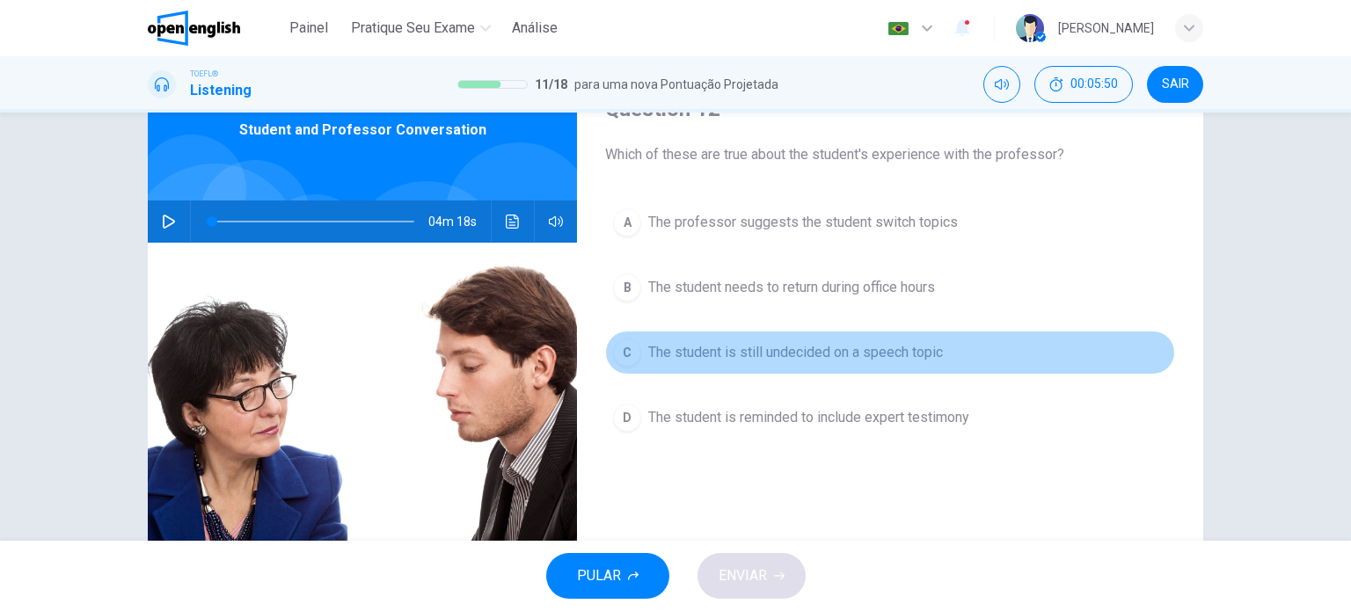
click at [627, 360] on div "C" at bounding box center [627, 353] width 28 height 28
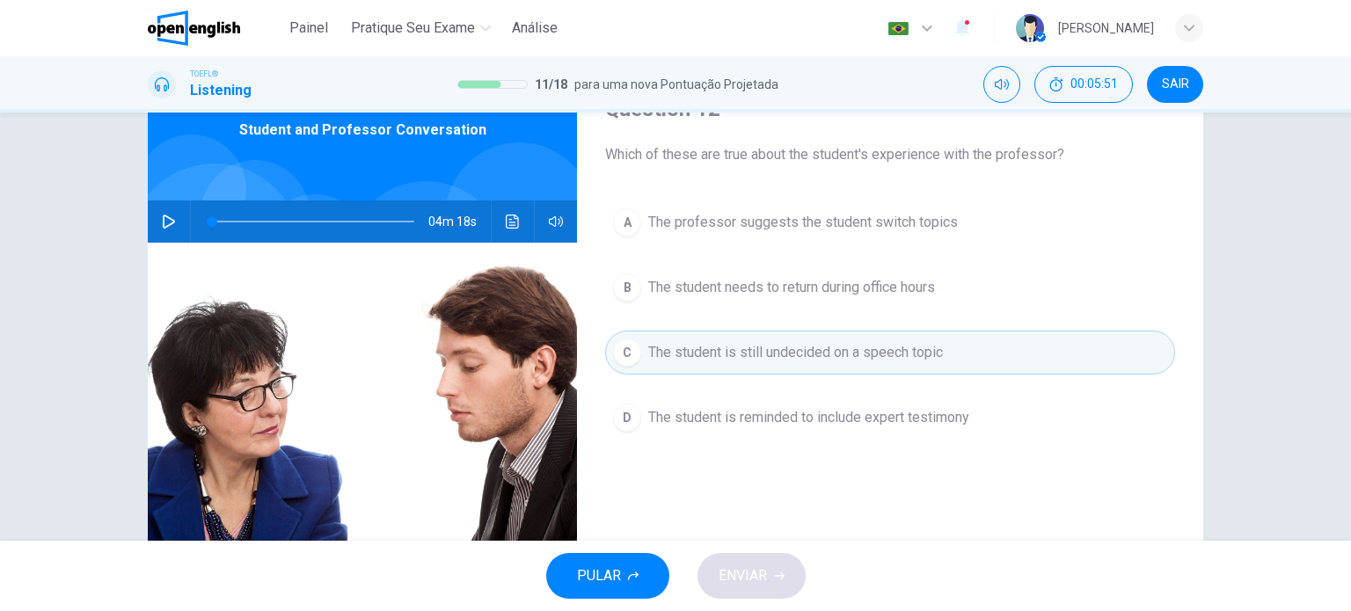
click at [788, 568] on div "PULAR ENVIAR" at bounding box center [675, 576] width 1351 height 70
click at [648, 418] on span "The student is reminded to include expert testimony" at bounding box center [808, 417] width 321 height 21
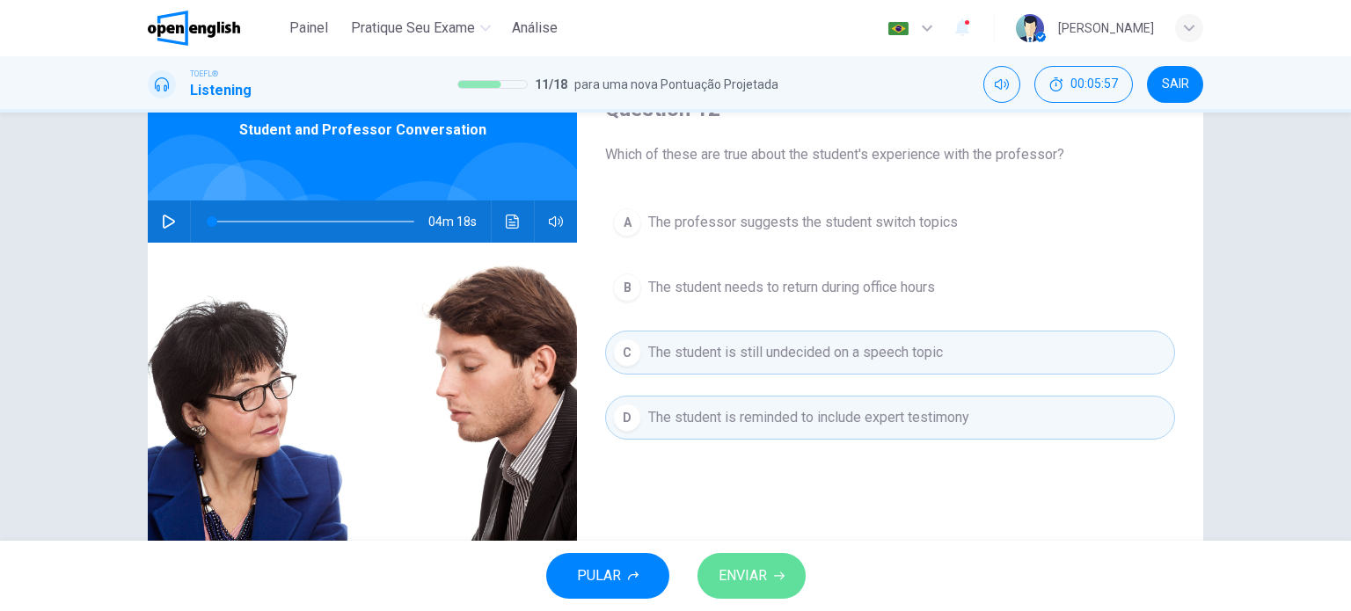
drag, startPoint x: 772, startPoint y: 592, endPoint x: 763, endPoint y: 527, distance: 65.7
click at [770, 569] on button "ENVIAR" at bounding box center [751, 576] width 108 height 46
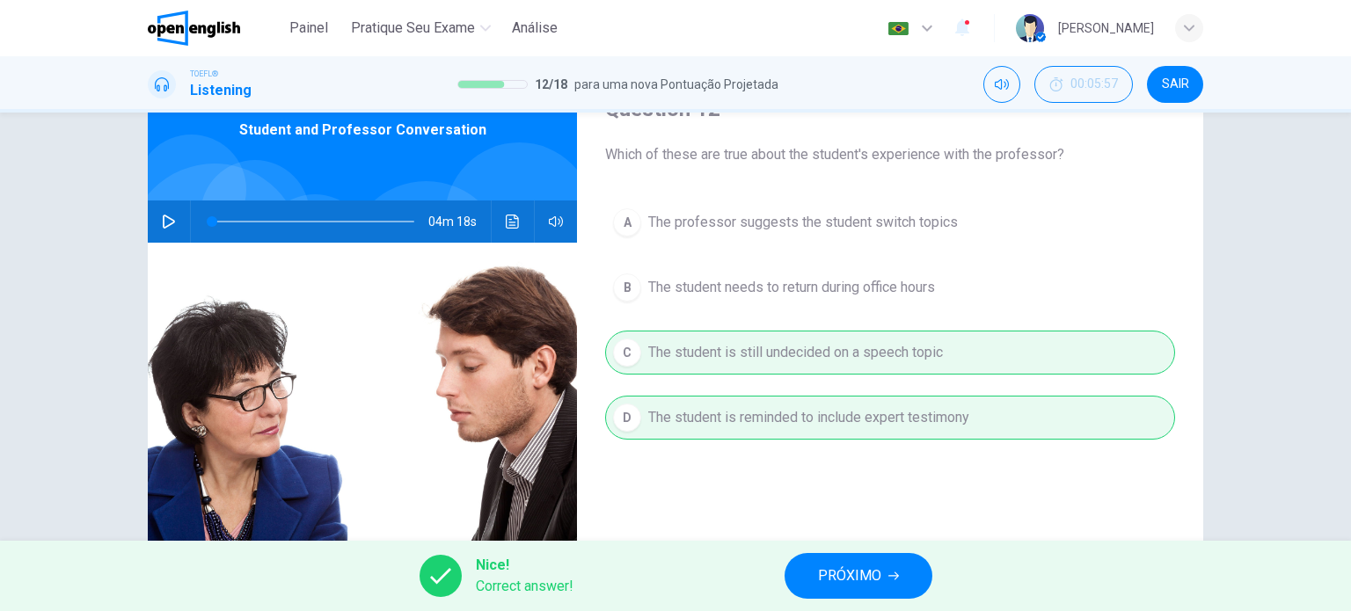
click at [851, 561] on button "PRÓXIMO" at bounding box center [858, 576] width 148 height 46
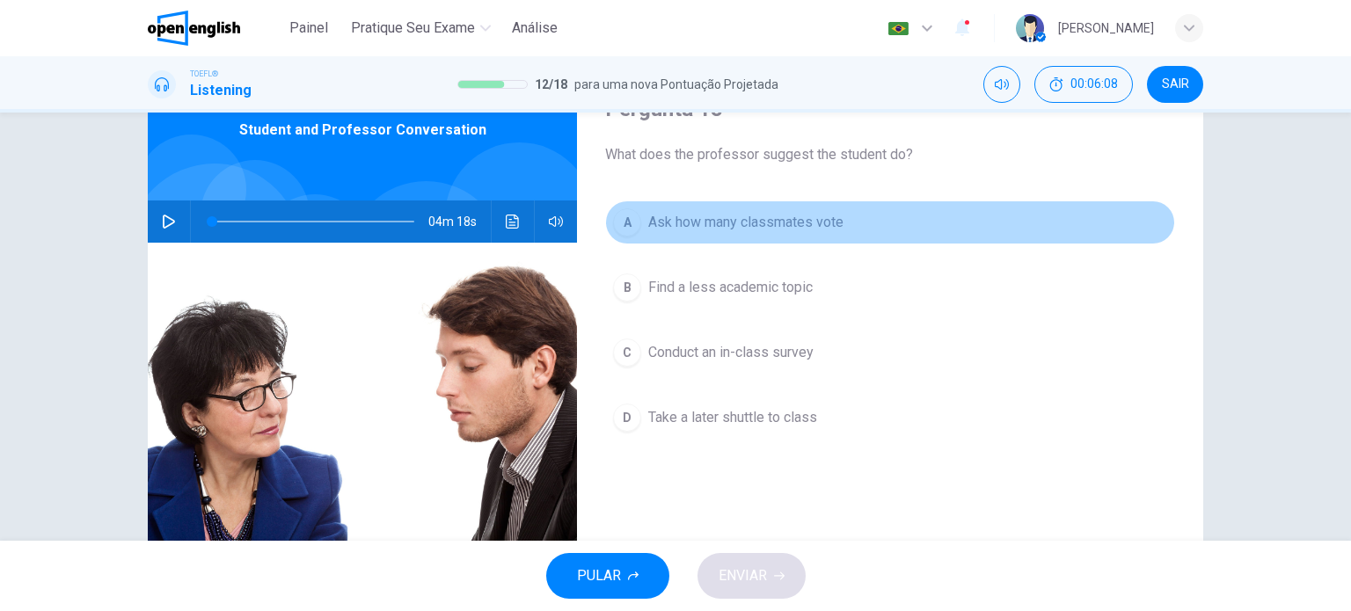
drag, startPoint x: 624, startPoint y: 238, endPoint x: 658, endPoint y: 277, distance: 51.1
click at [624, 239] on button "A Ask how many classmates vote" at bounding box center [890, 222] width 570 height 44
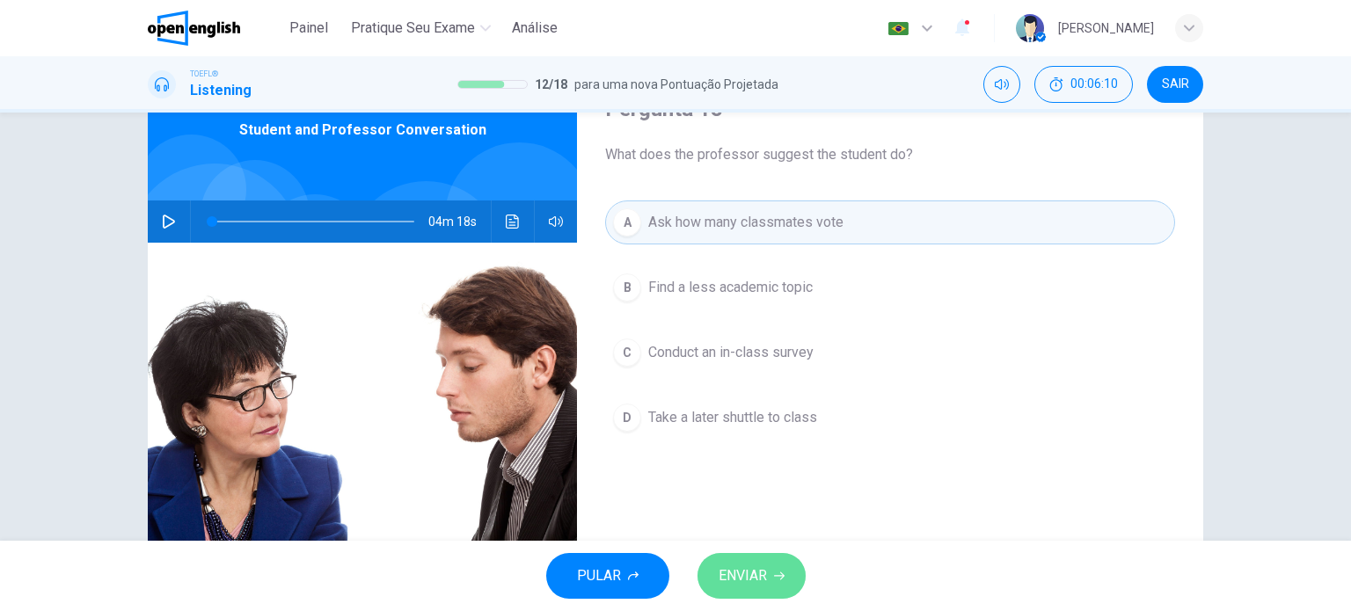
click at [739, 565] on span "ENVIAR" at bounding box center [742, 576] width 48 height 25
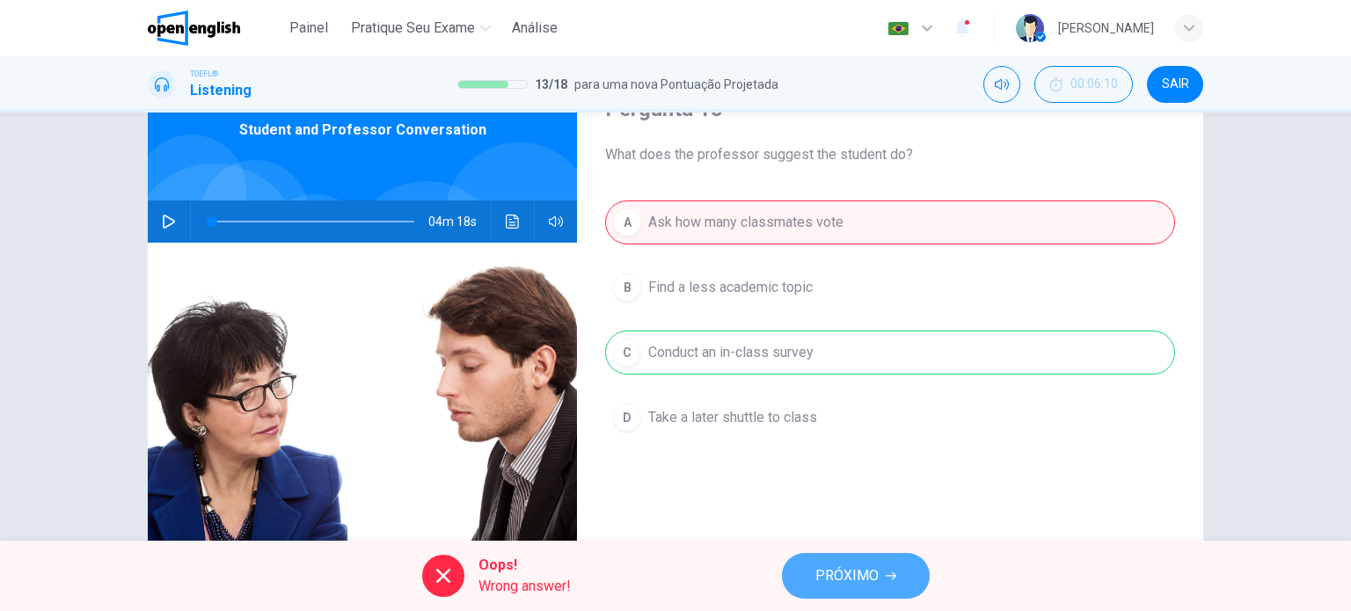
click at [841, 572] on span "PRÓXIMO" at bounding box center [846, 576] width 63 height 25
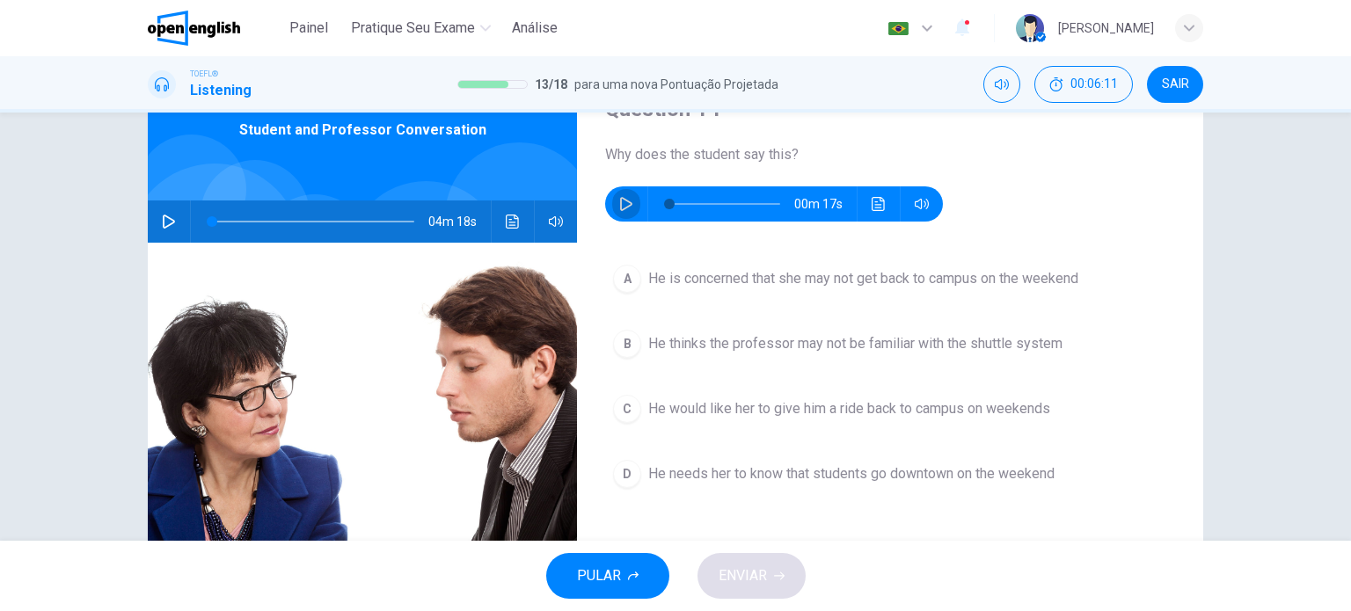
click at [616, 190] on button "button" at bounding box center [626, 203] width 28 height 35
type input "*"
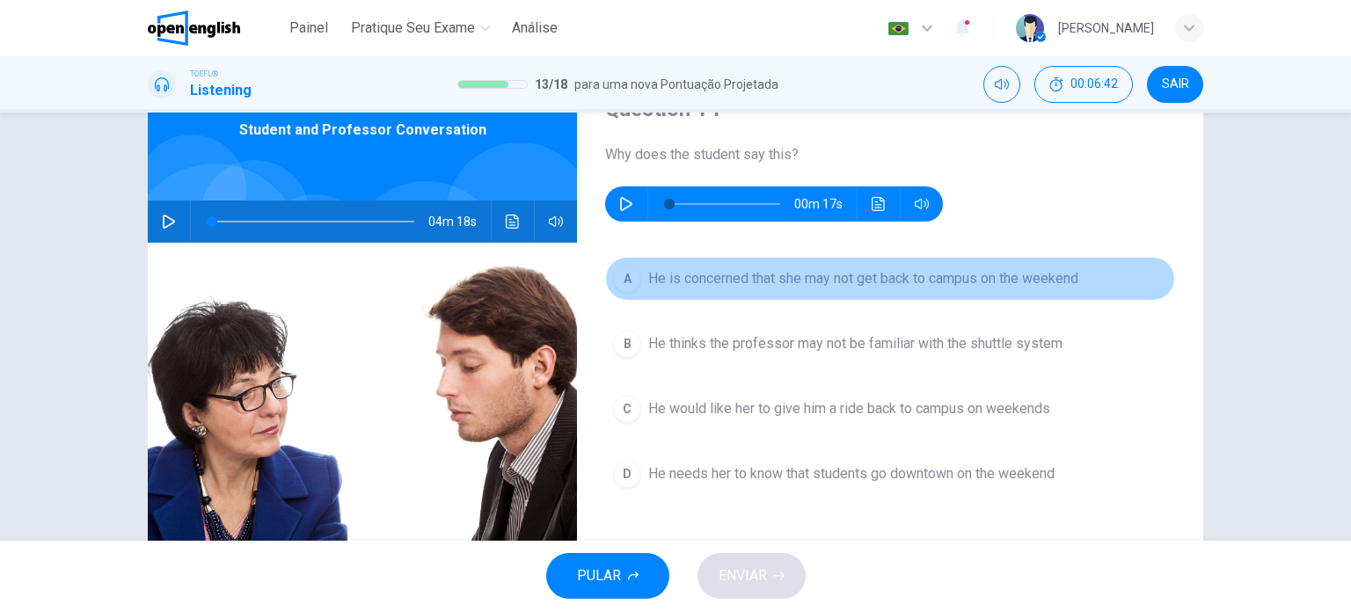
drag, startPoint x: 619, startPoint y: 265, endPoint x: 706, endPoint y: 446, distance: 201.0
click at [619, 270] on div "A" at bounding box center [627, 279] width 28 height 28
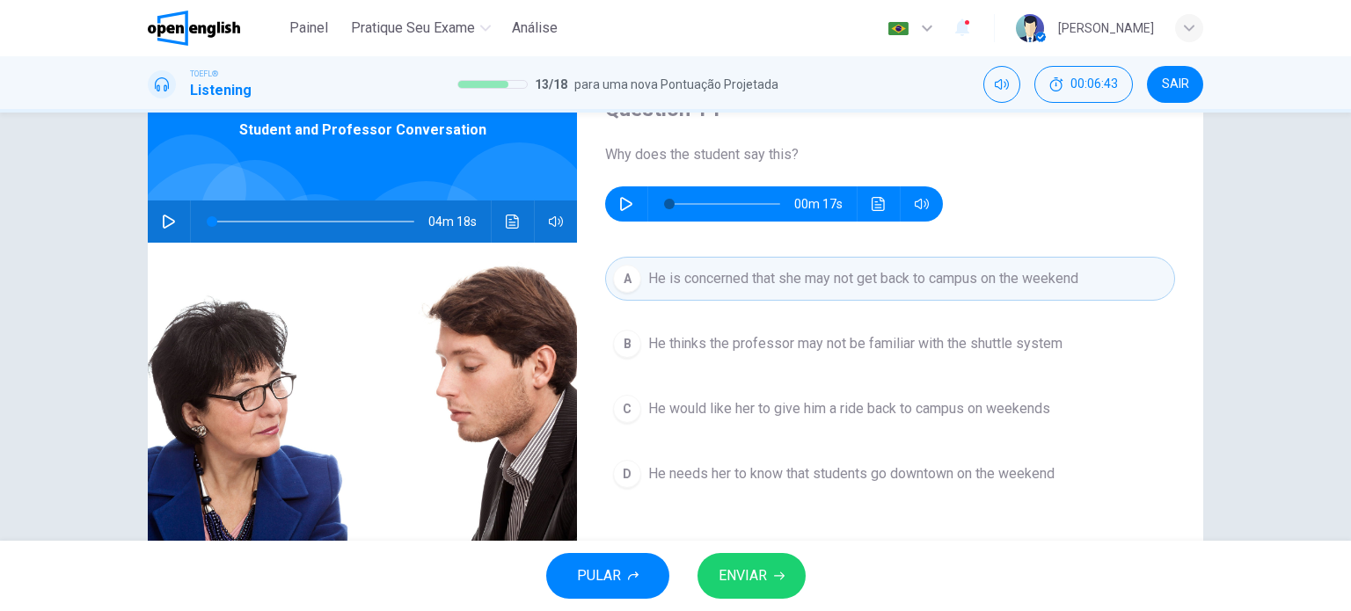
click at [794, 583] on button "ENVIAR" at bounding box center [751, 576] width 108 height 46
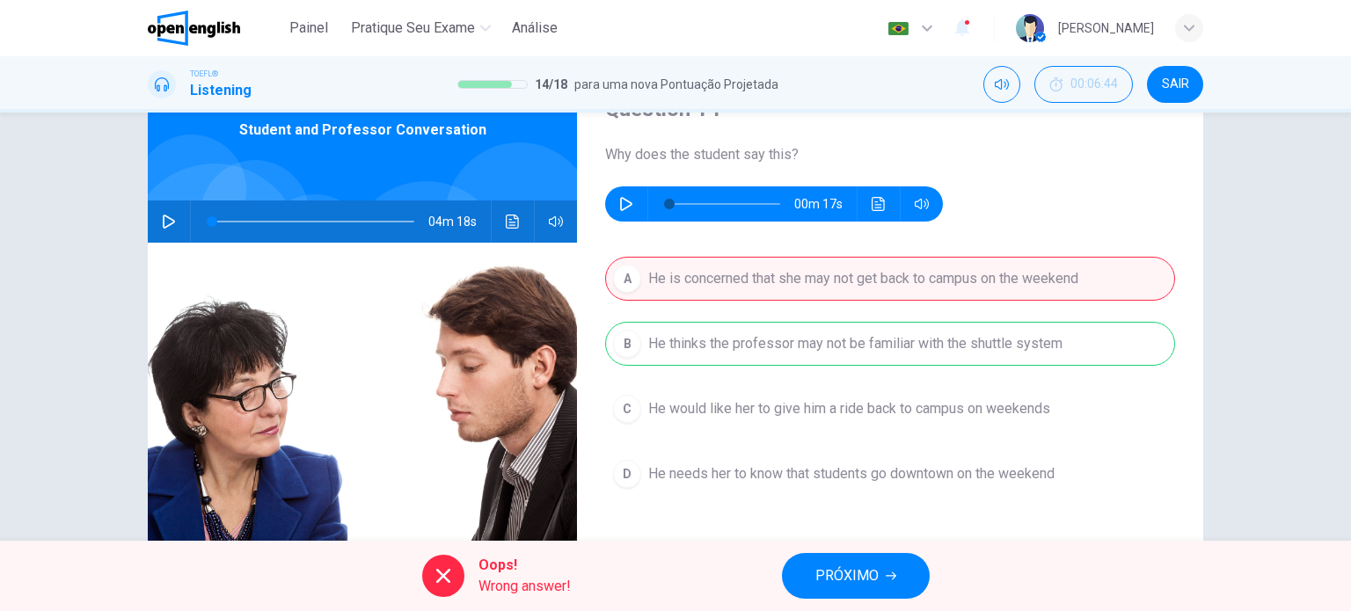
click at [841, 594] on button "PRÓXIMO" at bounding box center [856, 576] width 148 height 46
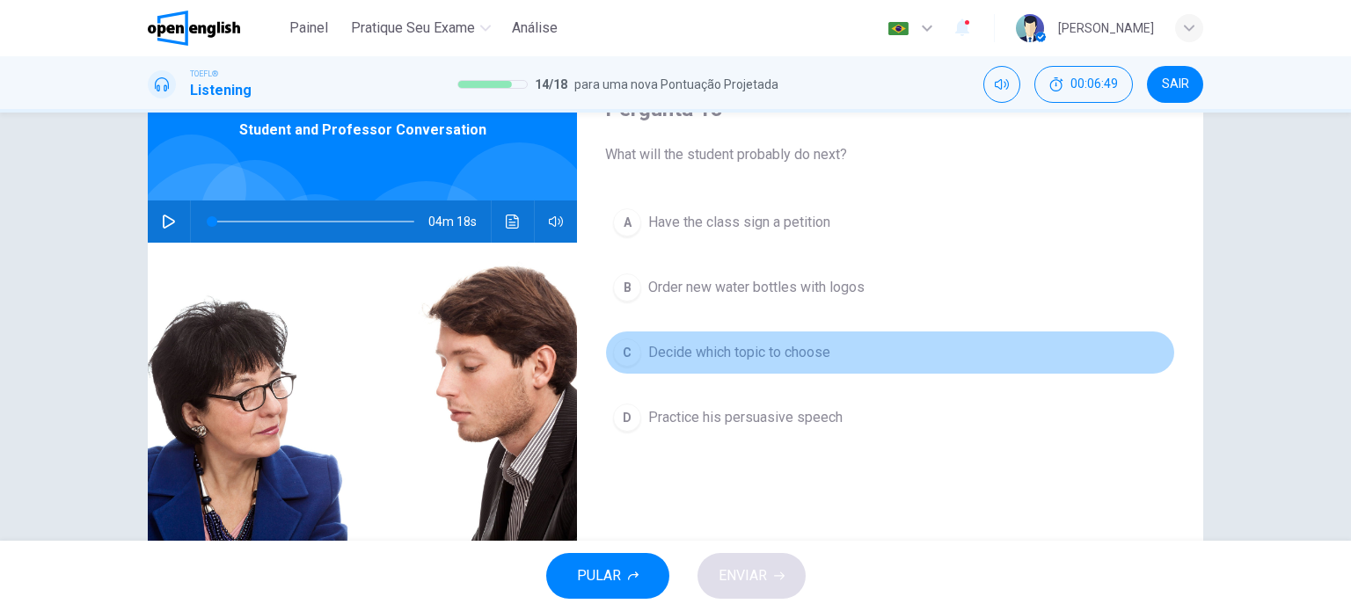
click at [632, 354] on div "C" at bounding box center [627, 353] width 28 height 28
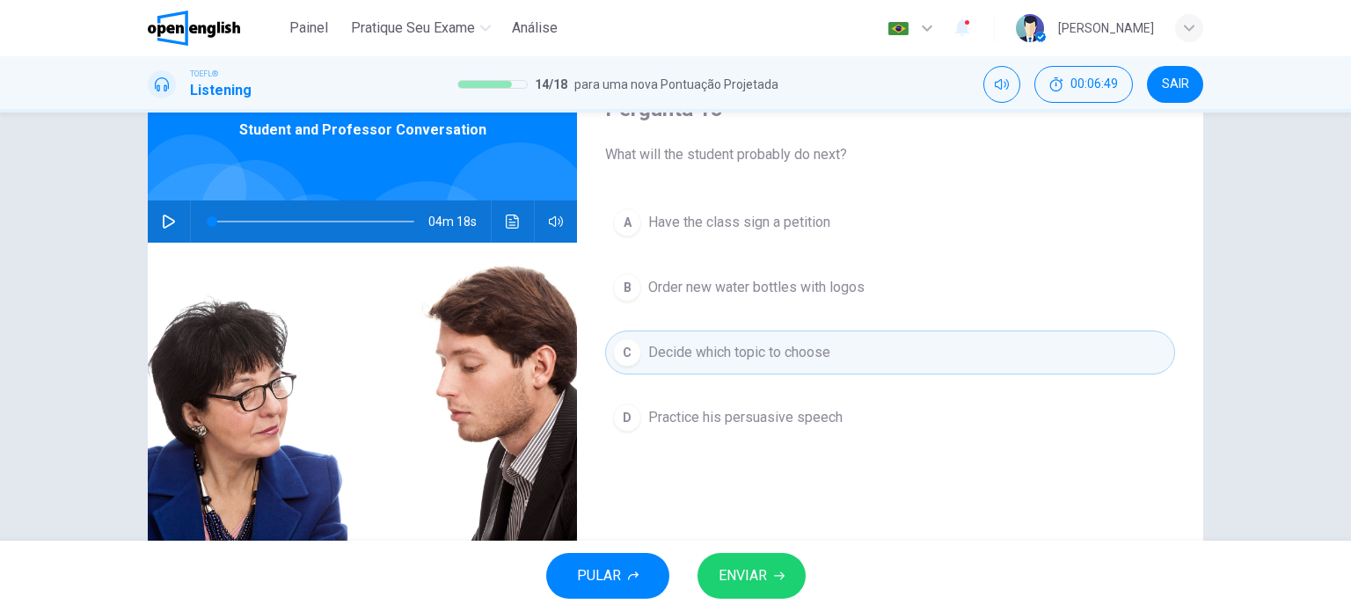
click at [710, 590] on button "ENVIAR" at bounding box center [751, 576] width 108 height 46
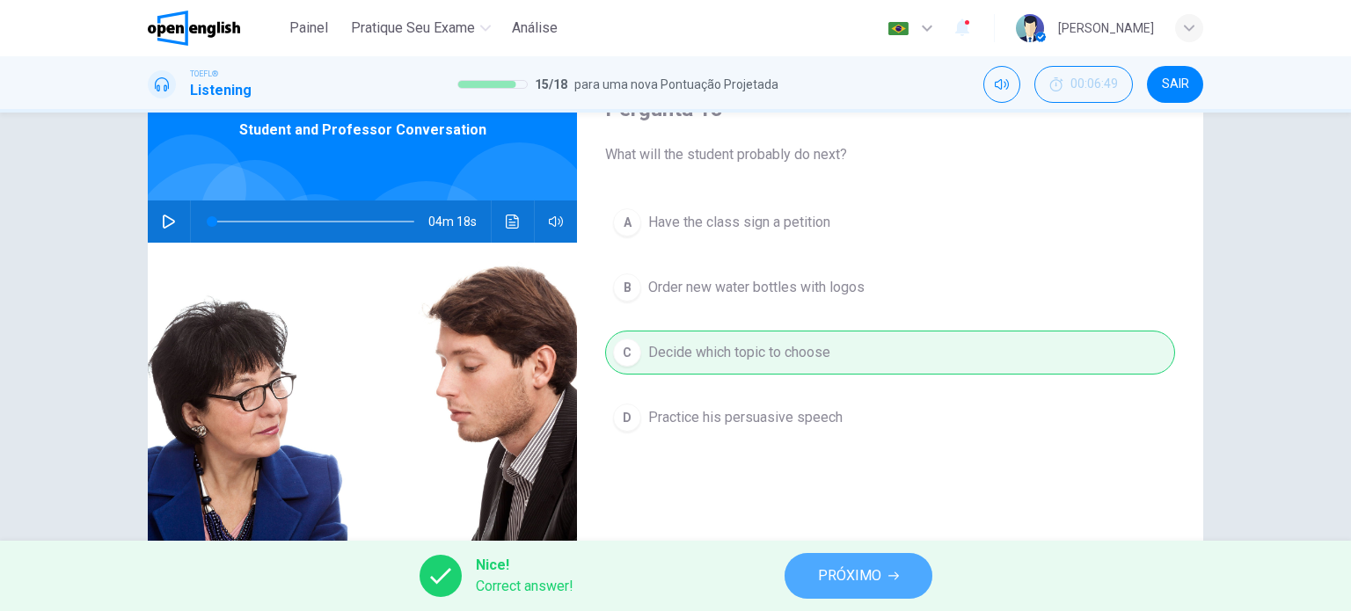
click at [893, 573] on icon "button" at bounding box center [893, 576] width 11 height 11
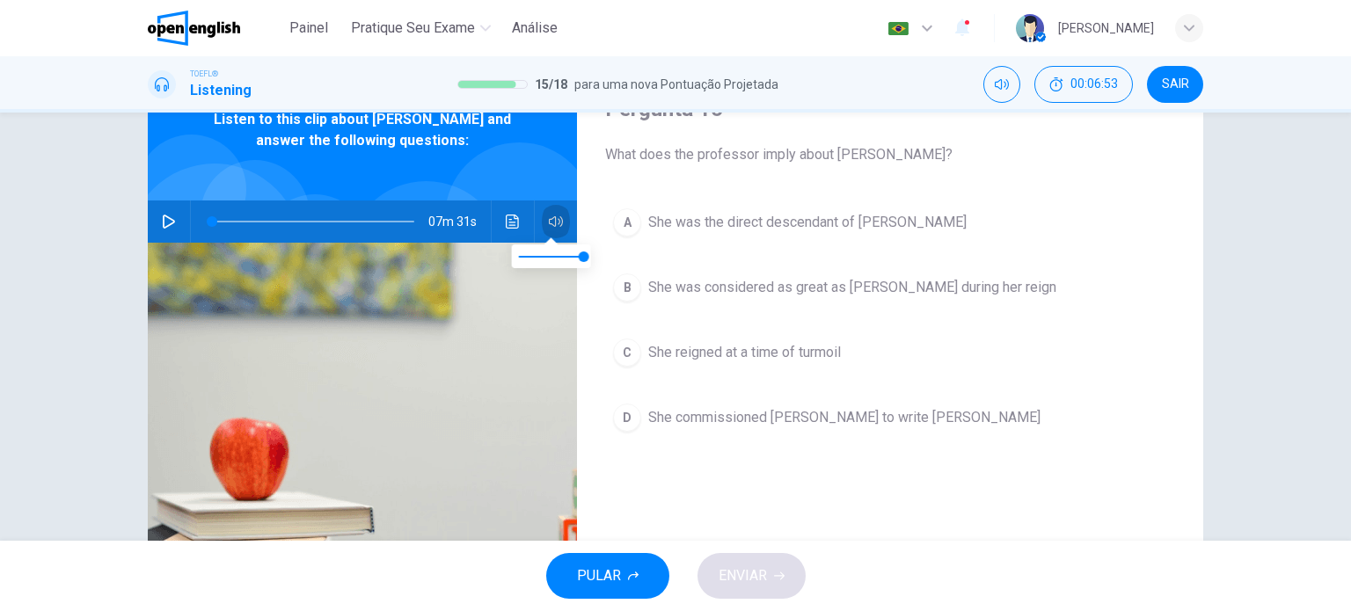
click at [543, 214] on button "button" at bounding box center [556, 221] width 28 height 42
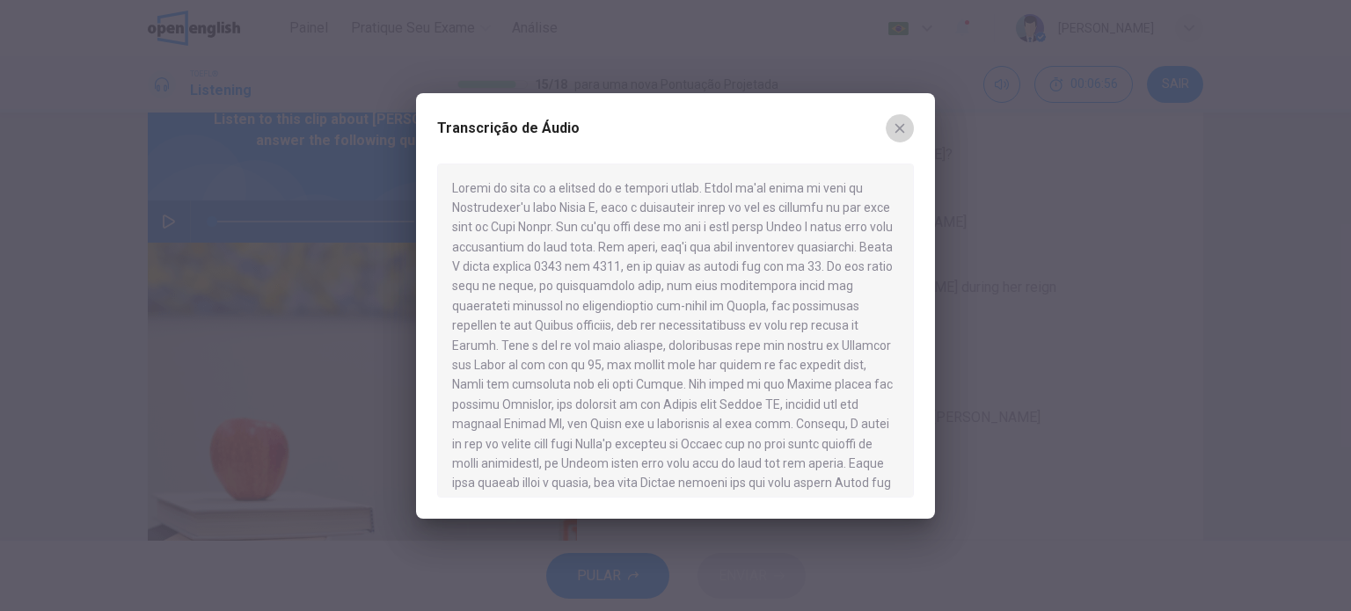
click at [900, 123] on icon "button" at bounding box center [899, 128] width 14 height 14
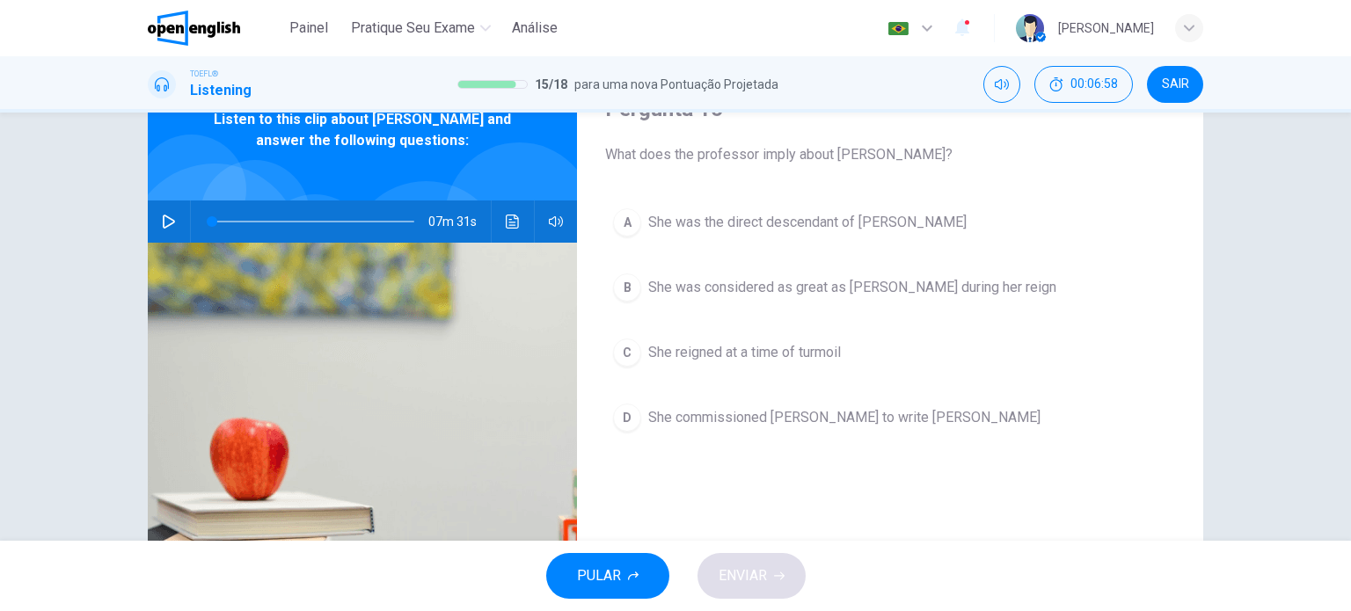
click at [521, 215] on button "Clique para ver a transcrição do áudio" at bounding box center [513, 221] width 28 height 42
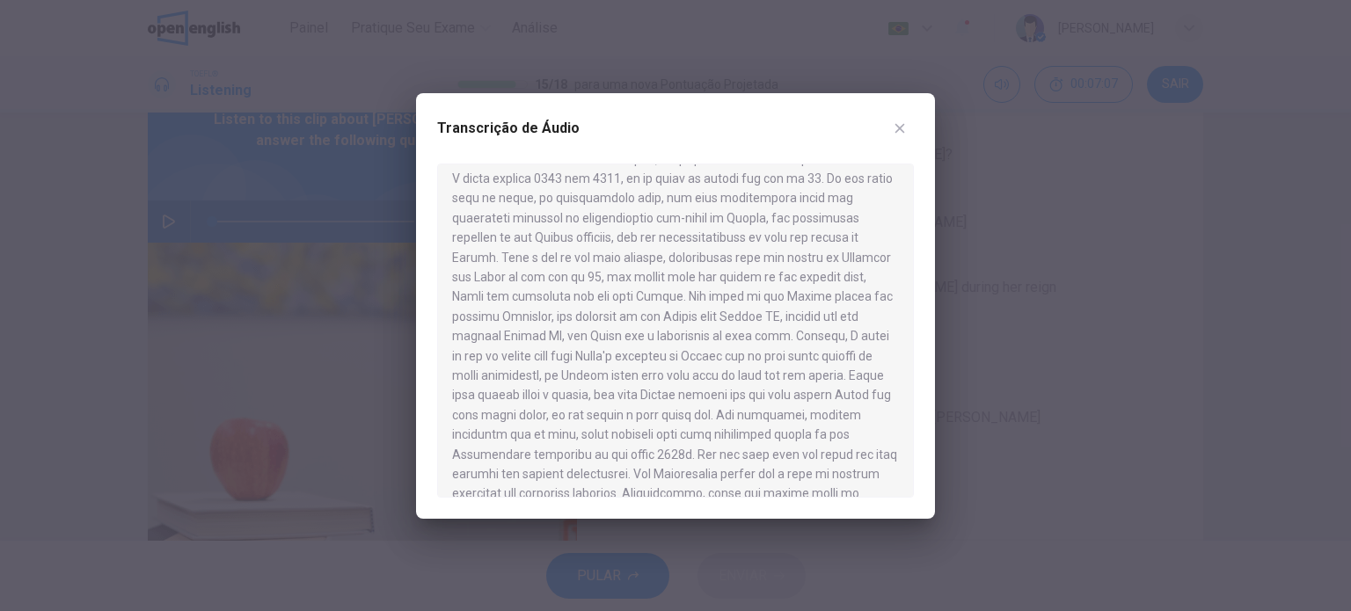
scroll to position [176, 0]
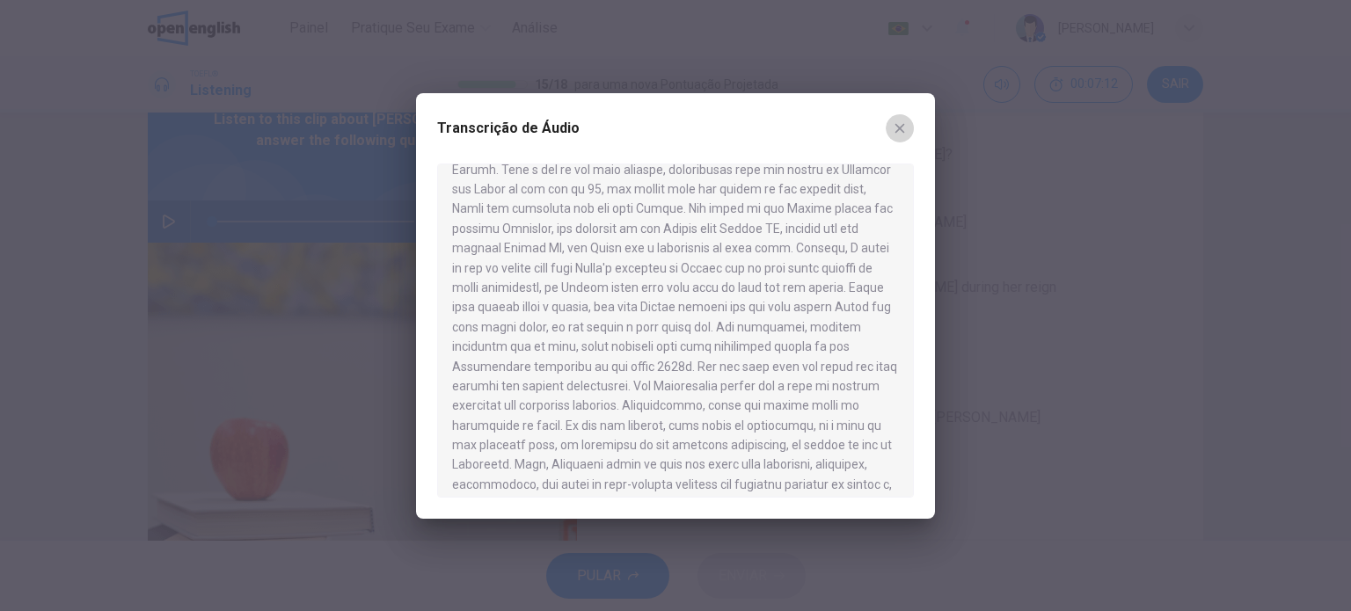
click at [900, 121] on icon "button" at bounding box center [899, 128] width 14 height 14
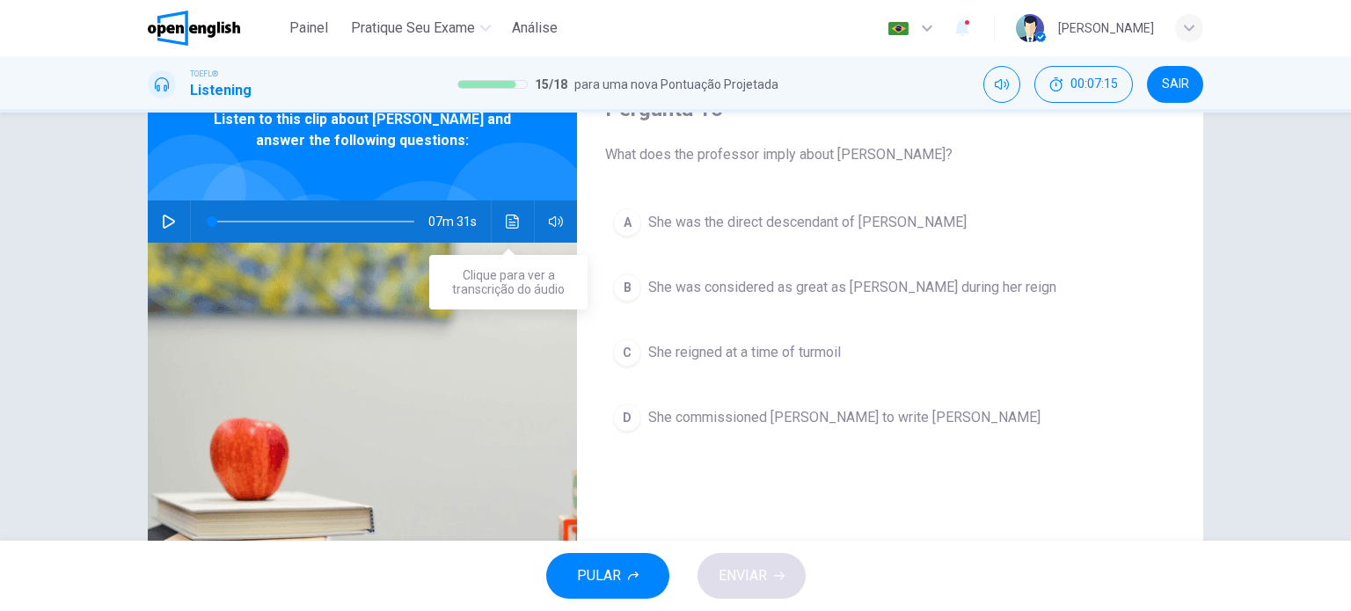
click at [511, 222] on icon "Clique para ver a transcrição do áudio" at bounding box center [513, 222] width 14 height 14
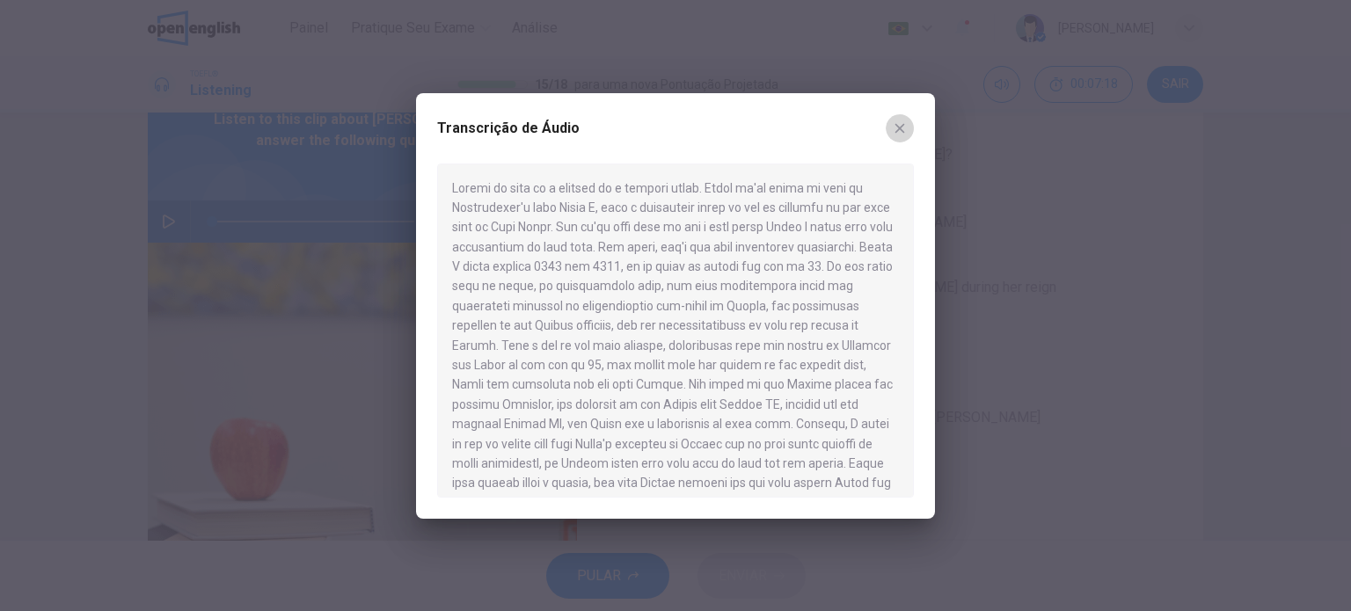
click at [901, 125] on icon "button" at bounding box center [900, 128] width 10 height 10
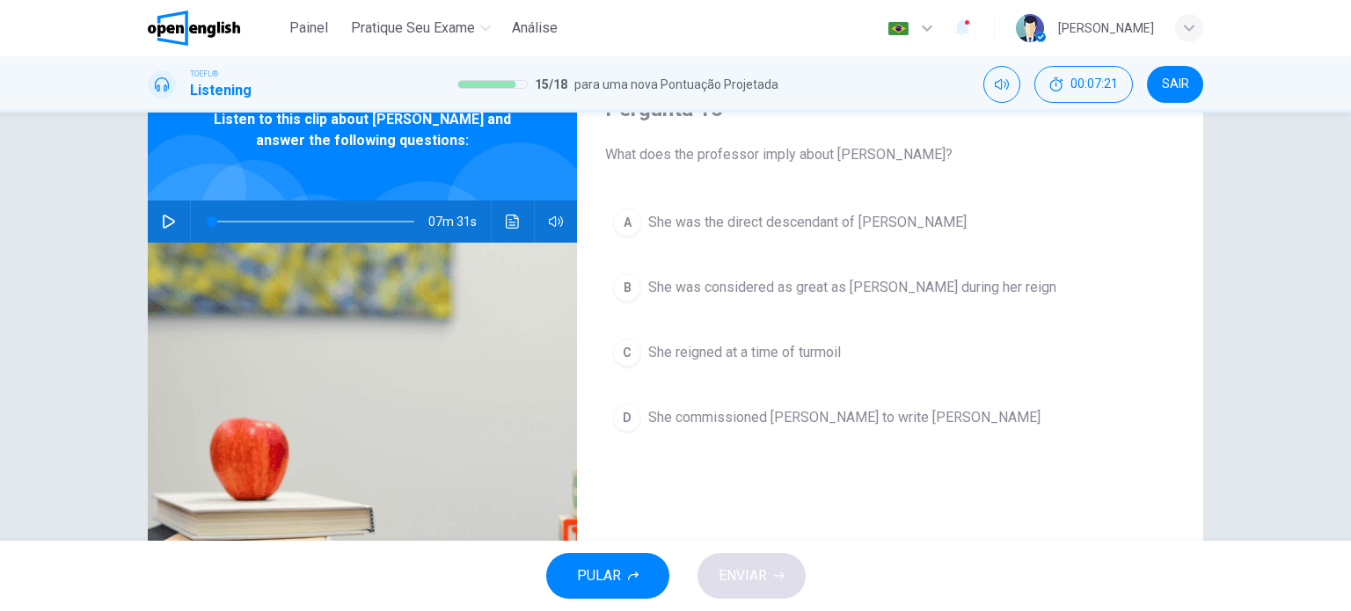
click at [648, 227] on span "She was the direct descendant of Henry V" at bounding box center [807, 222] width 318 height 21
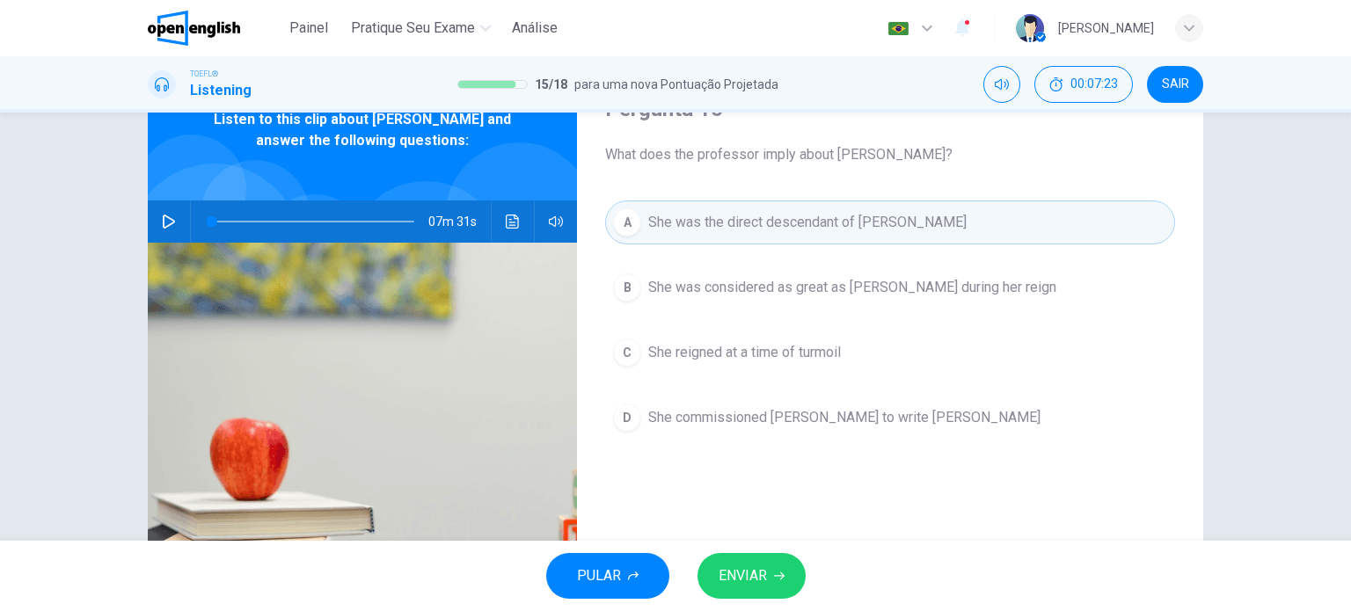
click at [774, 576] on icon "button" at bounding box center [779, 576] width 11 height 8
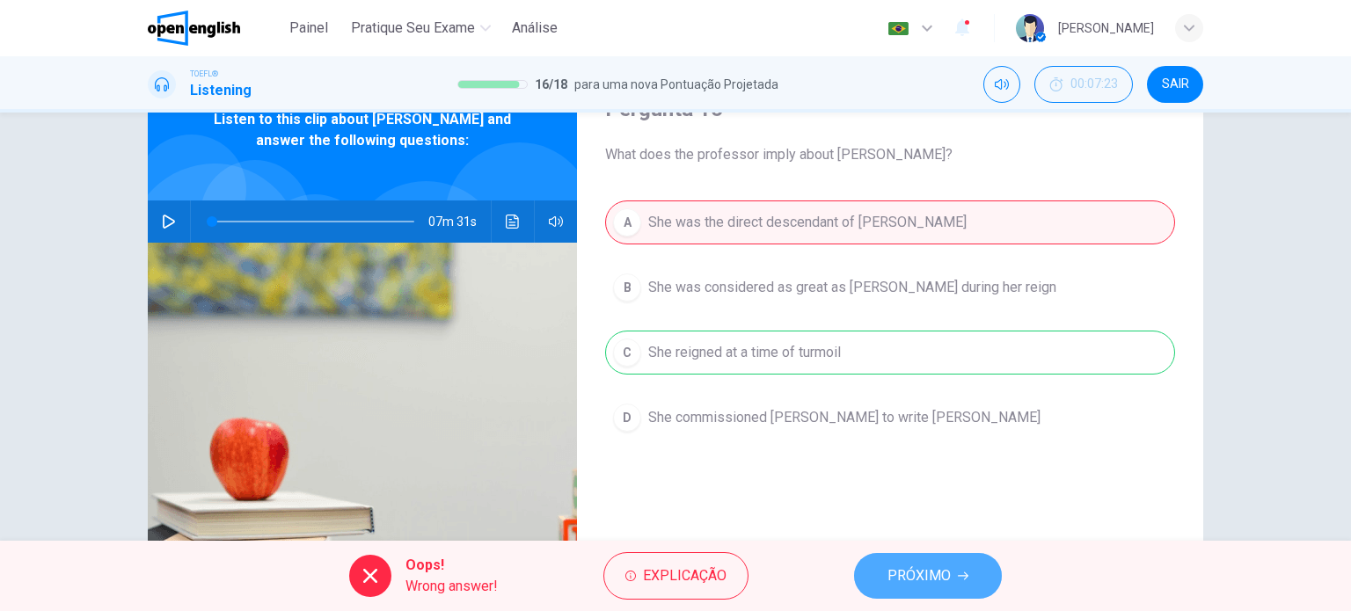
click at [912, 558] on button "PRÓXIMO" at bounding box center [928, 576] width 148 height 46
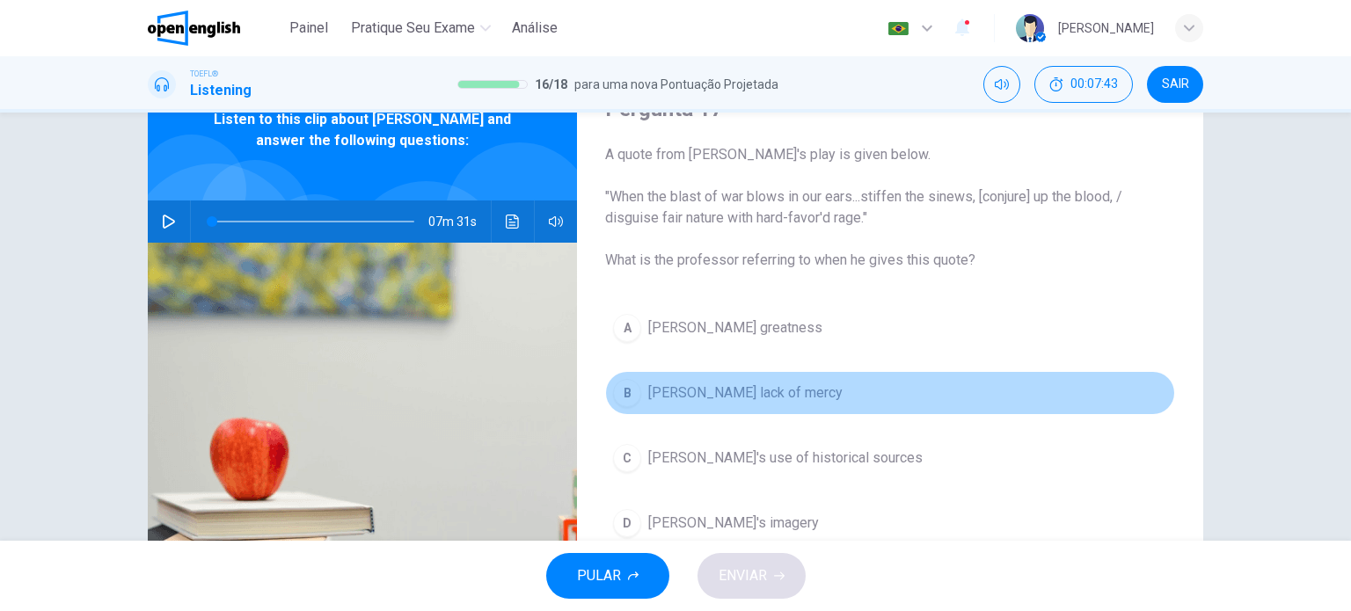
click at [616, 397] on div "B" at bounding box center [627, 393] width 28 height 28
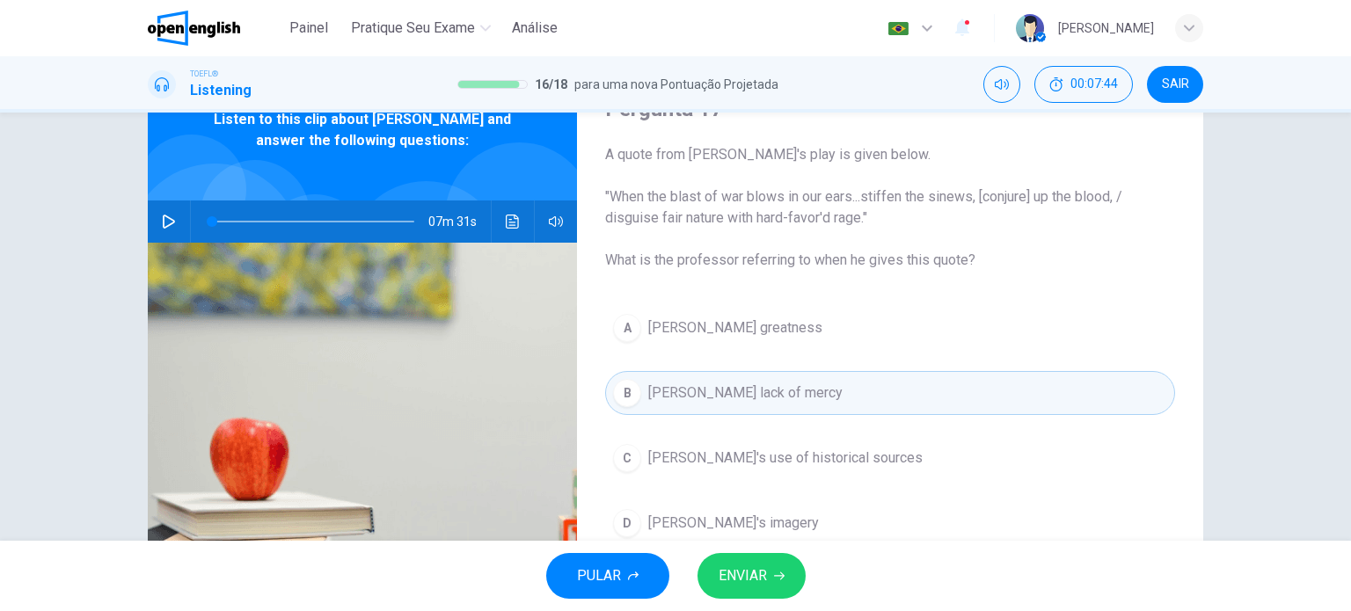
click at [735, 586] on span "ENVIAR" at bounding box center [742, 576] width 48 height 25
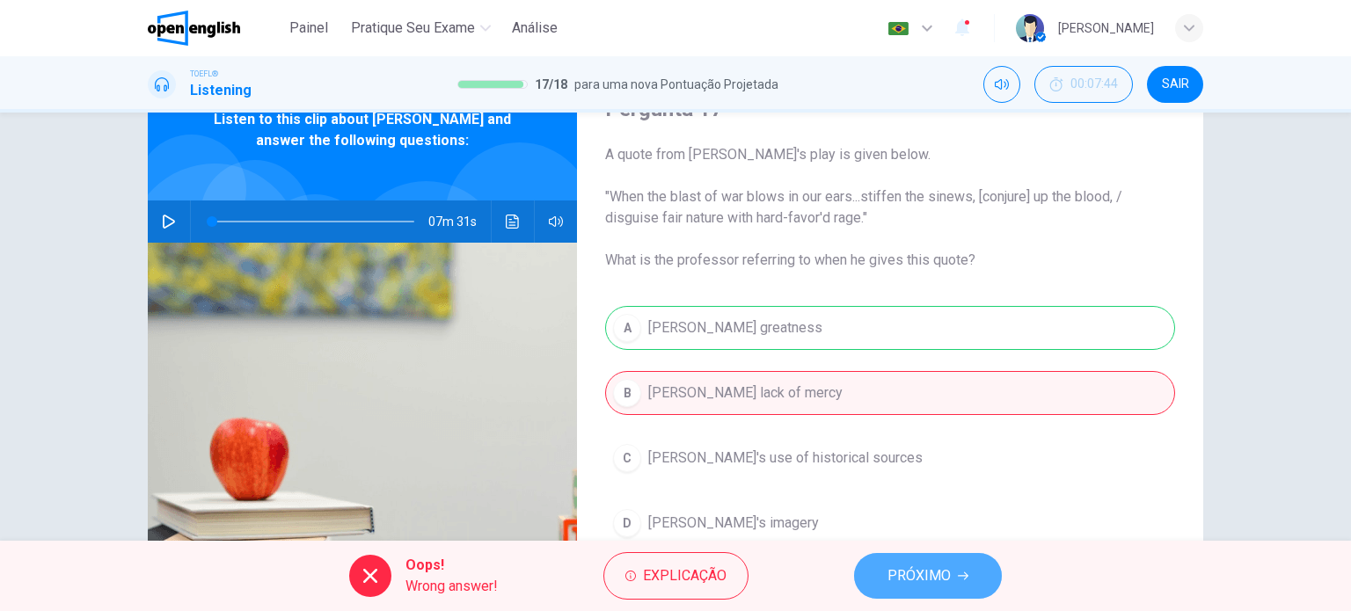
click at [960, 583] on button "PRÓXIMO" at bounding box center [928, 576] width 148 height 46
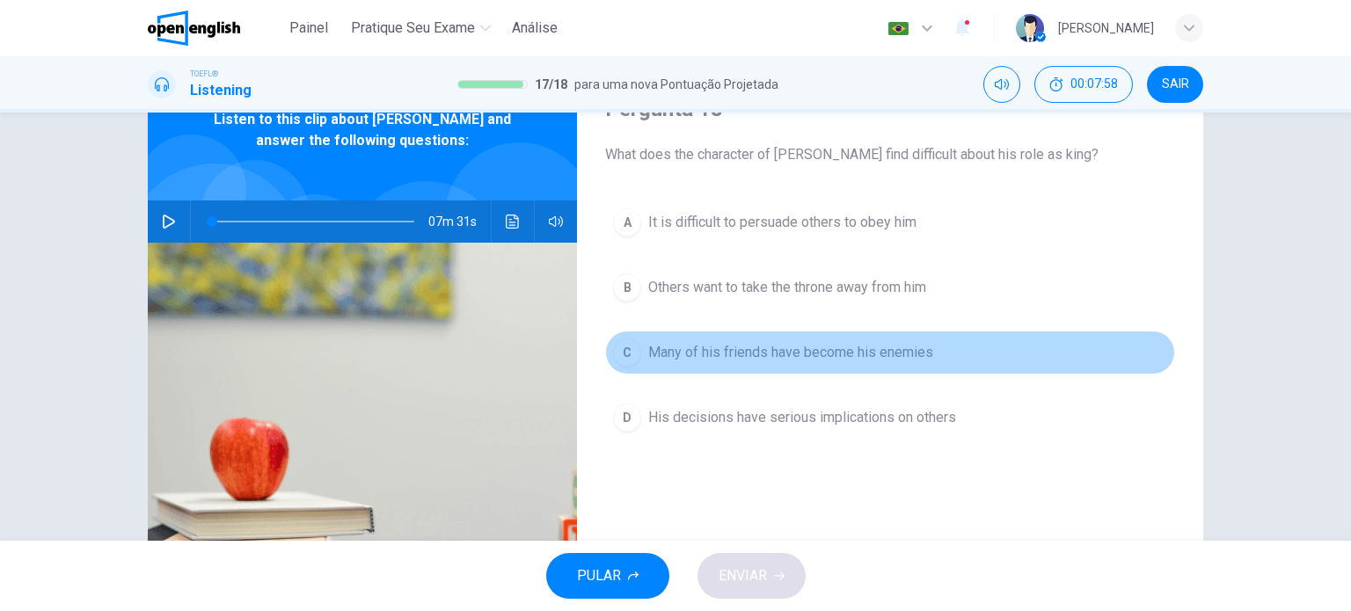
click at [632, 353] on div "C" at bounding box center [627, 353] width 28 height 28
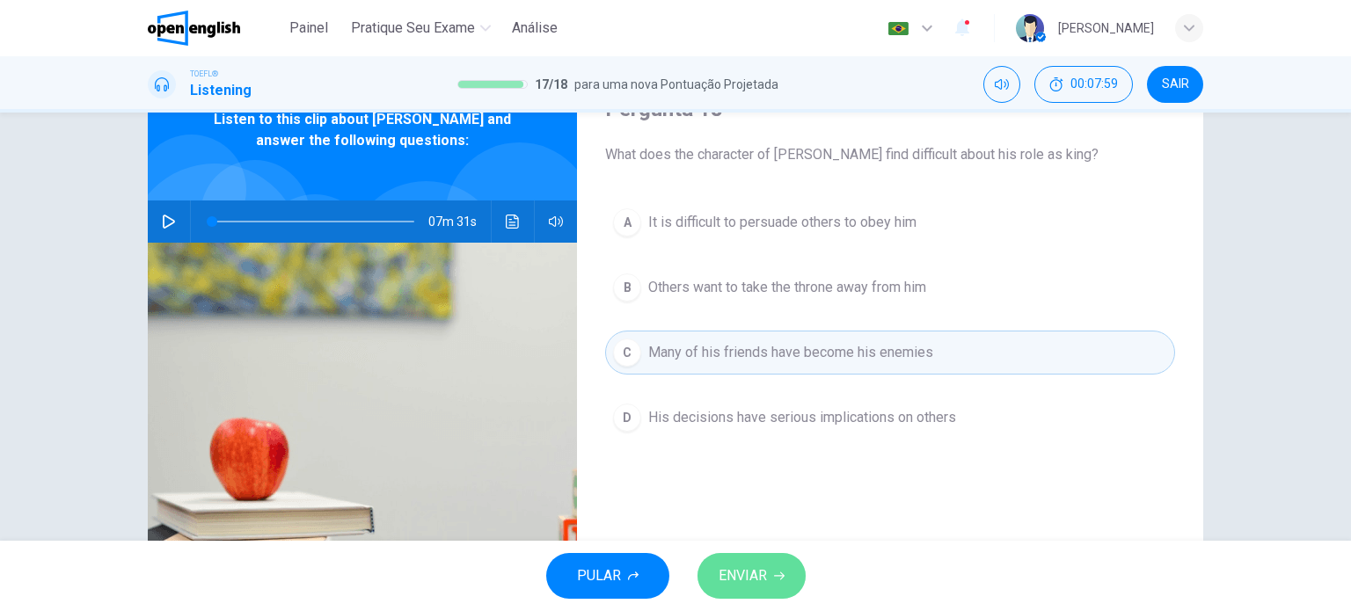
click at [754, 578] on span "ENVIAR" at bounding box center [742, 576] width 48 height 25
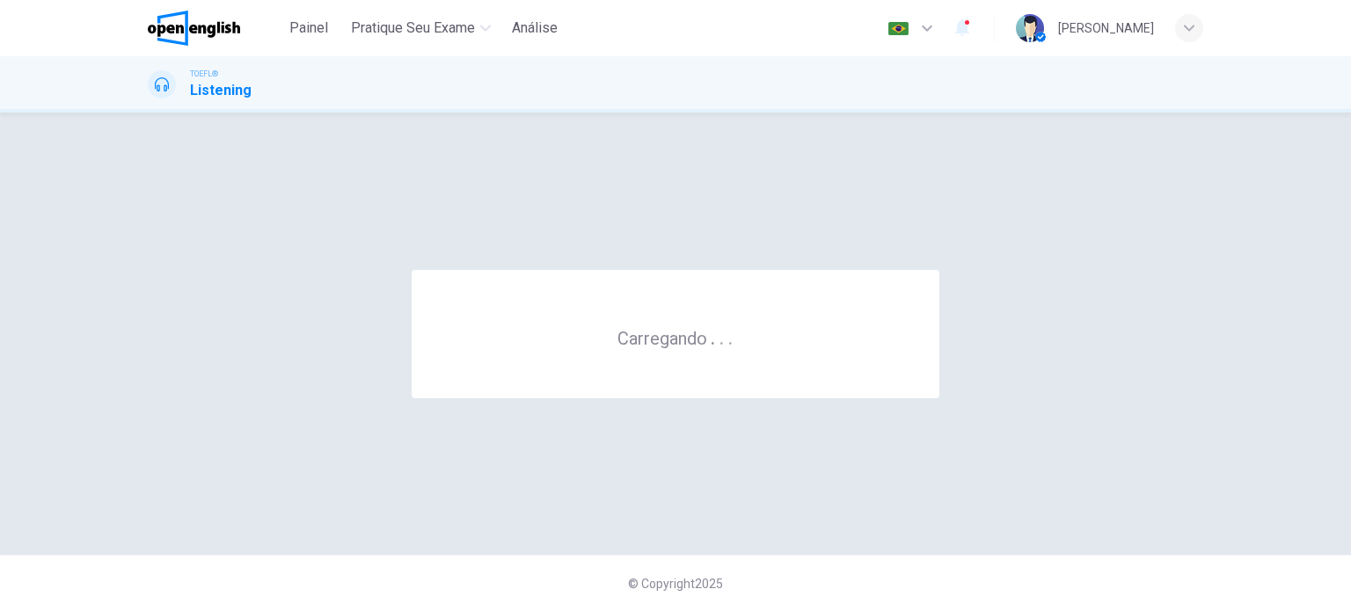
scroll to position [0, 0]
